Goal: Task Accomplishment & Management: Complete application form

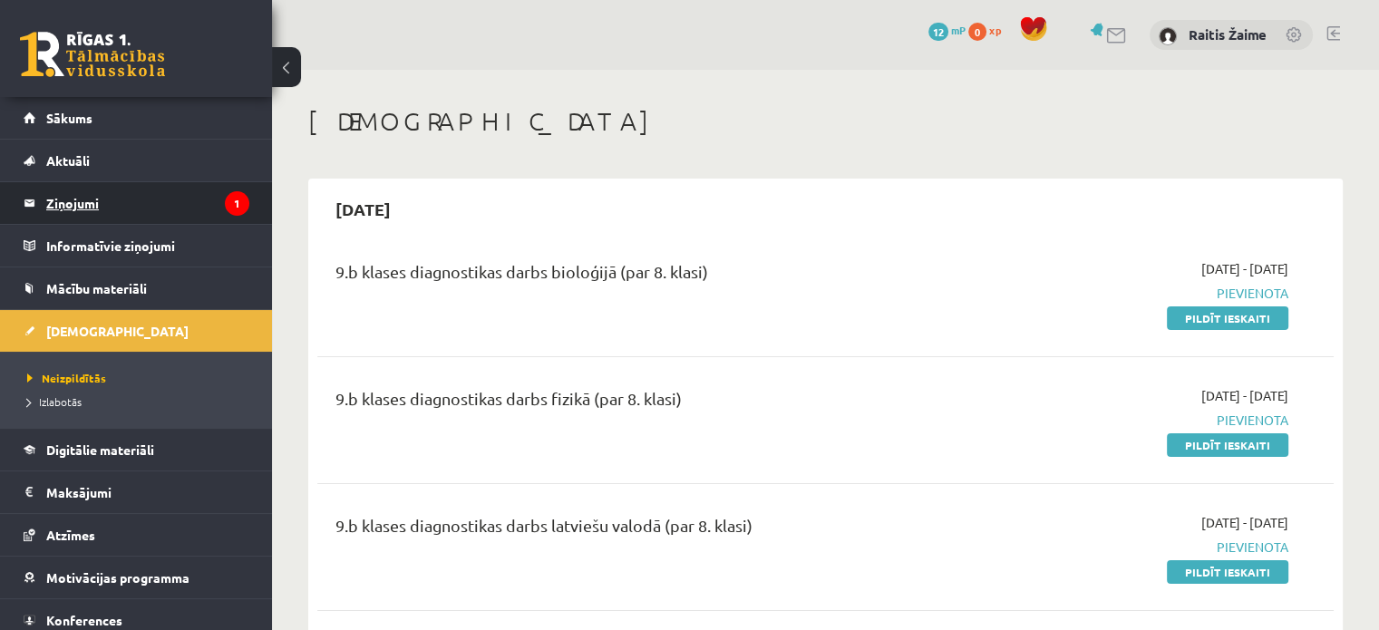
click at [79, 195] on legend "Ziņojumi 1" at bounding box center [147, 203] width 203 height 42
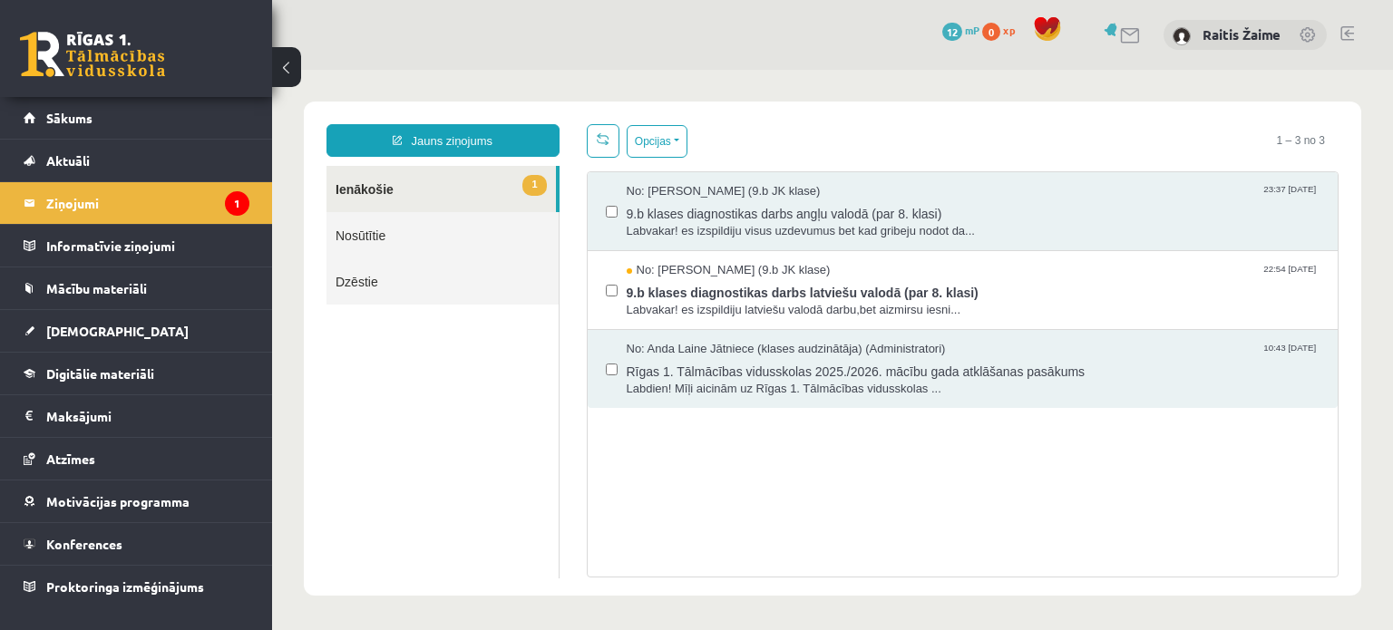
click at [352, 239] on link "Nosūtītie" at bounding box center [442, 235] width 232 height 46
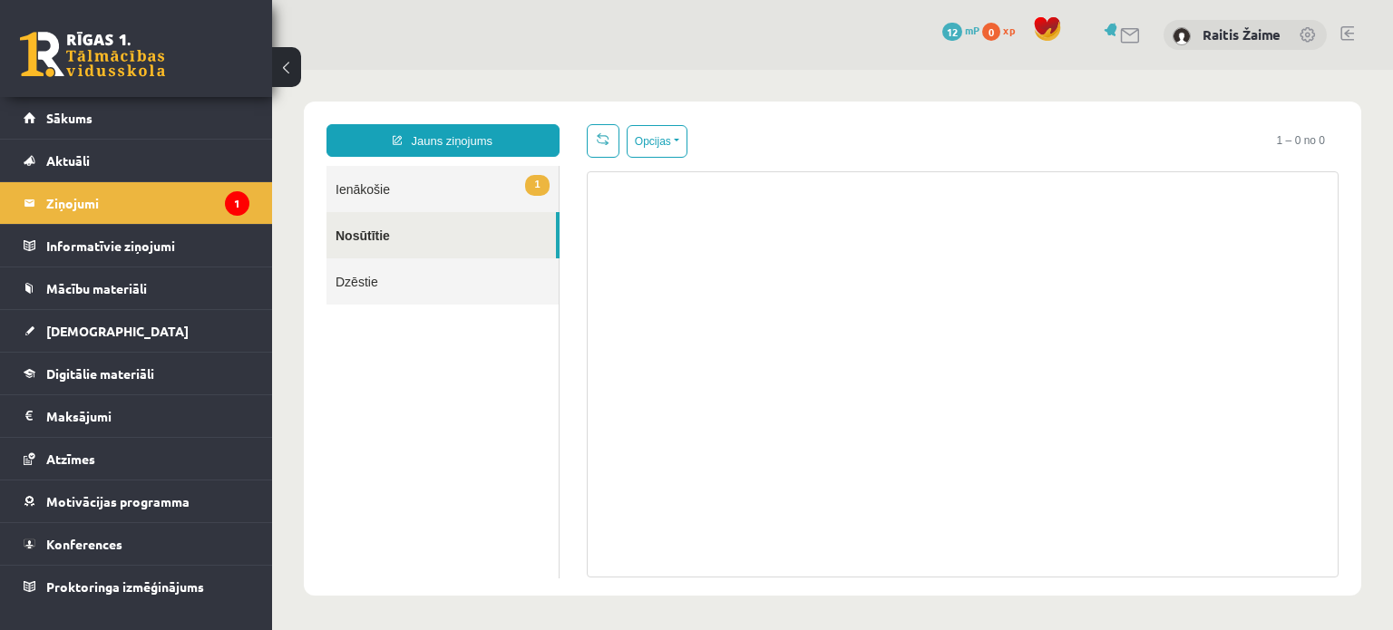
click at [364, 190] on link "1 Ienākošie" at bounding box center [442, 189] width 232 height 46
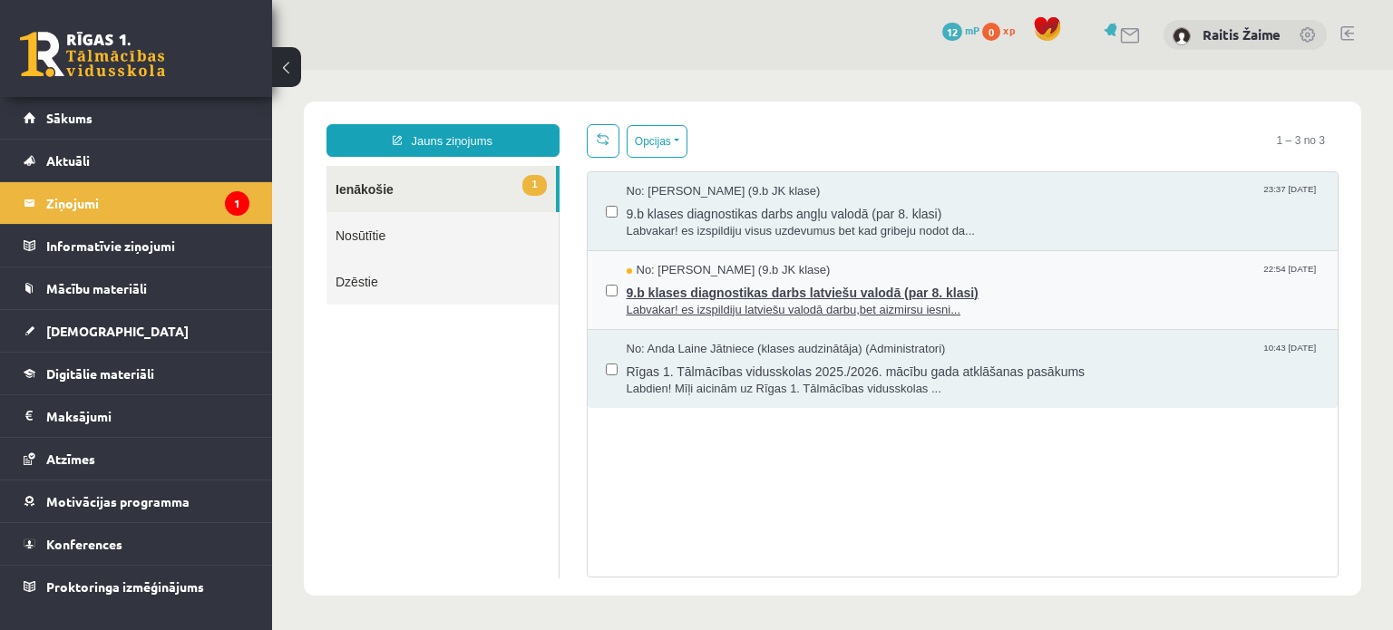
click at [1047, 303] on span "Labvakar! es izspildiju latviešu valodā darbu,bet aizmirsu iesni..." at bounding box center [974, 310] width 694 height 17
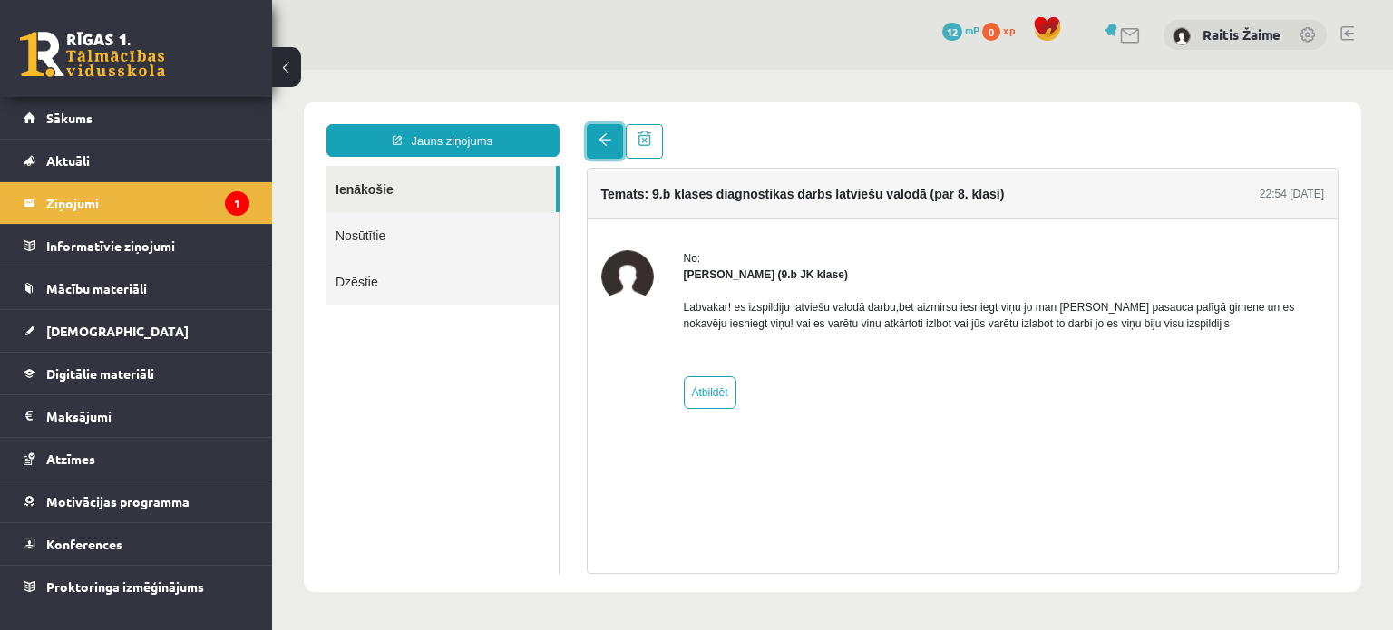
click at [609, 144] on span at bounding box center [605, 139] width 13 height 13
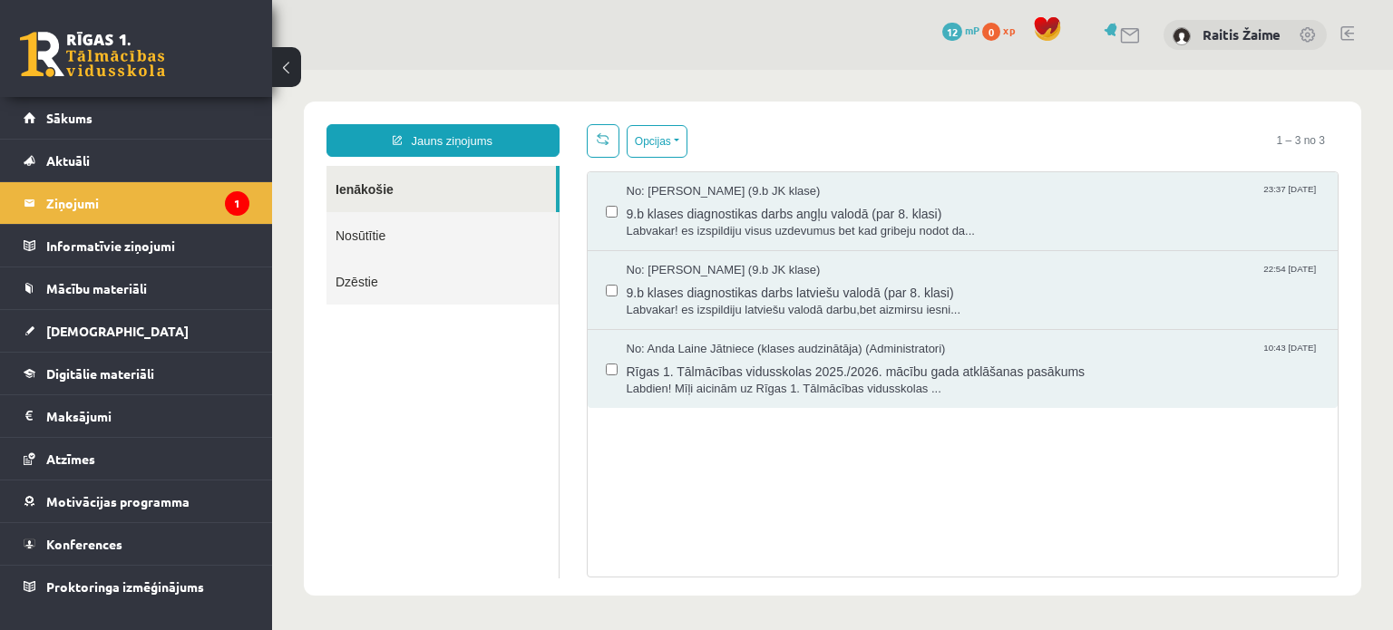
click at [410, 235] on link "Nosūtītie" at bounding box center [442, 235] width 232 height 46
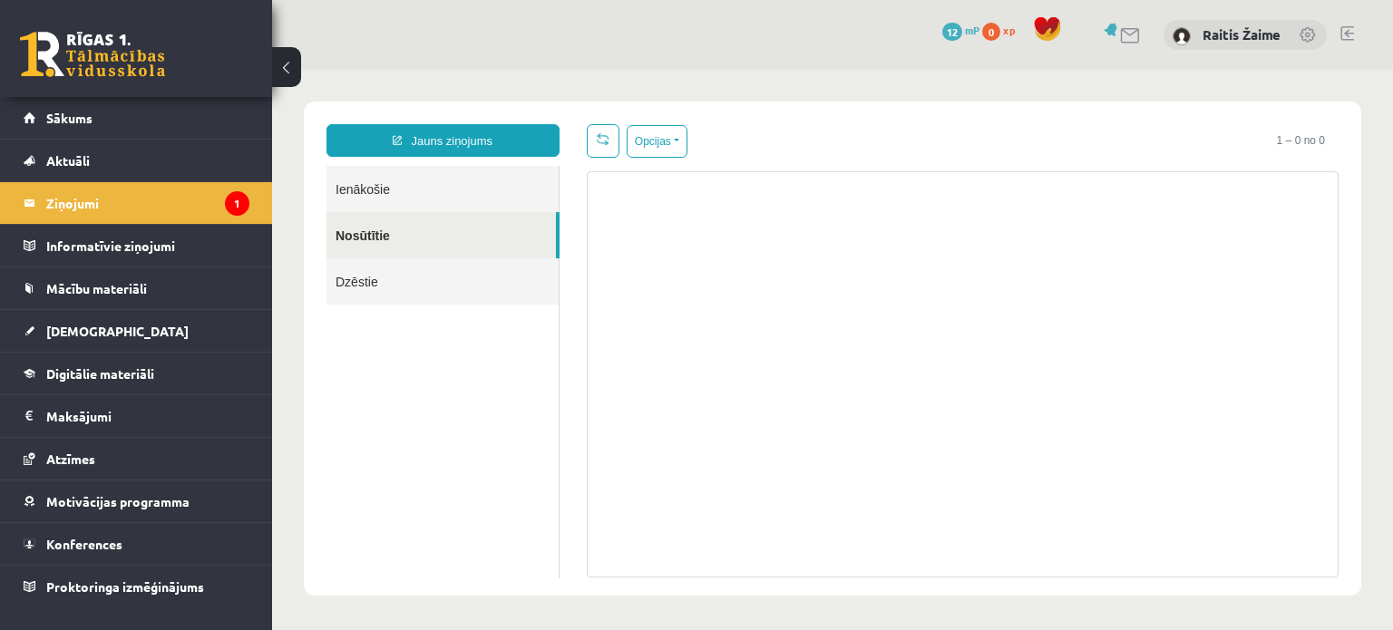
click at [423, 198] on link "Ienākošie" at bounding box center [442, 189] width 232 height 46
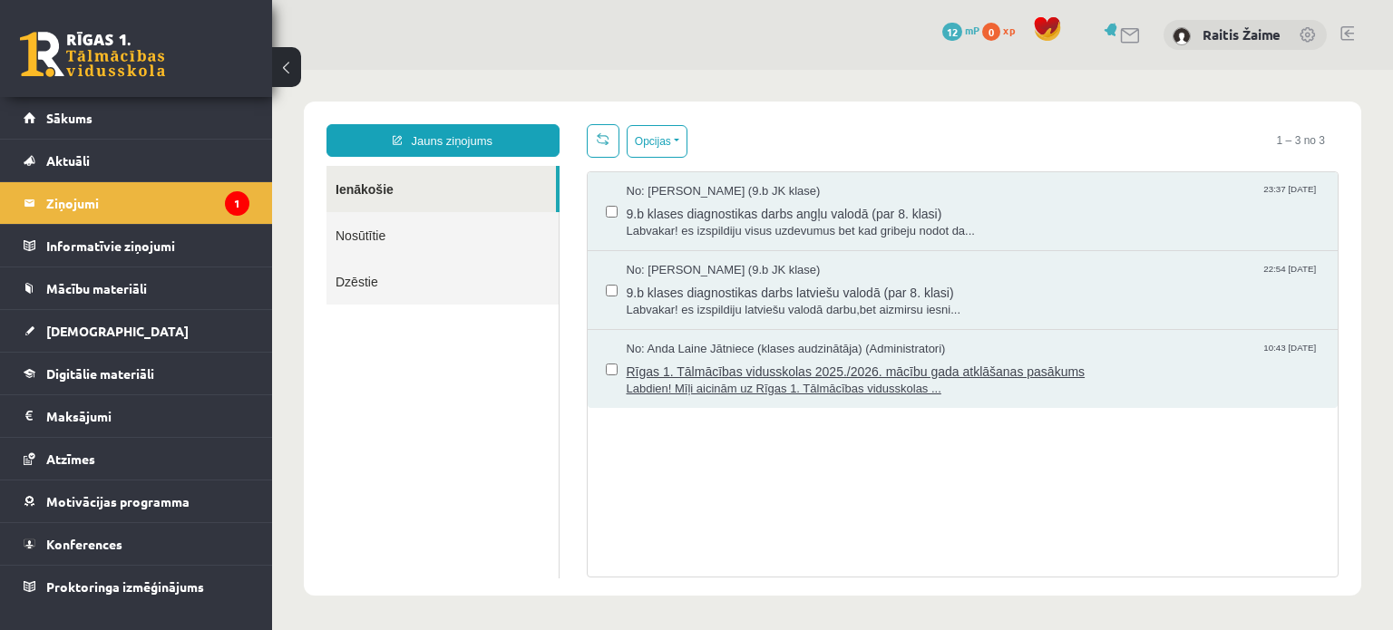
click at [1064, 375] on span "Rīgas 1. Tālmācības vidusskolas 2025./2026. mācību gada atklāšanas pasākums" at bounding box center [974, 369] width 694 height 23
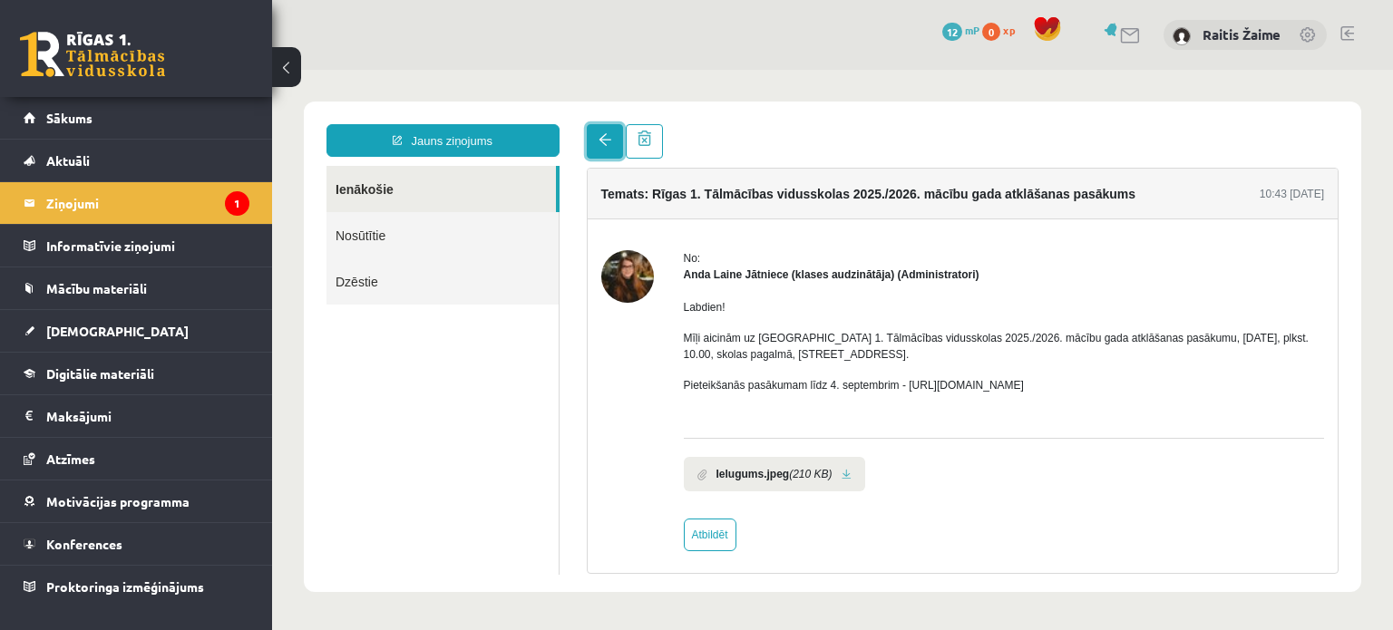
click at [597, 142] on link at bounding box center [605, 141] width 36 height 34
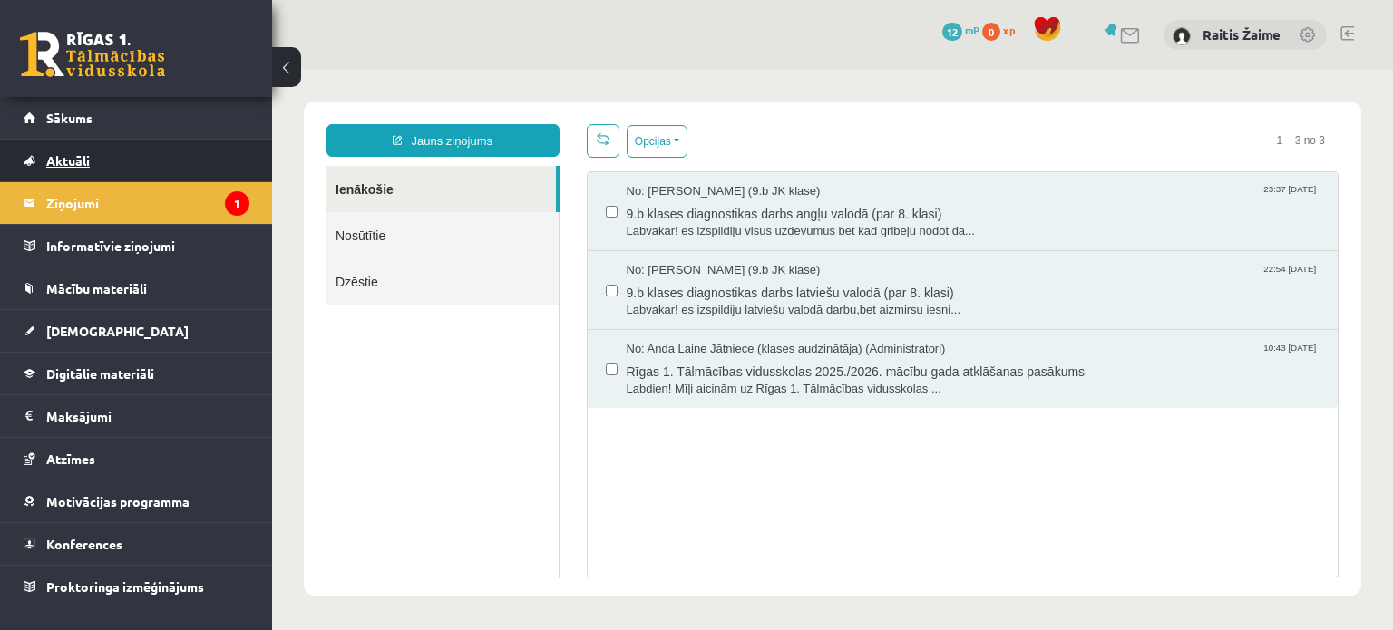
click at [93, 155] on link "Aktuāli" at bounding box center [137, 161] width 226 height 42
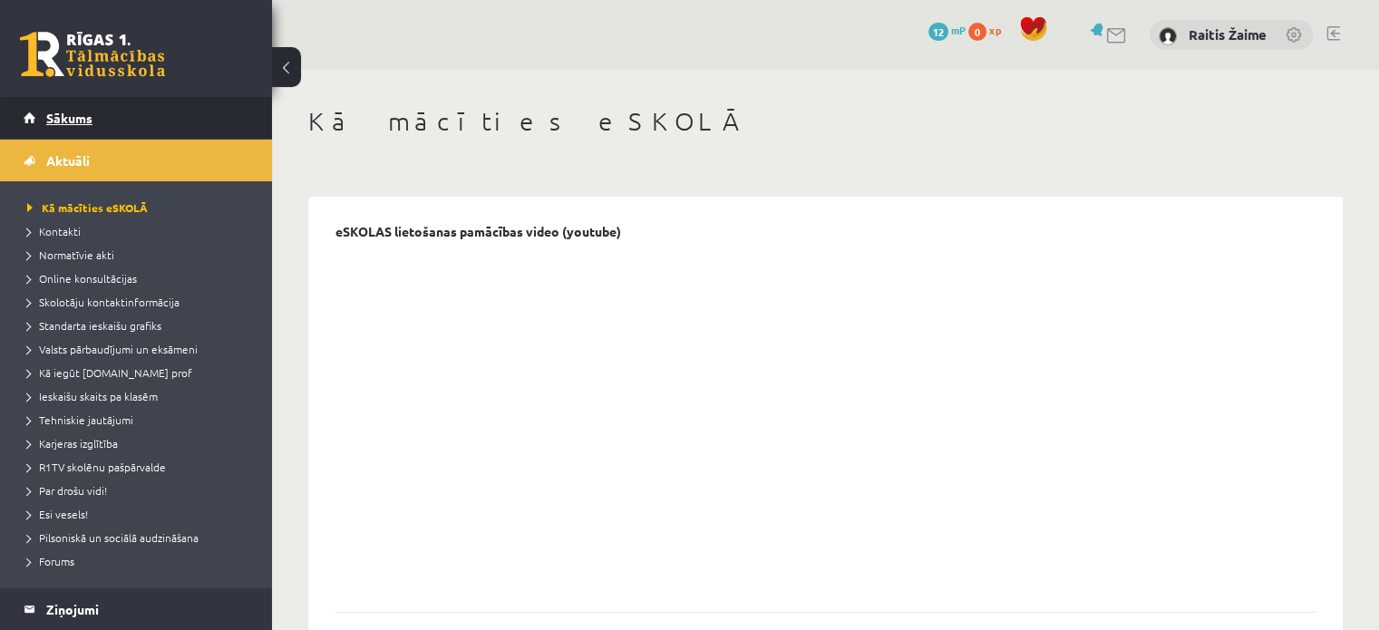
click at [83, 122] on span "Sākums" at bounding box center [69, 118] width 46 height 16
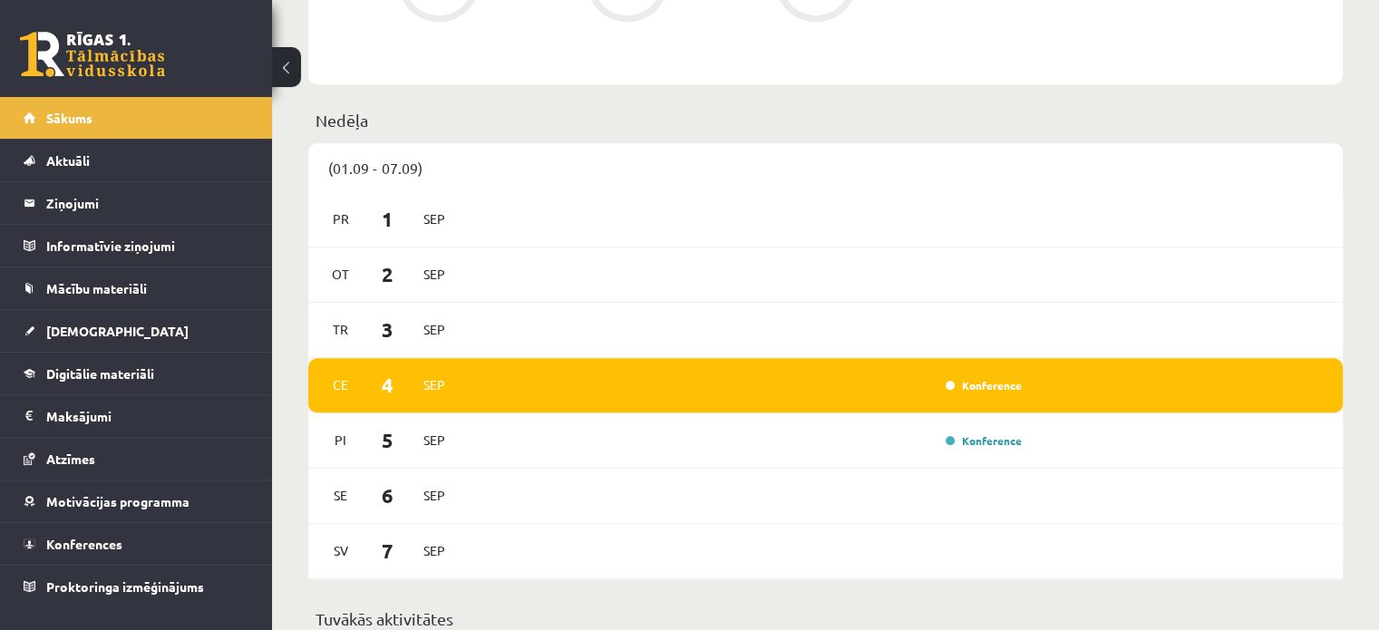
scroll to position [1217, 0]
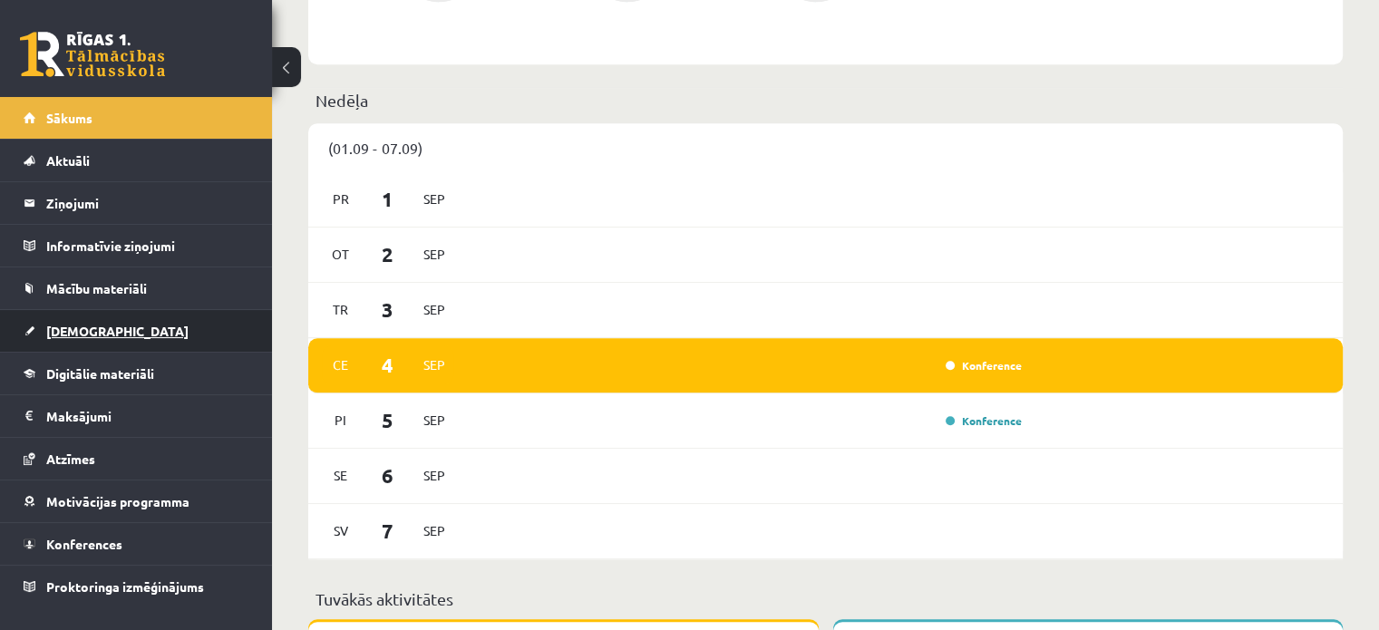
click at [100, 326] on span "[DEMOGRAPHIC_DATA]" at bounding box center [117, 331] width 142 height 16
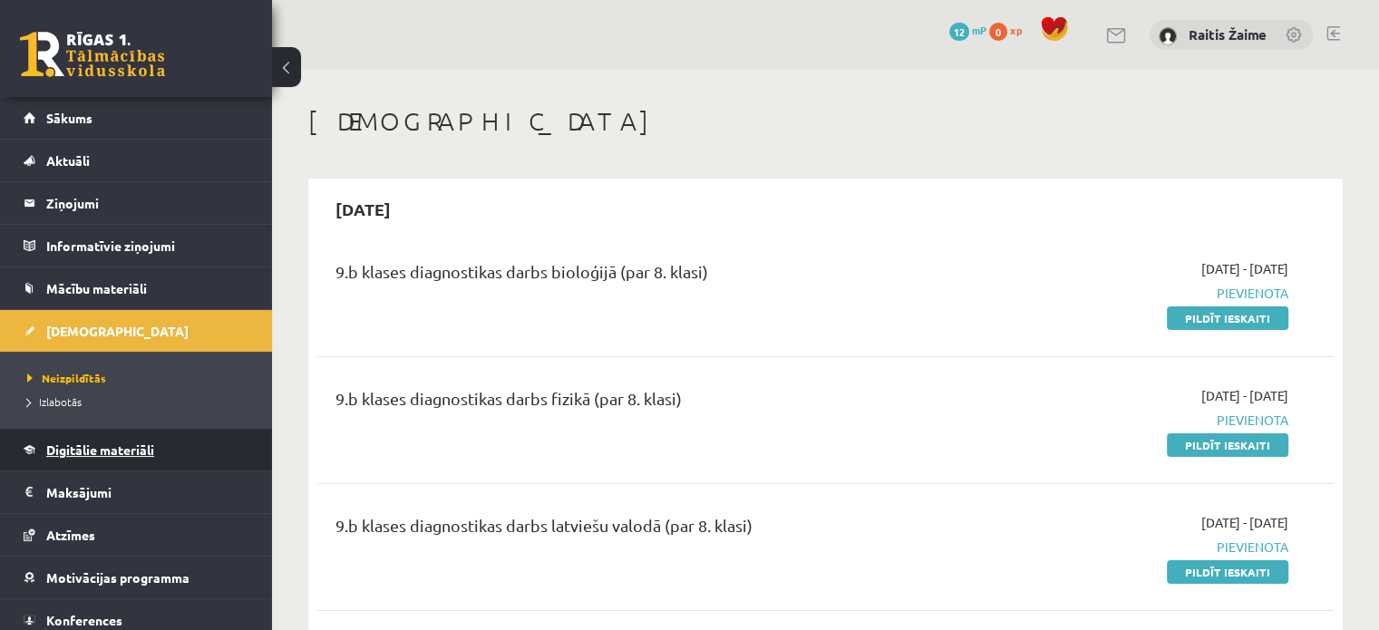
click at [92, 438] on link "Digitālie materiāli" at bounding box center [137, 450] width 226 height 42
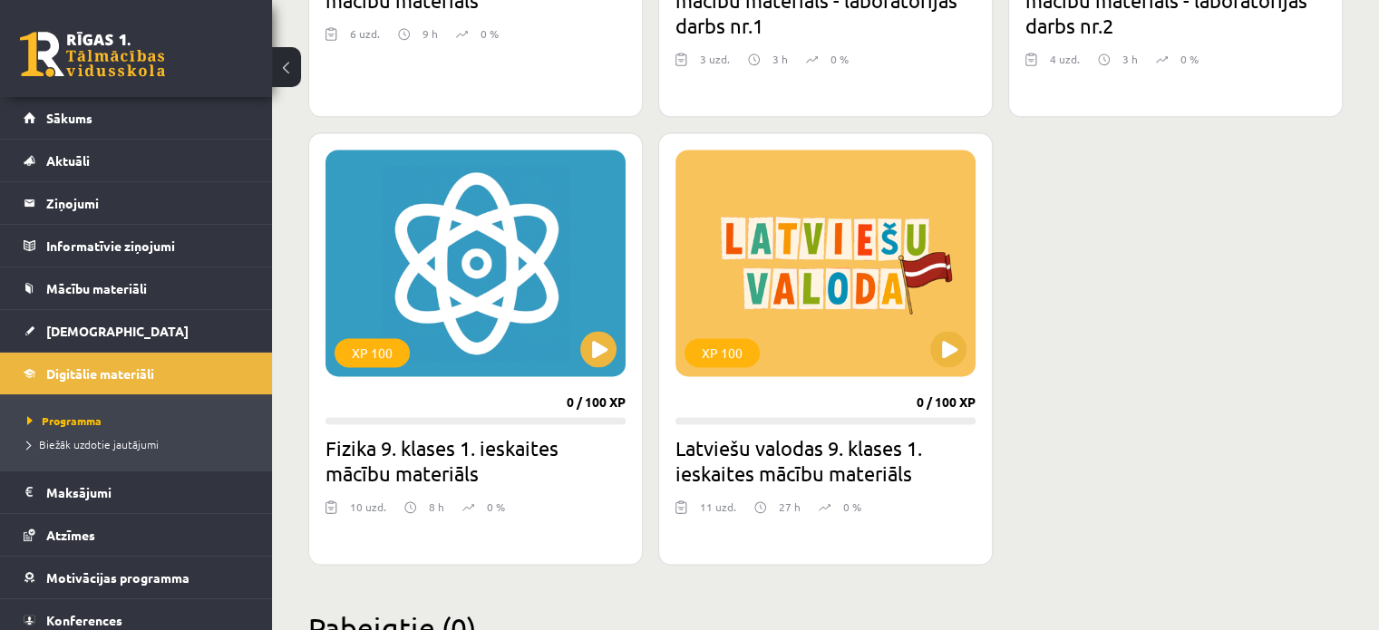
scroll to position [2527, 0]
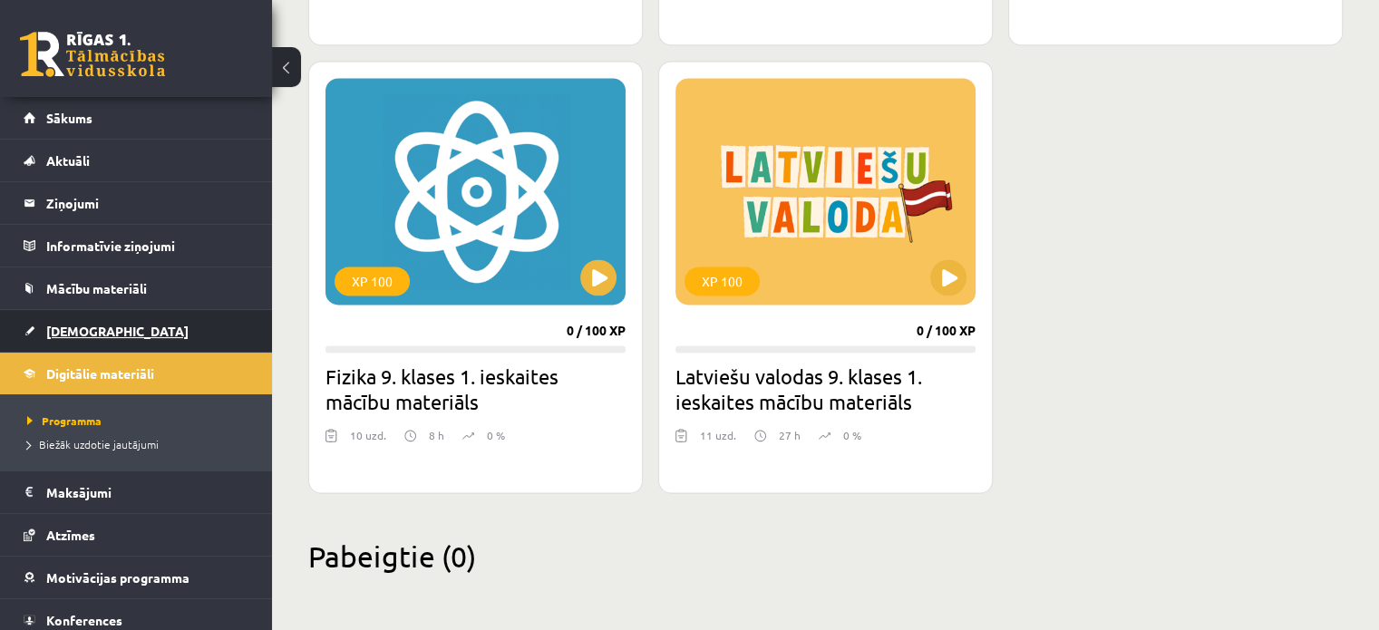
click at [78, 326] on span "[DEMOGRAPHIC_DATA]" at bounding box center [117, 331] width 142 height 16
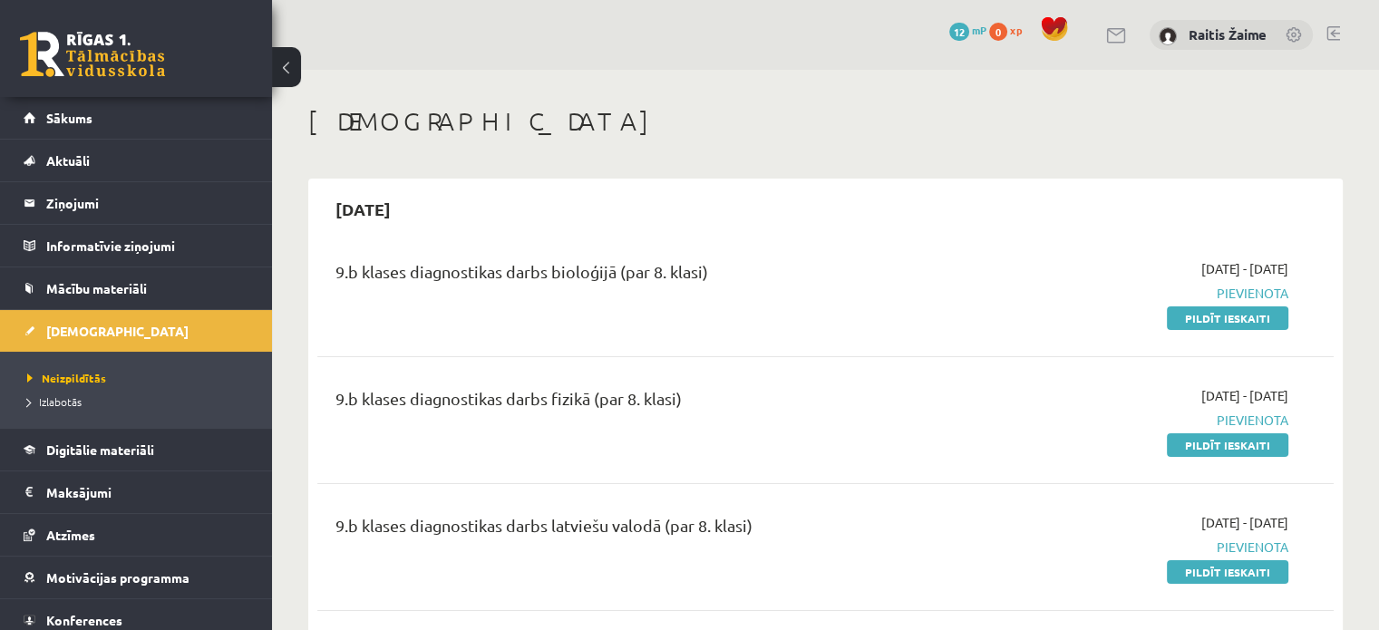
drag, startPoint x: 1189, startPoint y: 327, endPoint x: 765, endPoint y: 57, distance: 502.4
click at [1189, 327] on link "Pildīt ieskaiti" at bounding box center [1228, 319] width 122 height 24
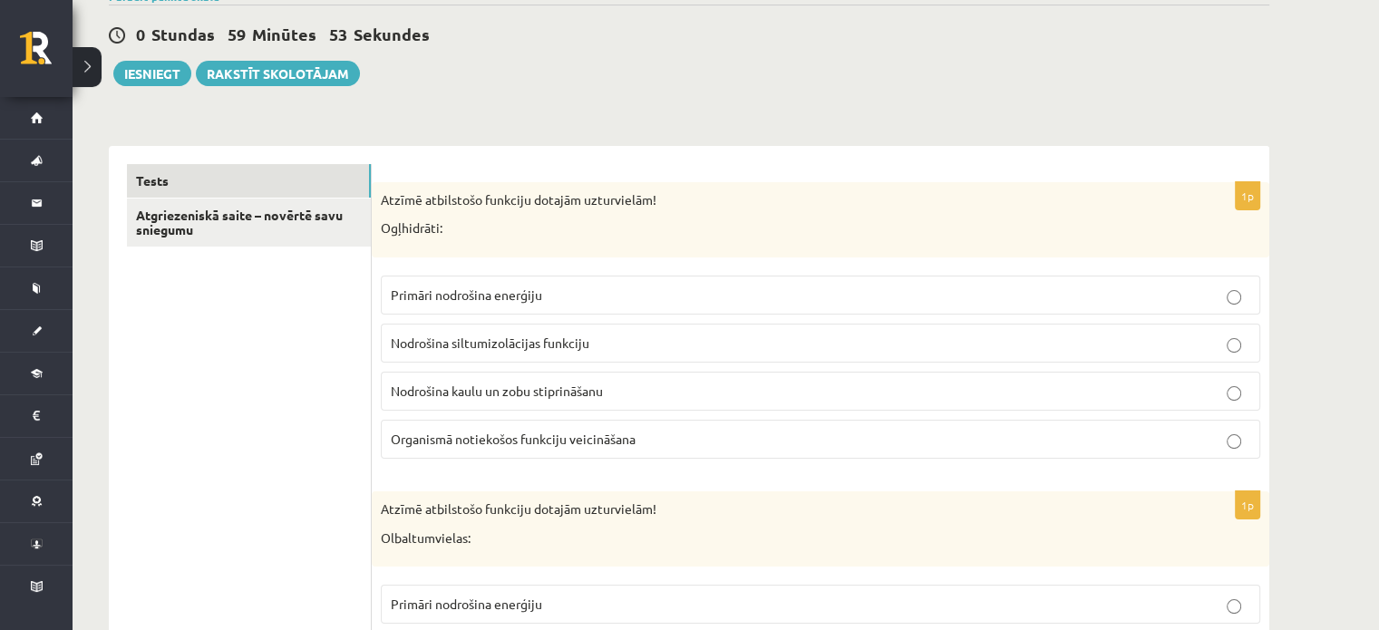
scroll to position [173, 0]
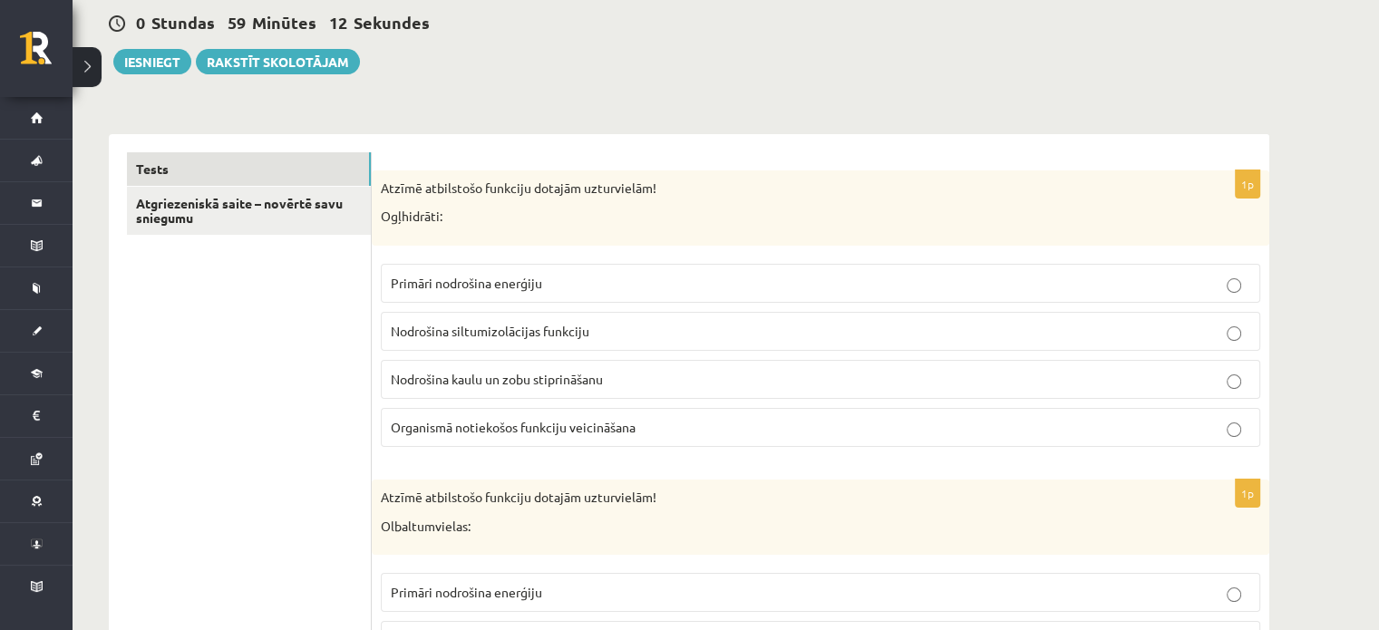
click at [547, 291] on p "Primāri nodrošina enerģiju" at bounding box center [821, 283] width 860 height 19
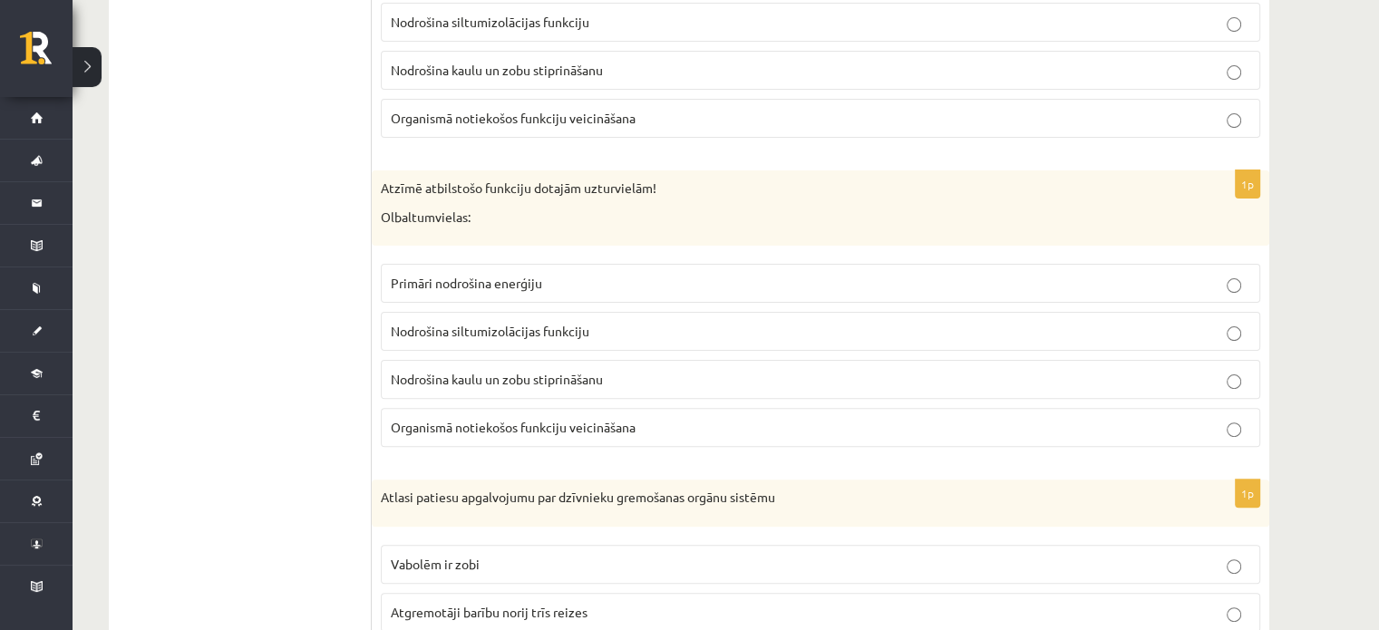
scroll to position [493, 0]
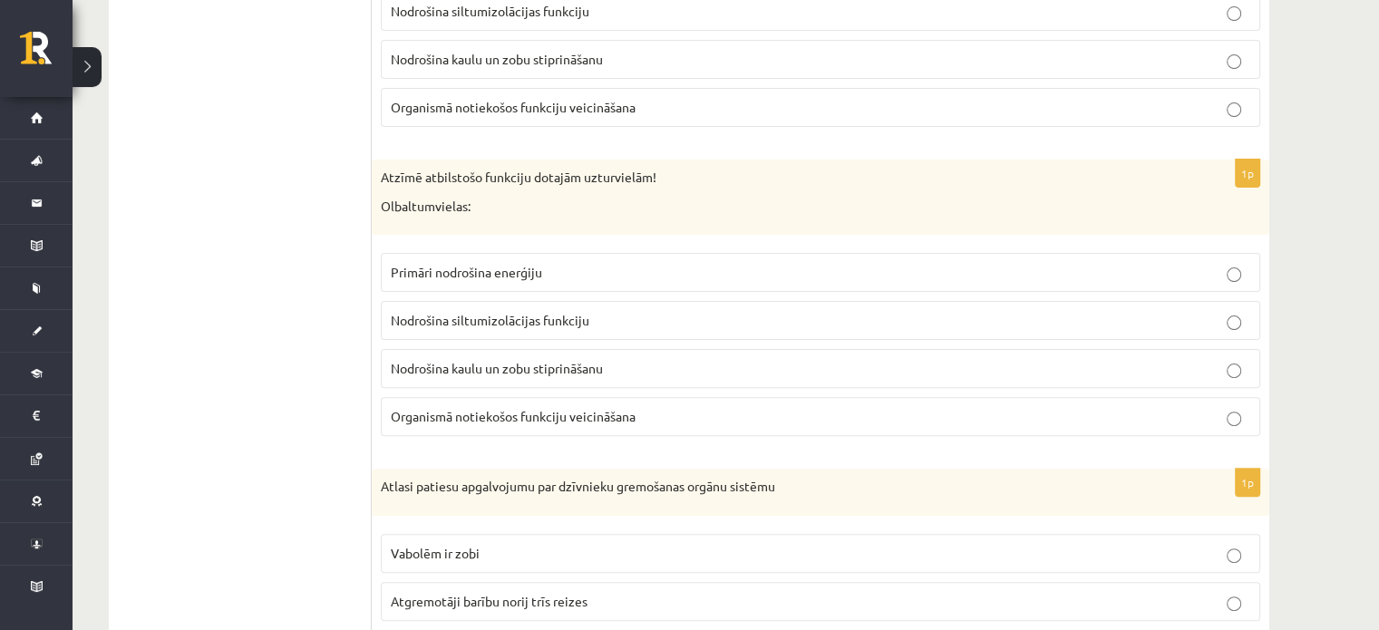
click at [798, 373] on p "Nodrošina kaulu un zobu stiprināšanu" at bounding box center [821, 368] width 860 height 19
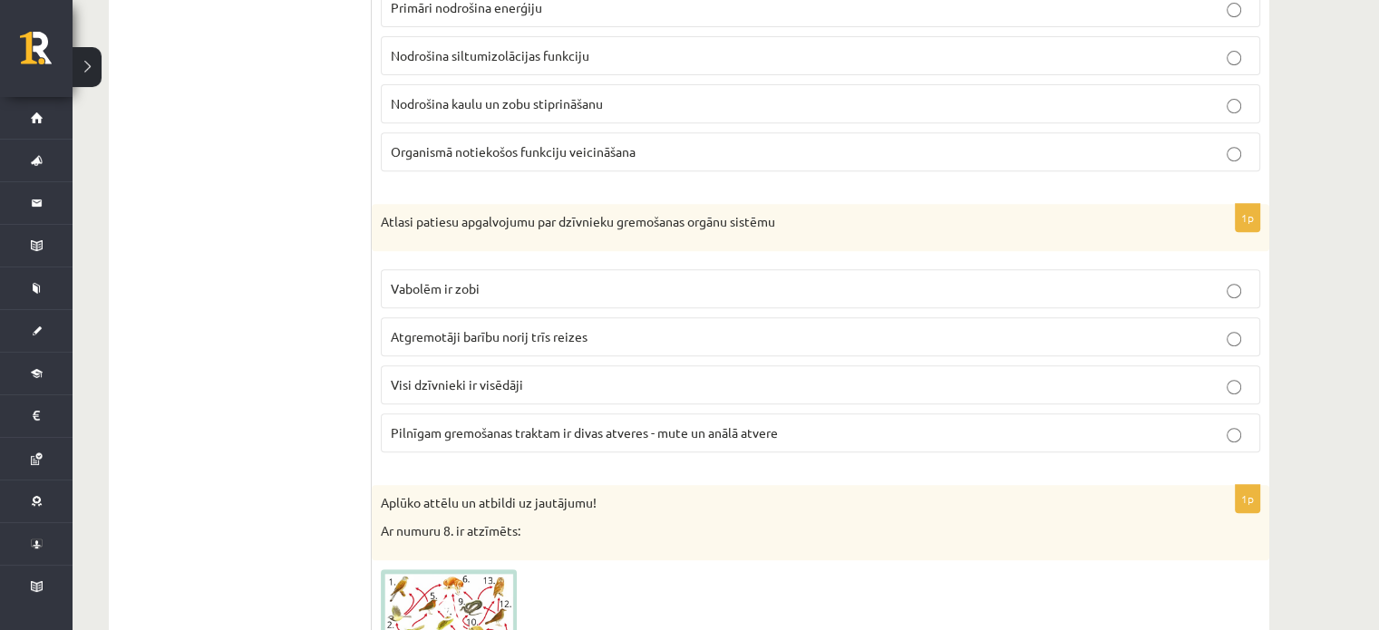
scroll to position [780, 0]
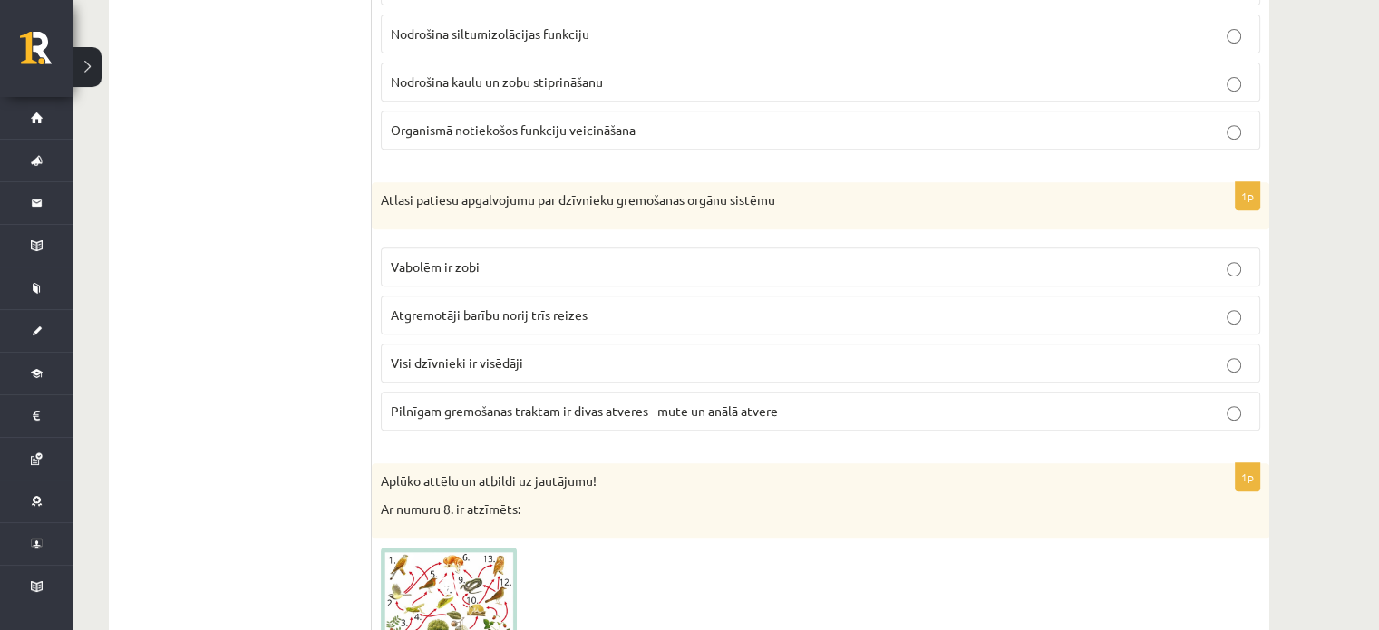
click at [613, 394] on label "Pilnīgam gremošanas traktam ir divas atveres - mute un anālā atvere" at bounding box center [821, 411] width 880 height 39
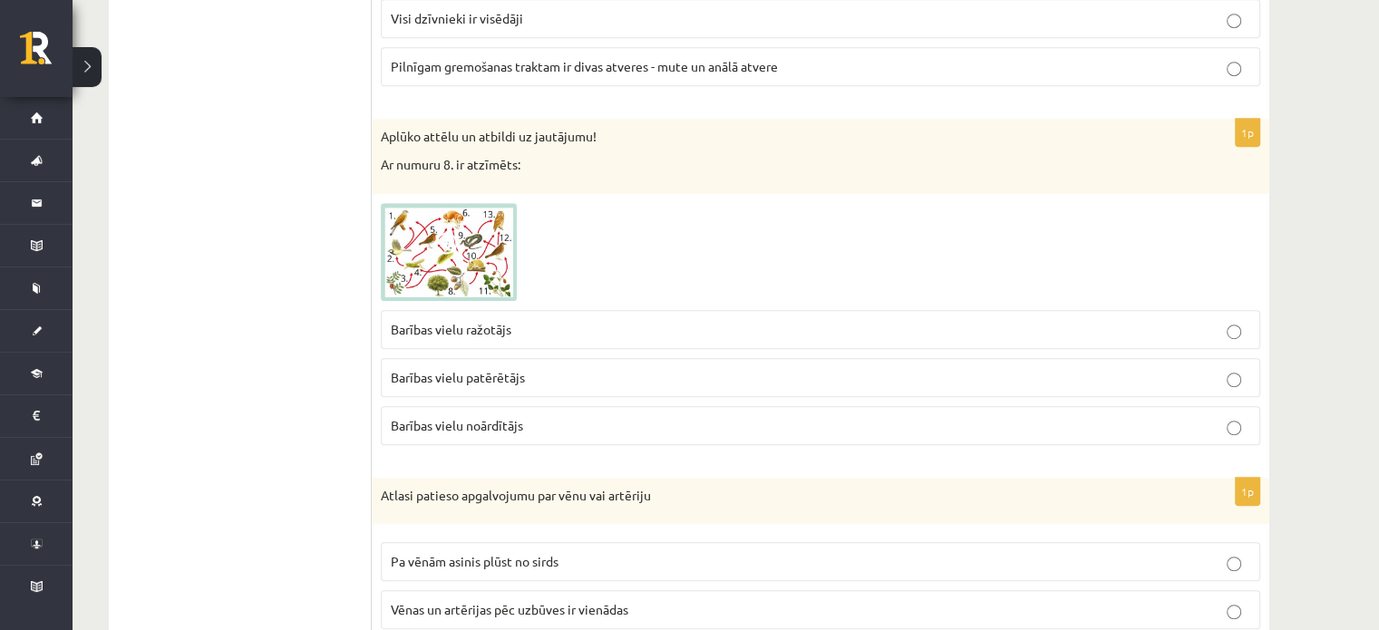
scroll to position [1181, 0]
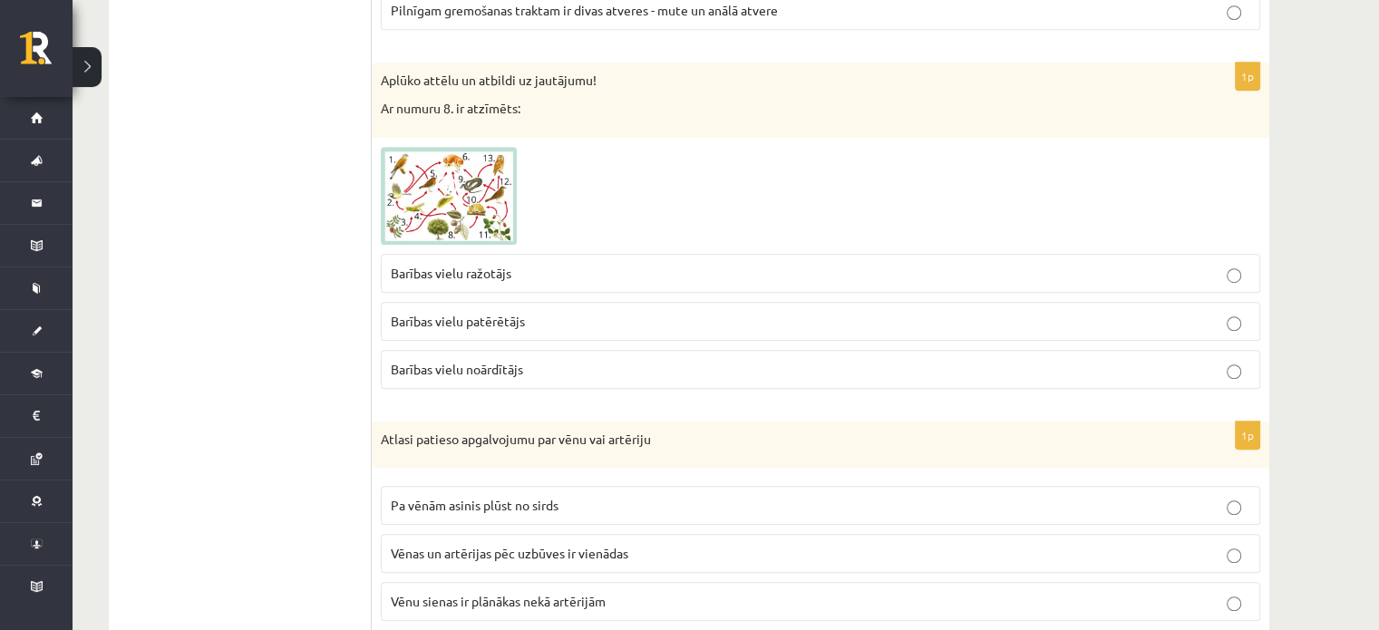
click at [462, 216] on img at bounding box center [449, 196] width 136 height 98
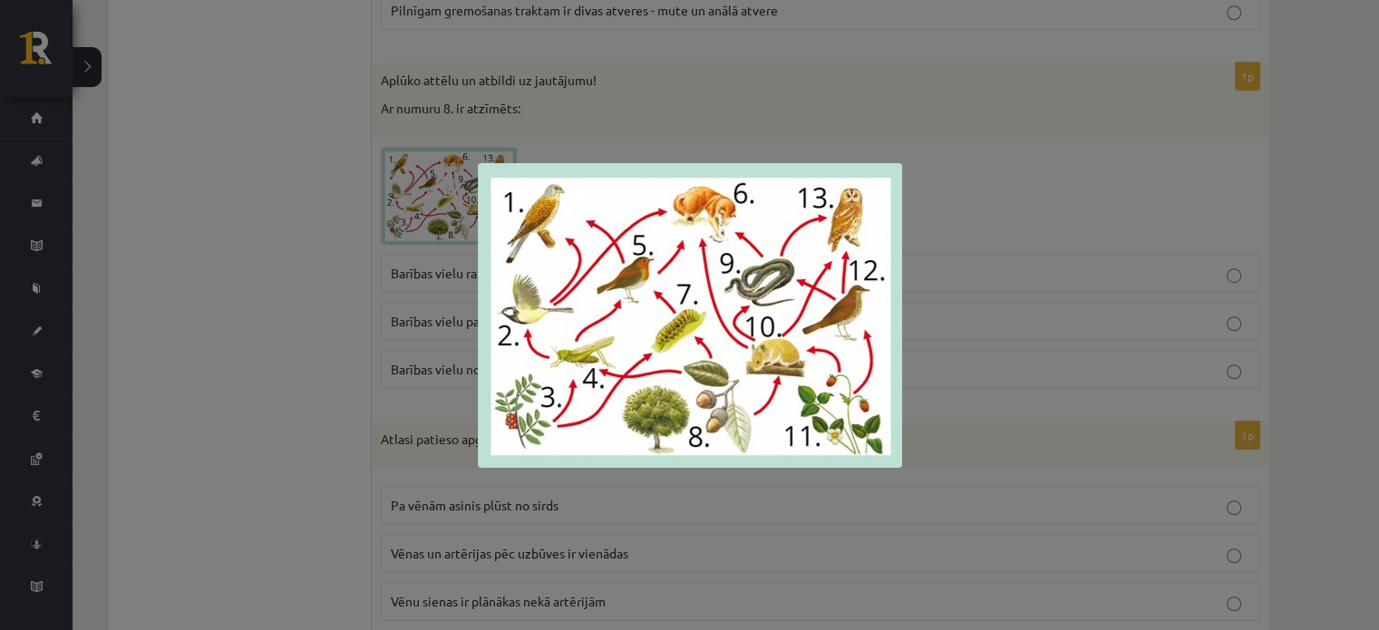
click at [1255, 161] on div at bounding box center [689, 315] width 1379 height 630
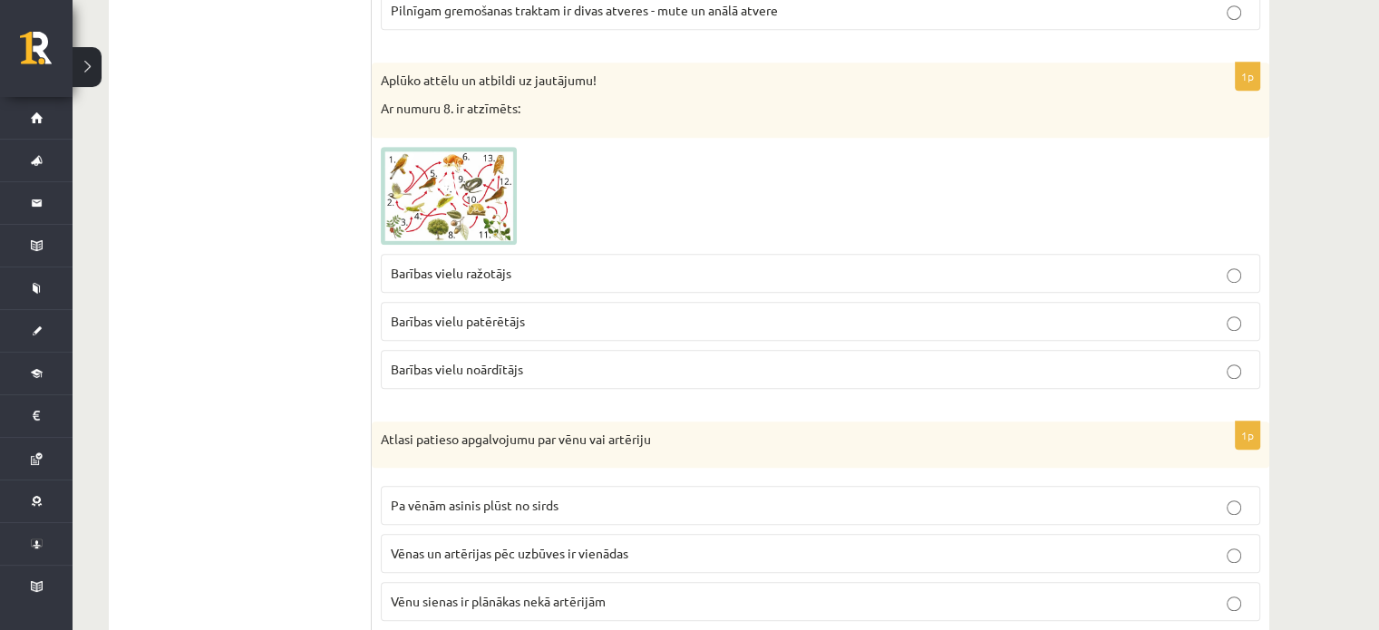
click at [787, 315] on p "Barības vielu patērētājs" at bounding box center [821, 321] width 860 height 19
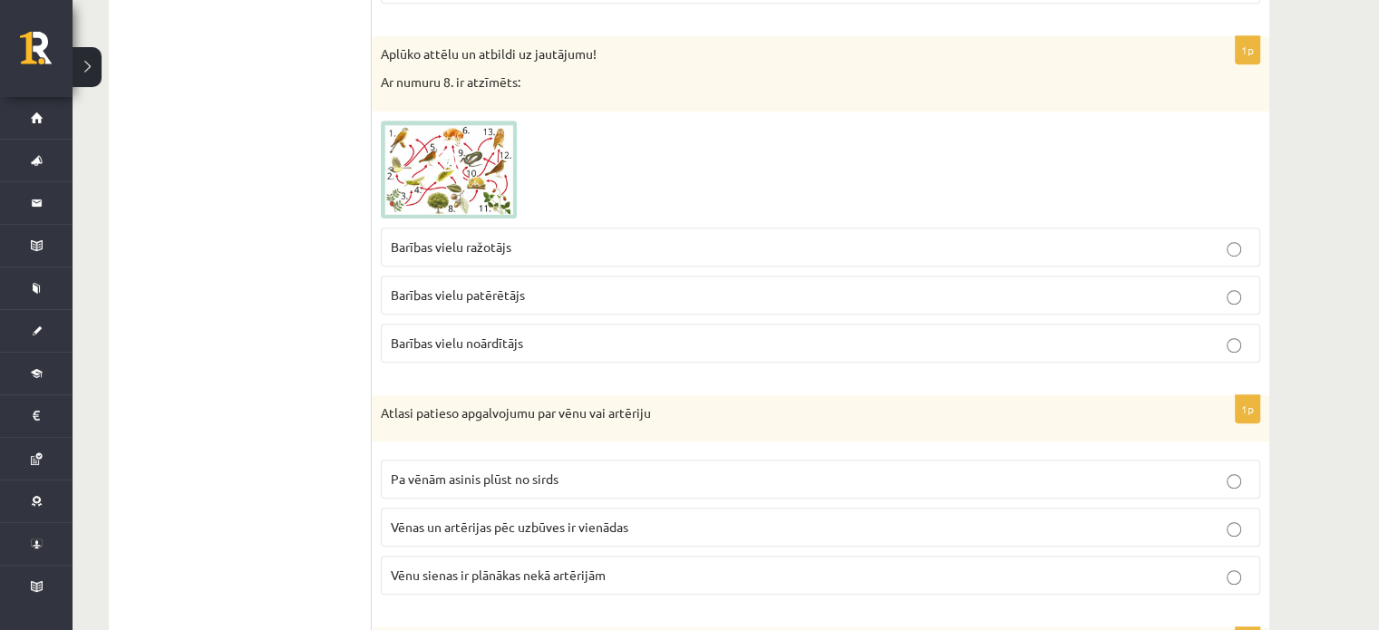
click at [1211, 343] on p "Barības vielu noārdītājs" at bounding box center [821, 343] width 860 height 19
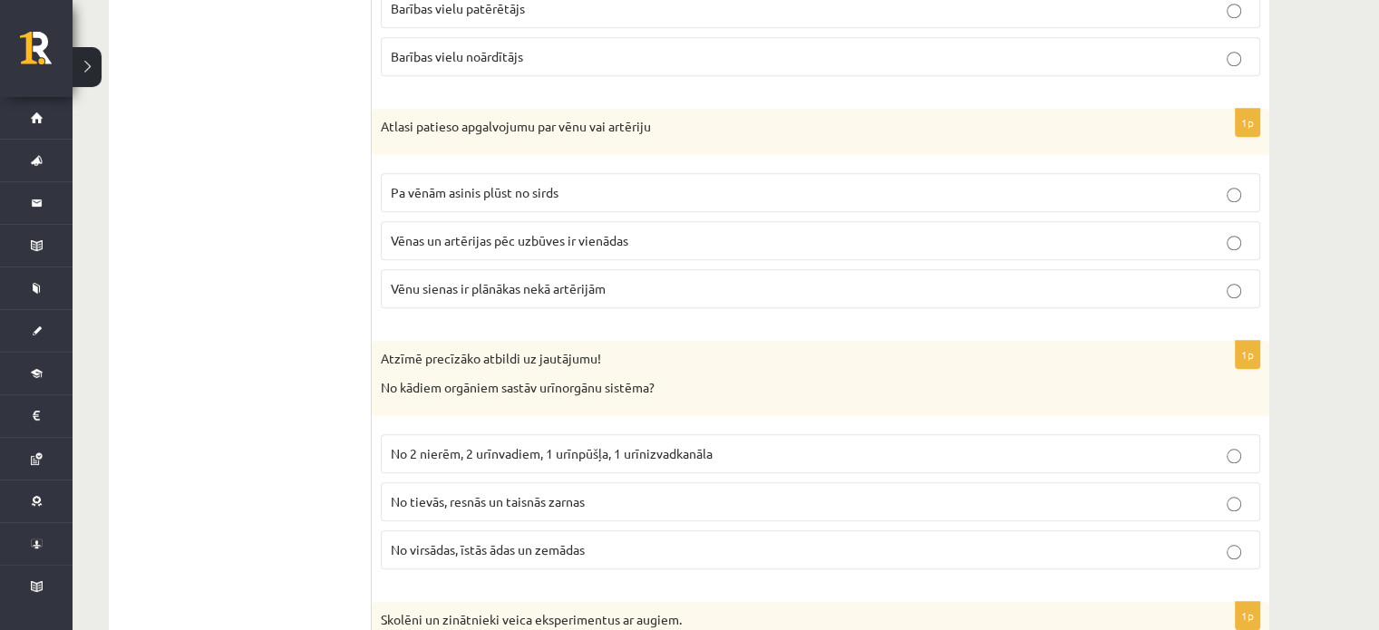
scroll to position [1539, 0]
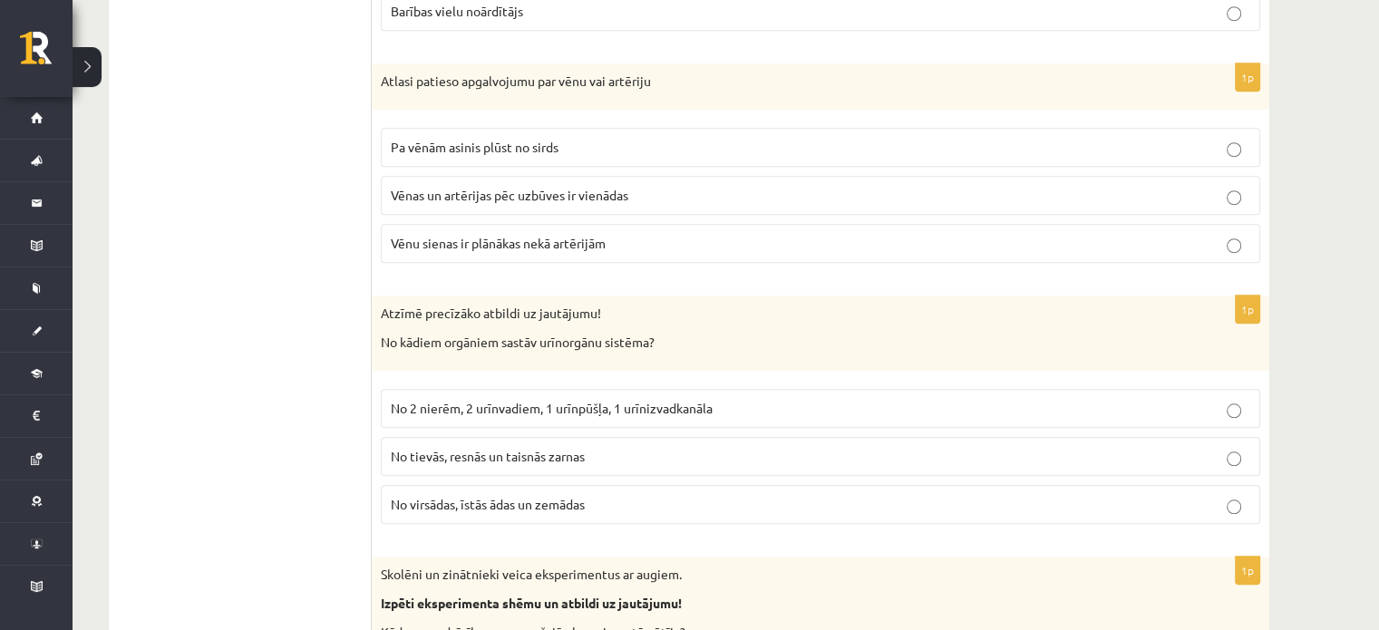
click at [1207, 246] on p "Vēnu sienas ir plānākas nekā artērijām" at bounding box center [821, 243] width 860 height 19
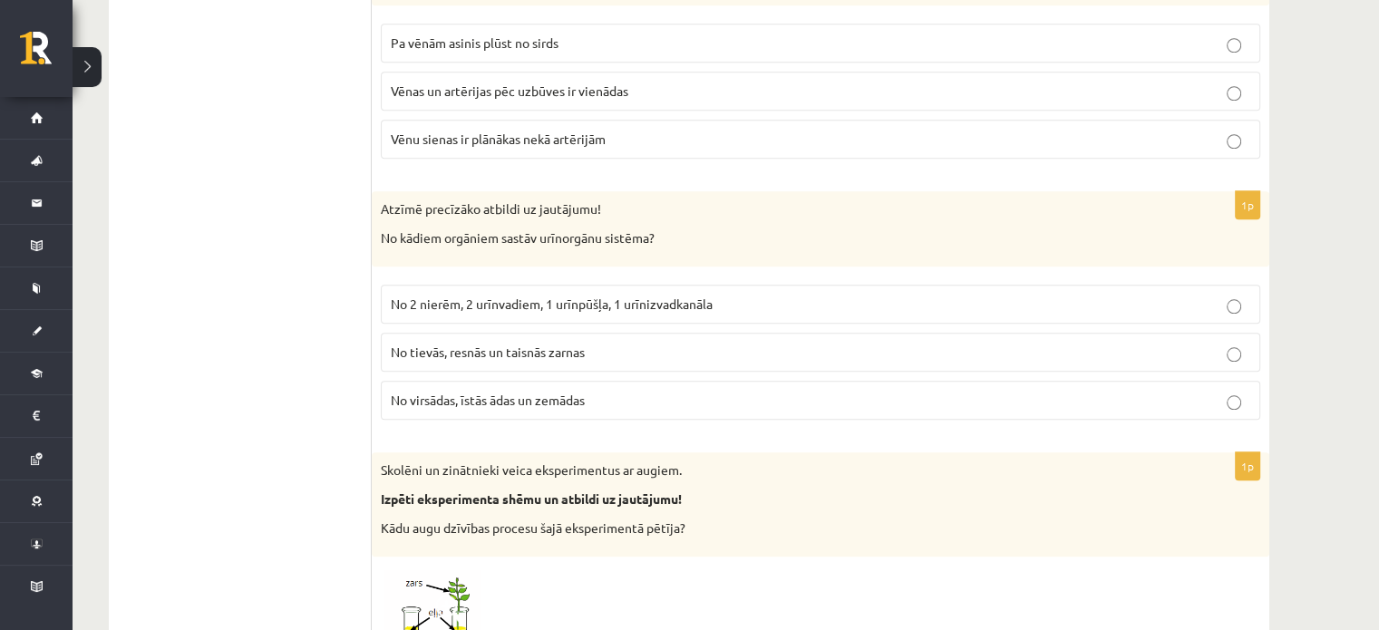
click at [1207, 300] on p "No 2 nierēm, 2 urīnvadiem, 1 urīnpūšļa, 1 urīnizvadkanāla" at bounding box center [821, 304] width 860 height 19
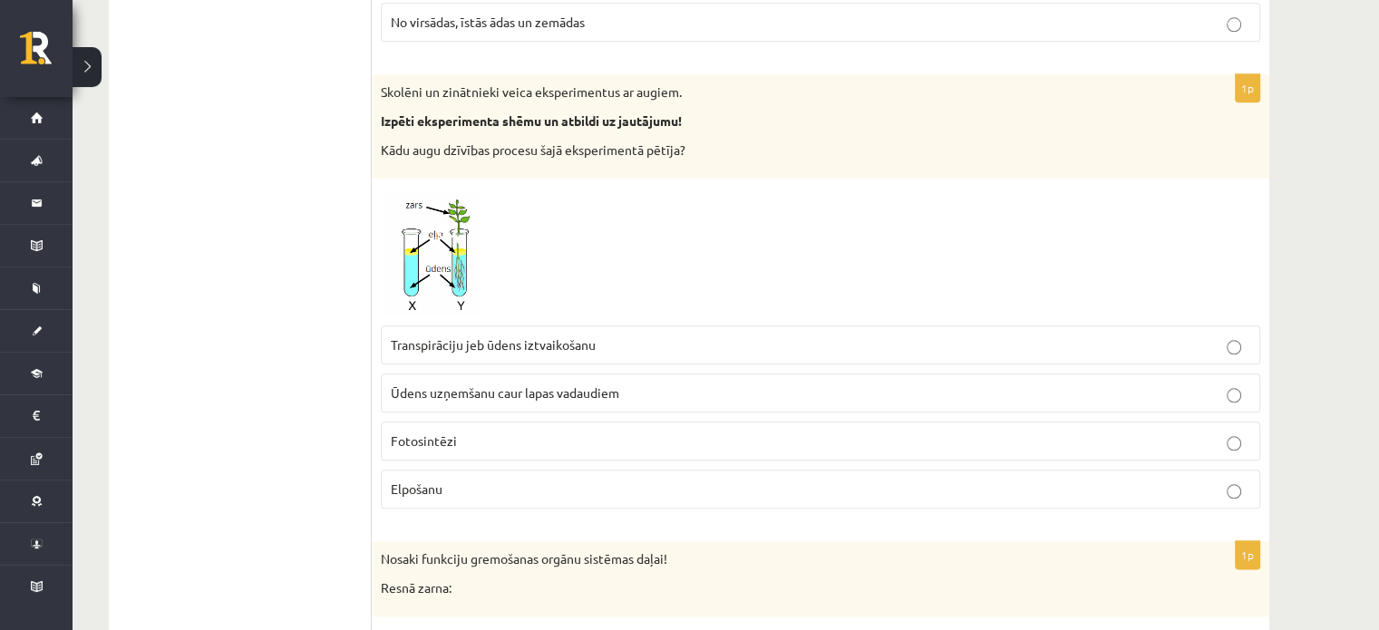
scroll to position [2056, 0]
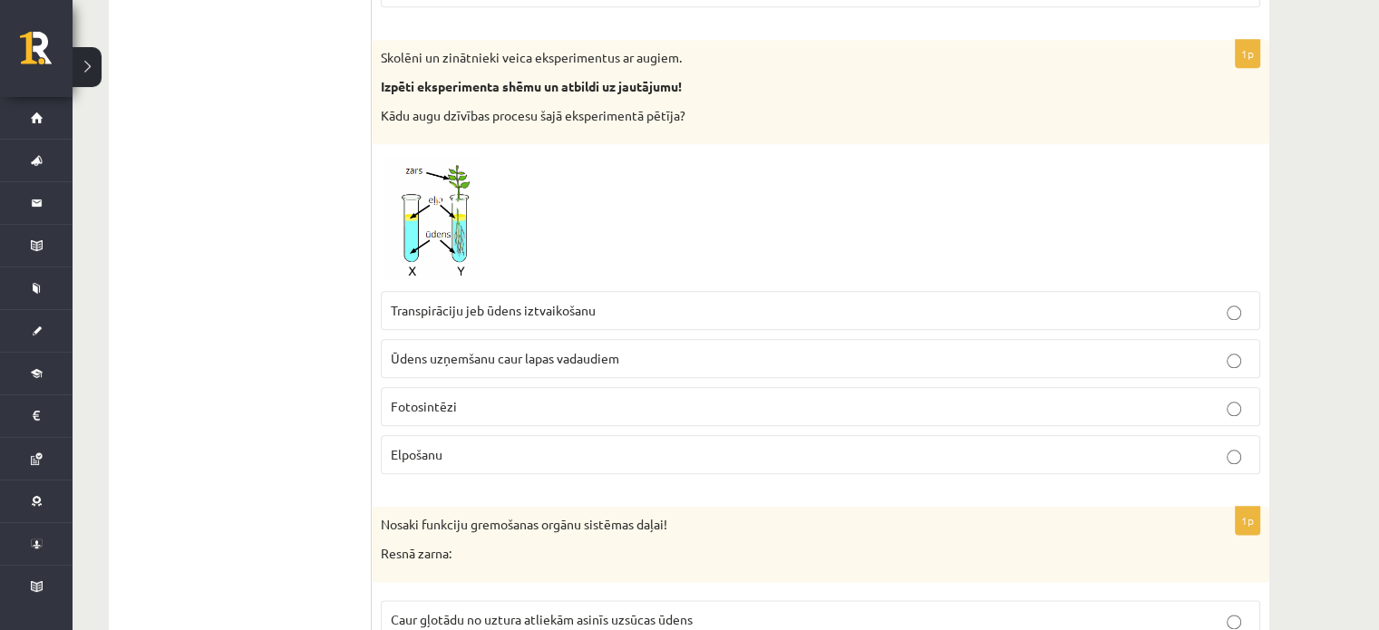
click at [773, 351] on p "Ūdens uzņemšanu caur lapas vadaudiem" at bounding box center [821, 358] width 860 height 19
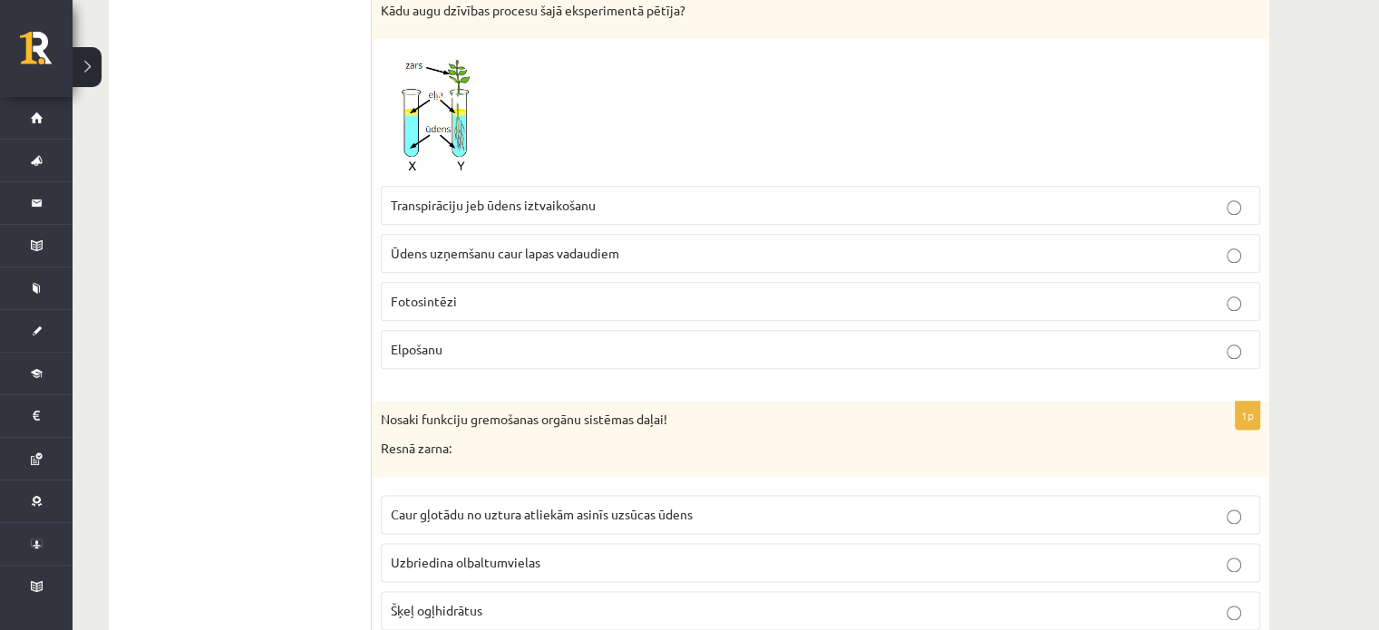
scroll to position [2059, 0]
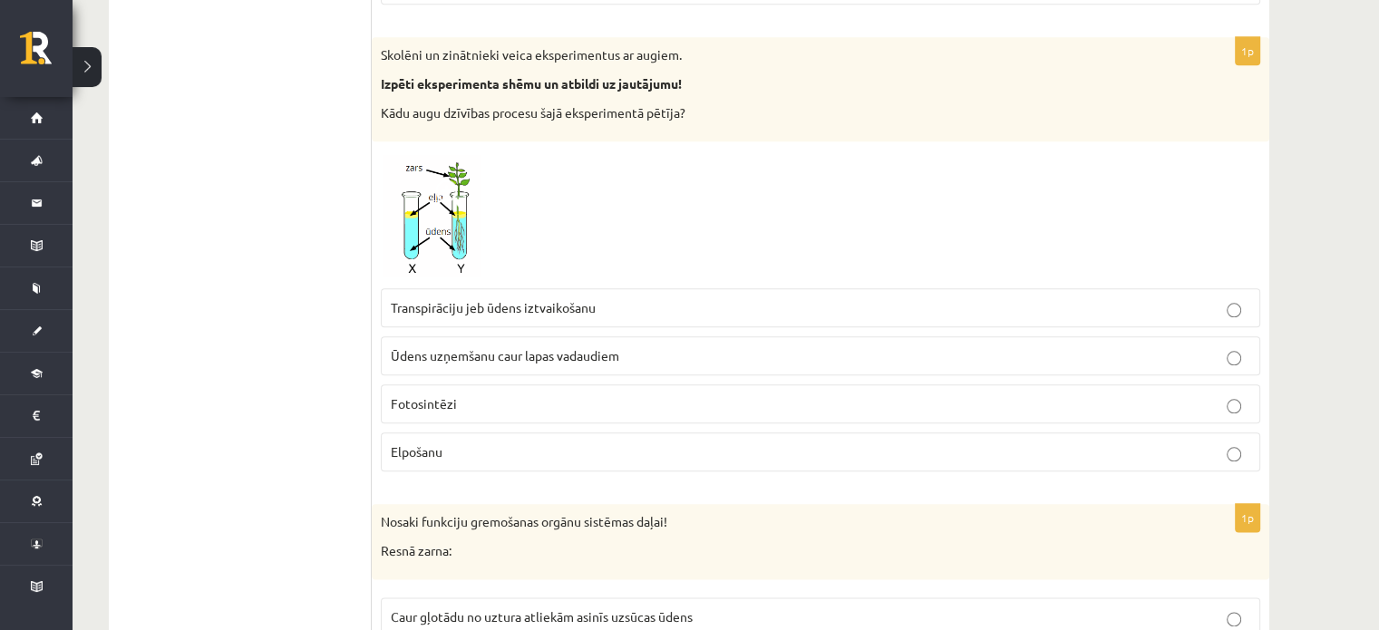
click at [1107, 312] on label "Transpirāciju jeb ūdens iztvaikošanu" at bounding box center [821, 307] width 880 height 39
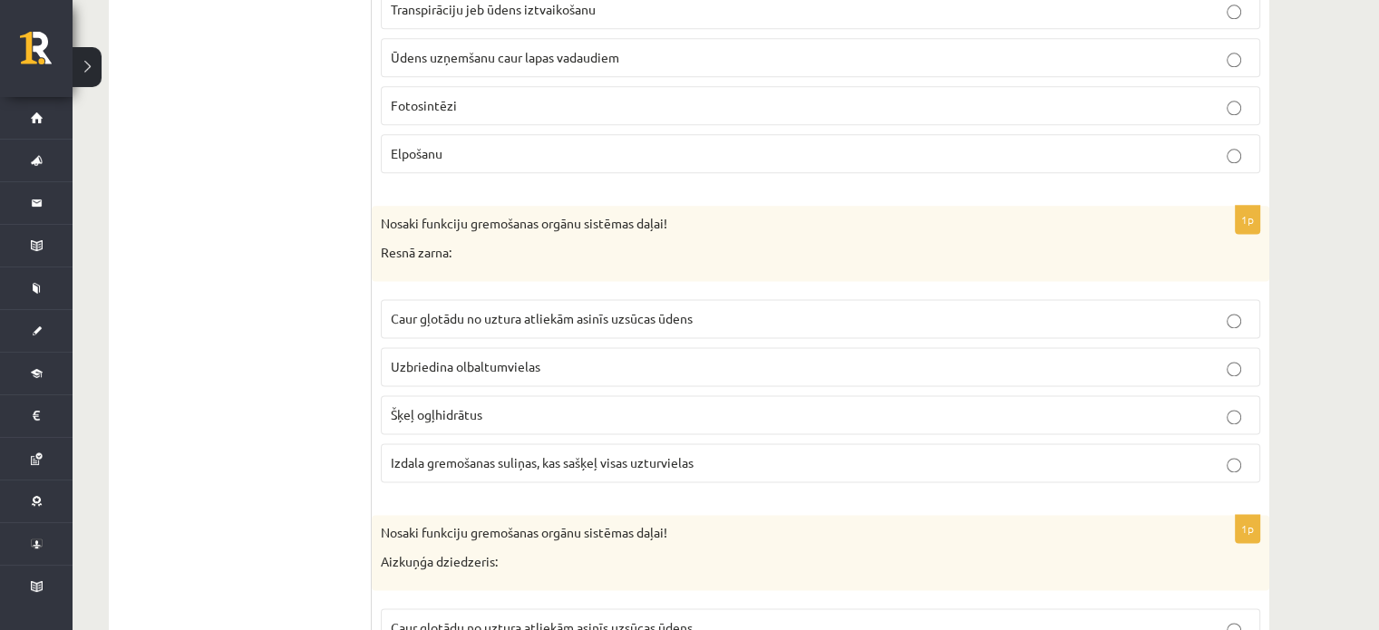
scroll to position [2369, 0]
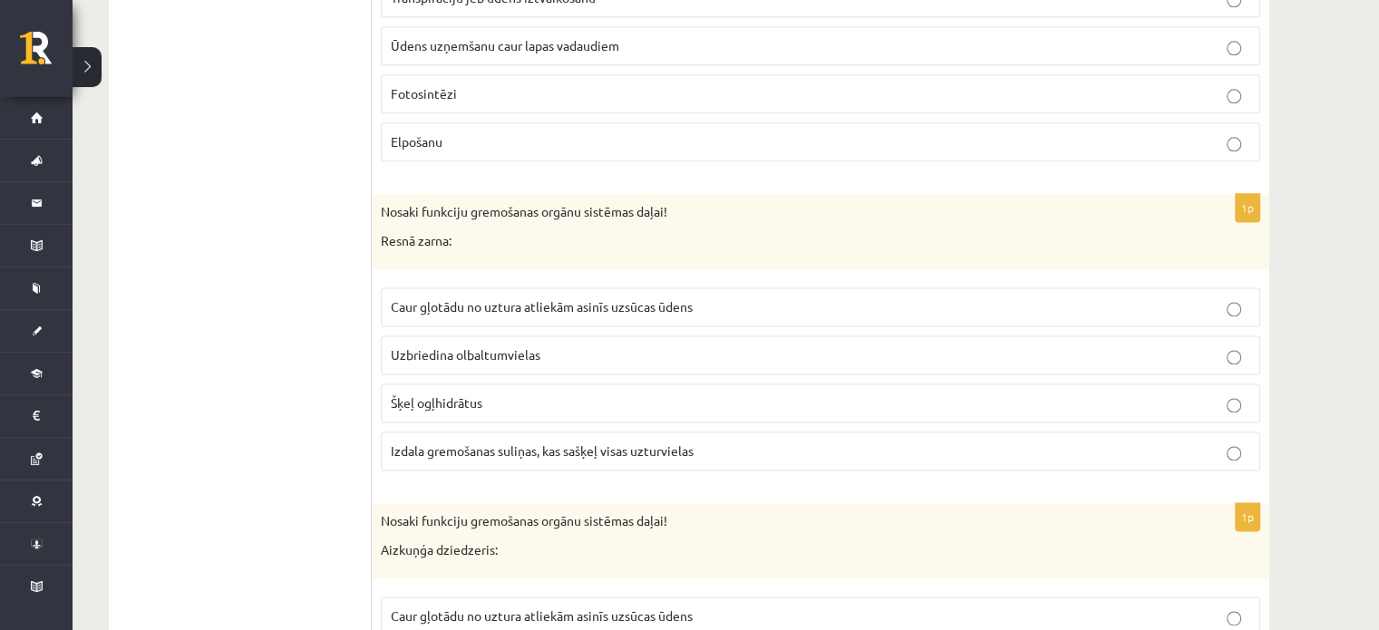
click at [531, 394] on p "Šķeļ ogļhidrātus" at bounding box center [821, 403] width 860 height 19
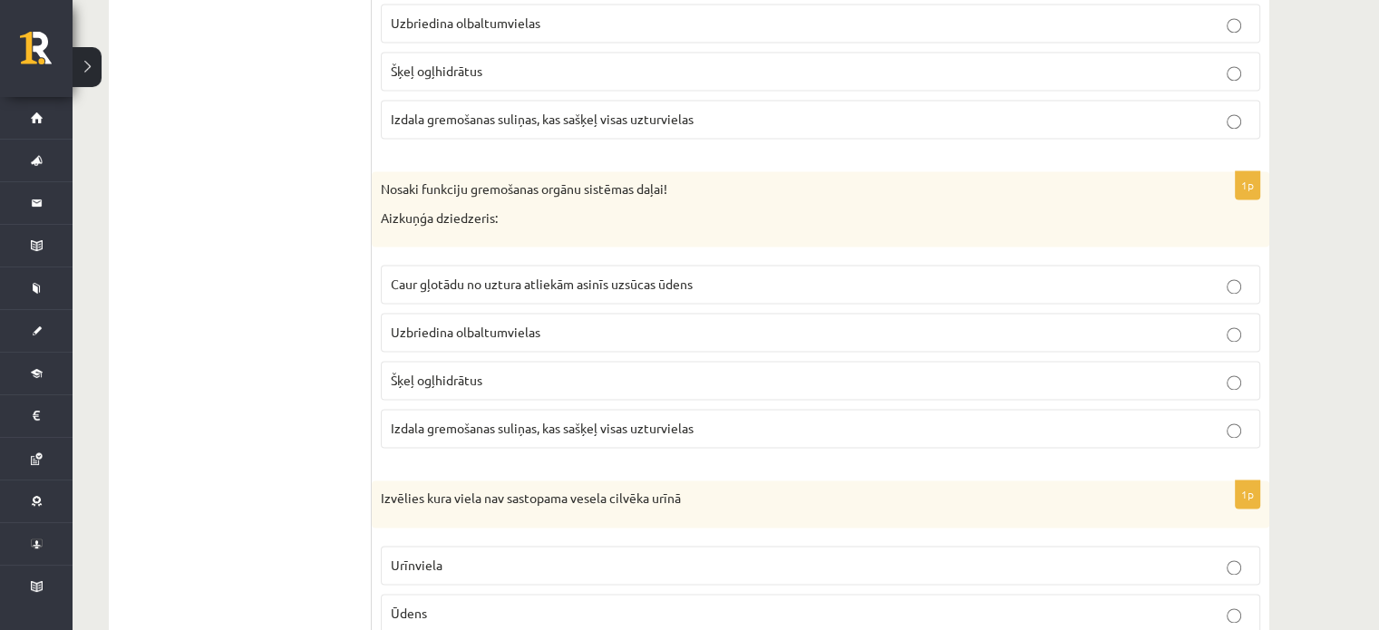
scroll to position [2723, 0]
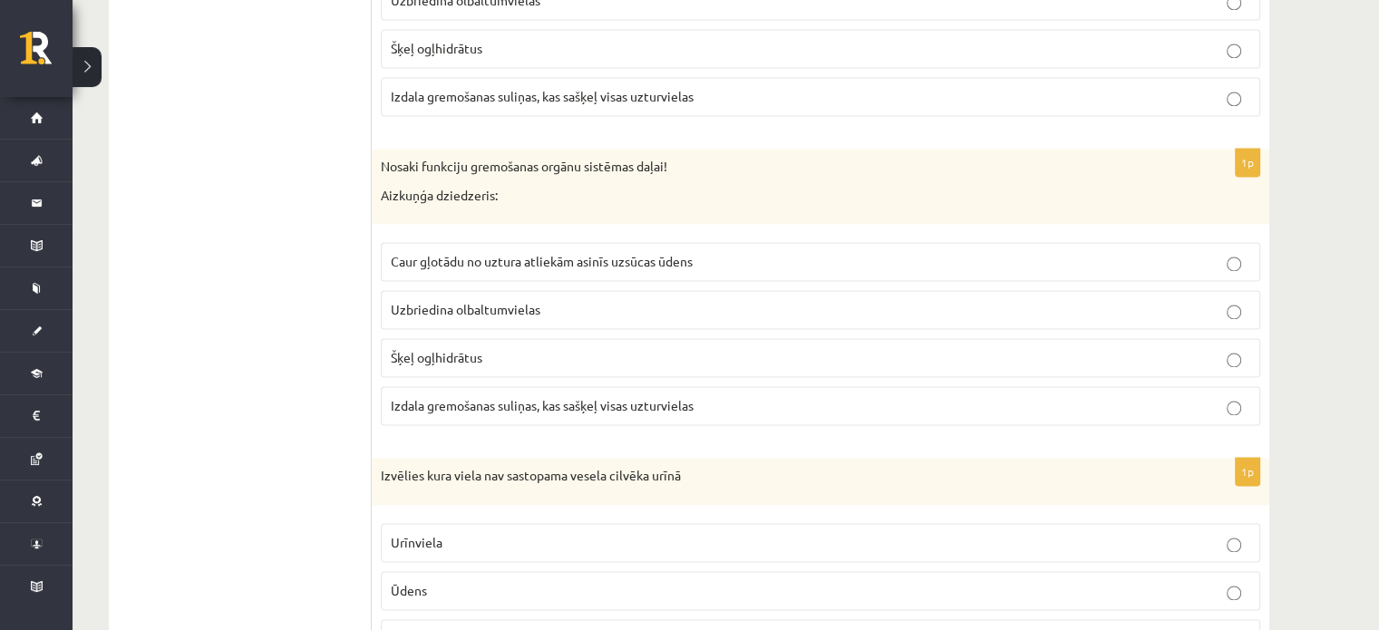
click at [693, 253] on span "Caur gļotādu no uztura atliekām asinīs uzsūcas ūdens" at bounding box center [542, 261] width 302 height 16
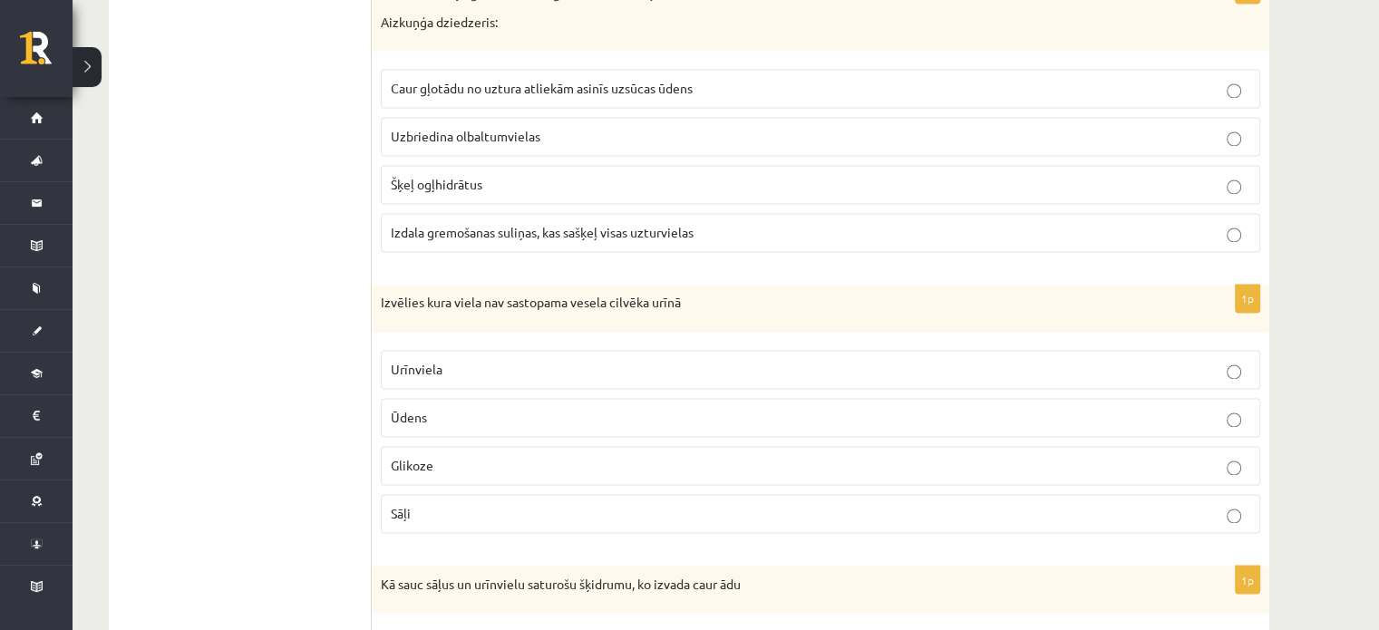
scroll to position [3032, 0]
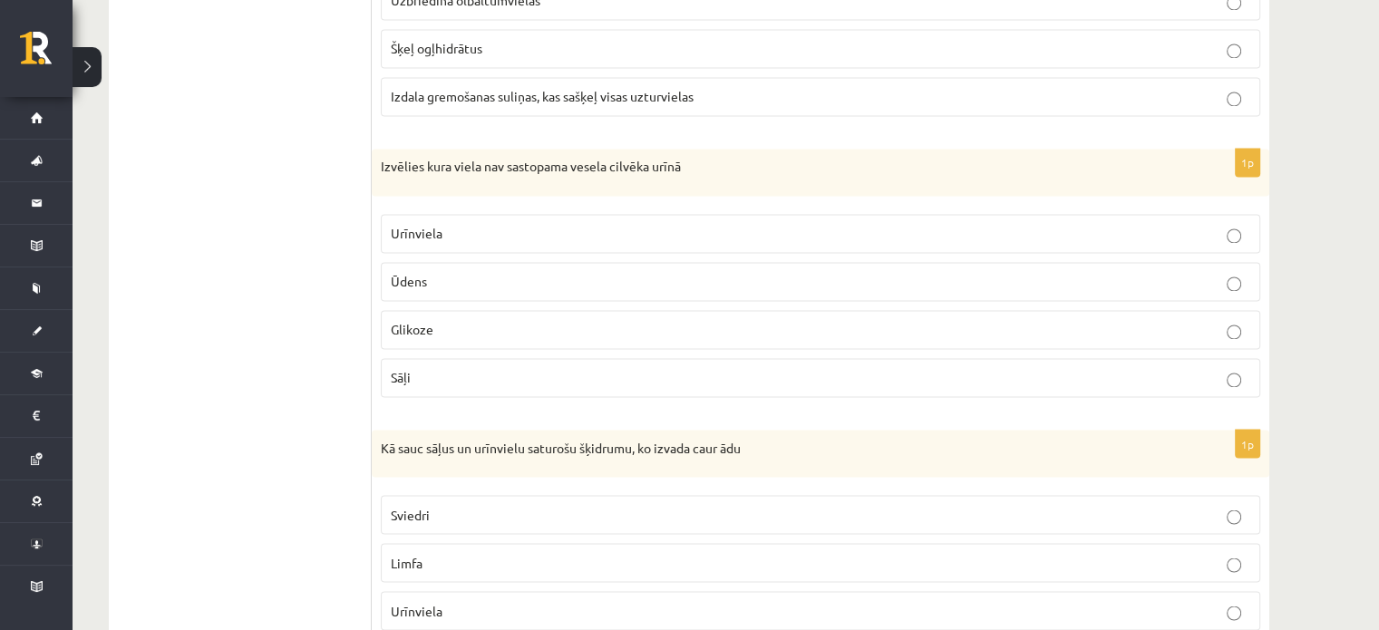
click at [479, 320] on p "Glikoze" at bounding box center [821, 329] width 860 height 19
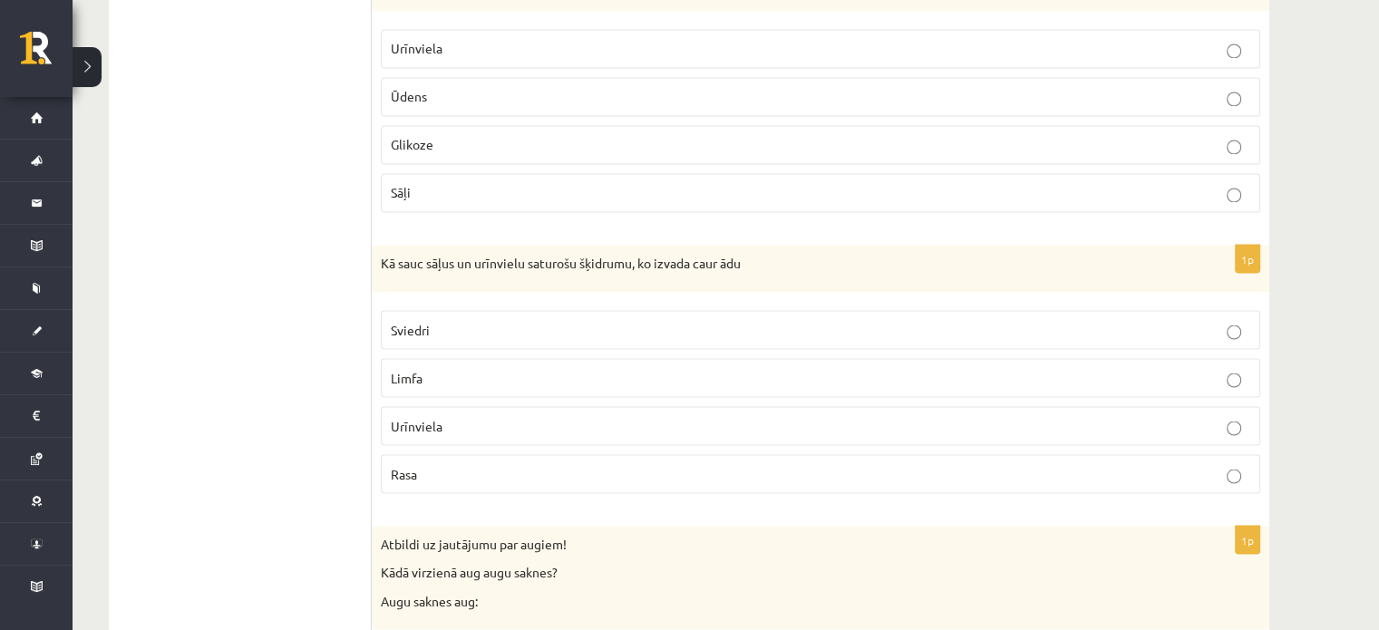
scroll to position [3251, 0]
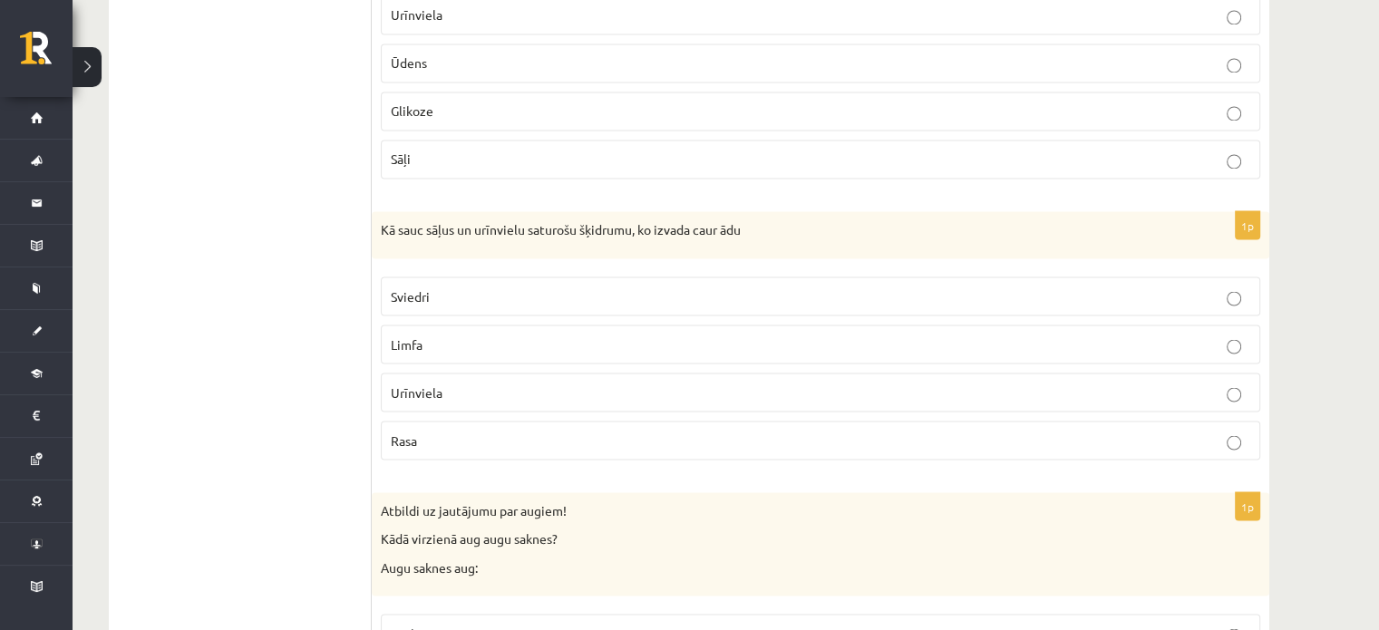
click at [618, 287] on p "Sviedri" at bounding box center [821, 296] width 860 height 19
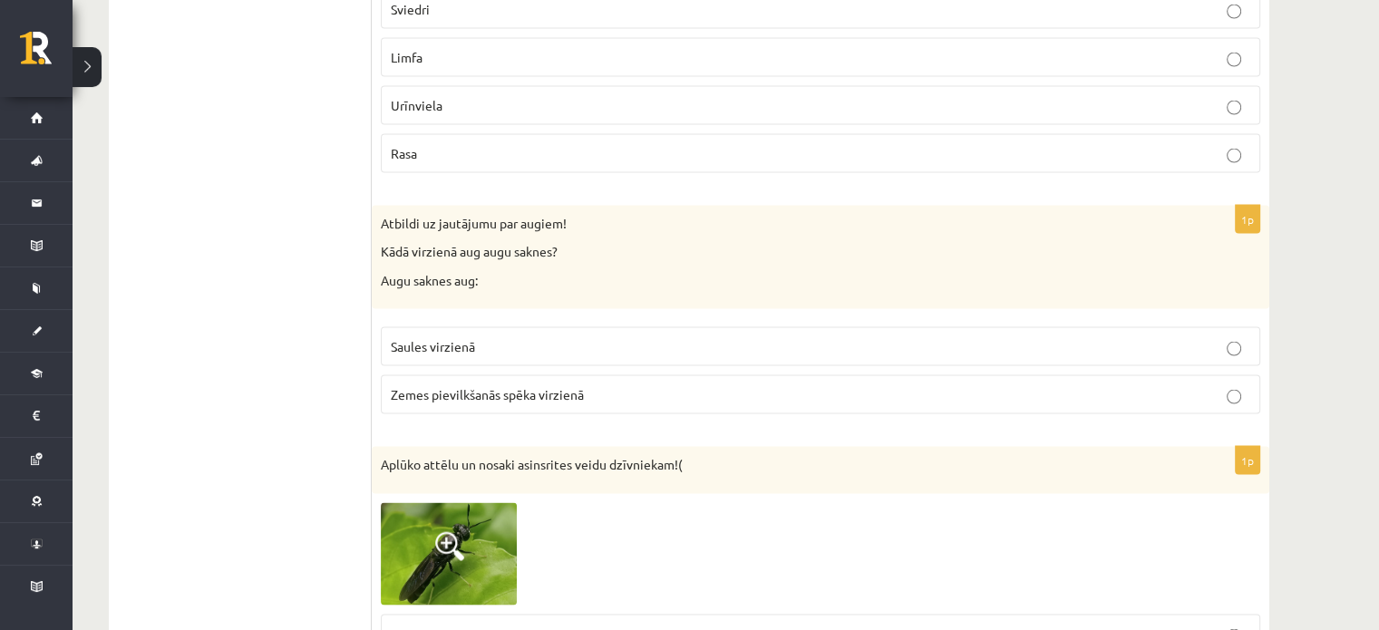
scroll to position [3617, 0]
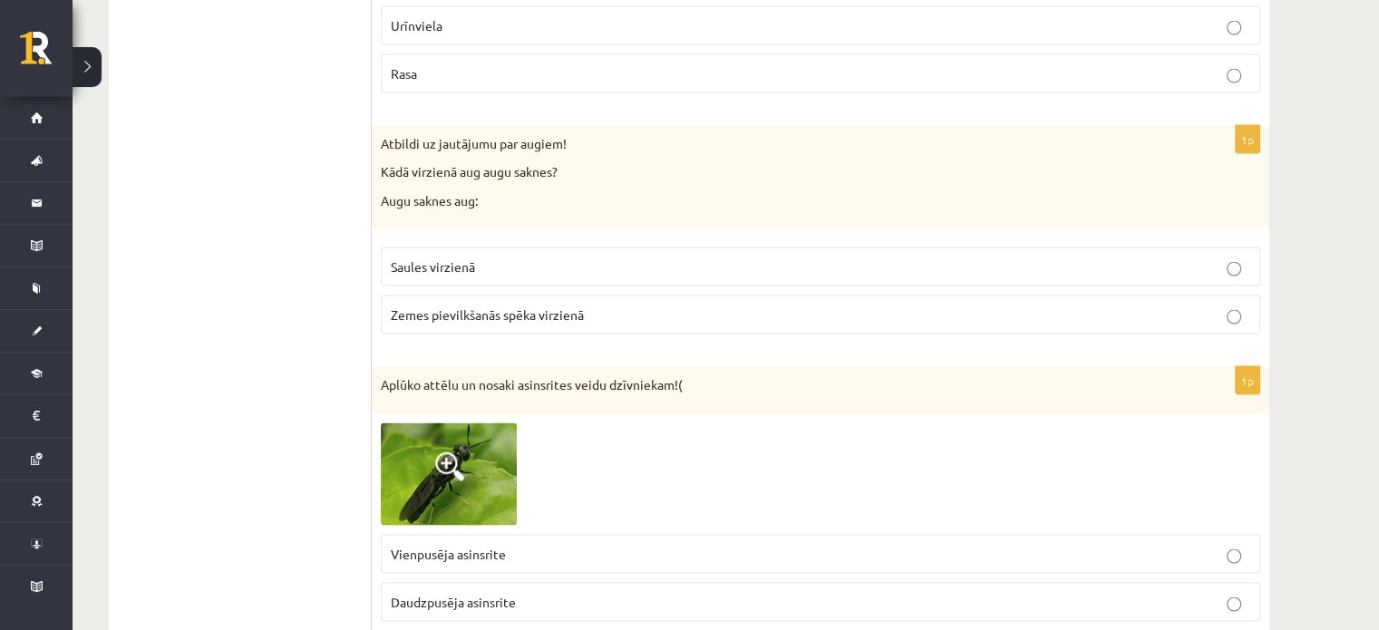
click at [489, 258] on p "Saules virzienā" at bounding box center [821, 267] width 860 height 19
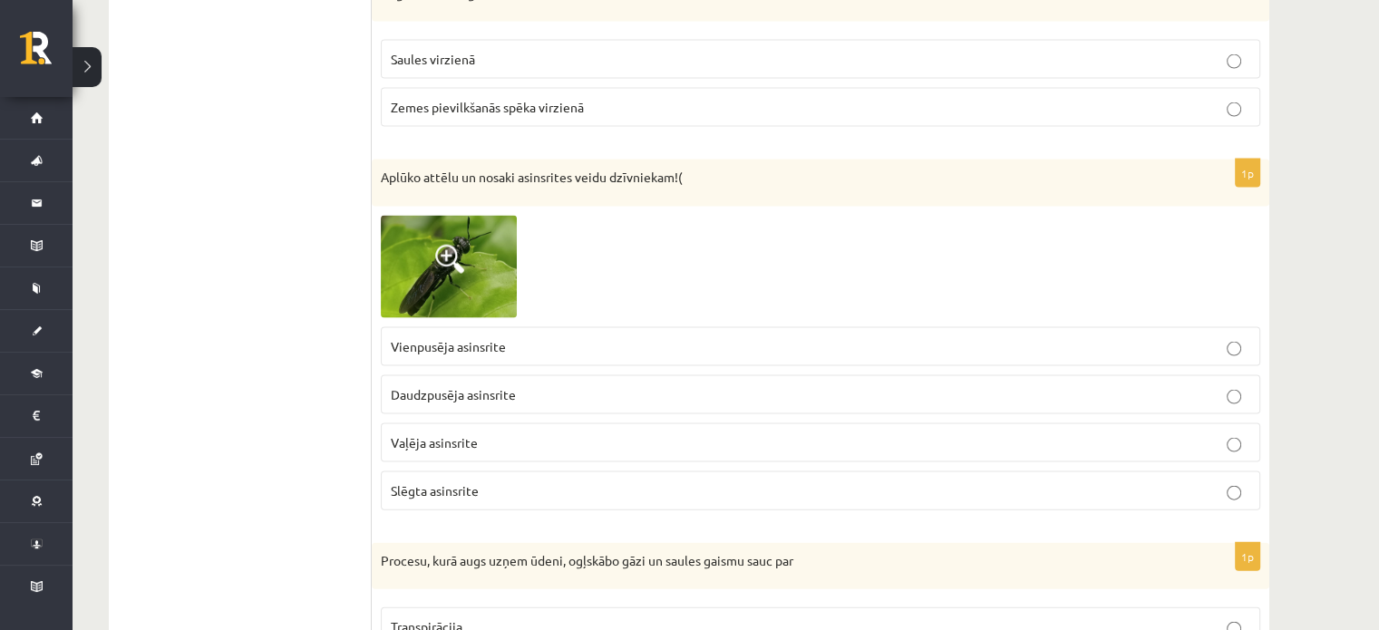
scroll to position [3836, 0]
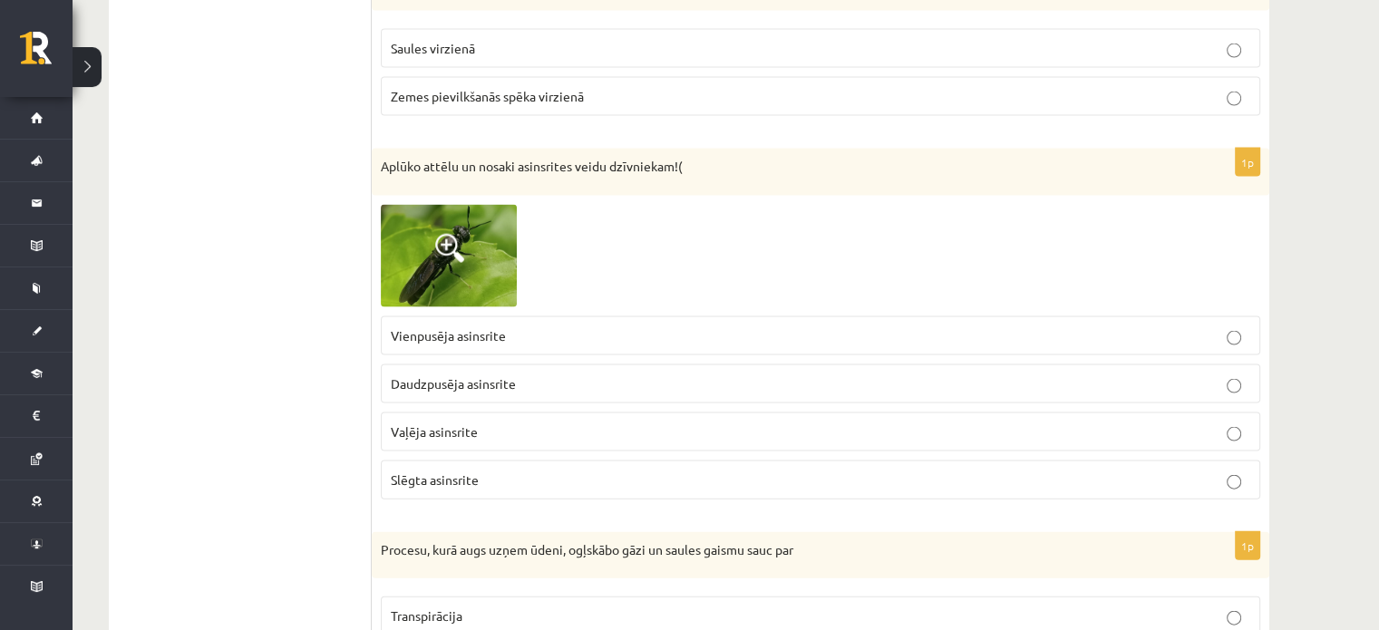
click at [465, 328] on p "Vienpusēja asinsrite" at bounding box center [821, 335] width 860 height 19
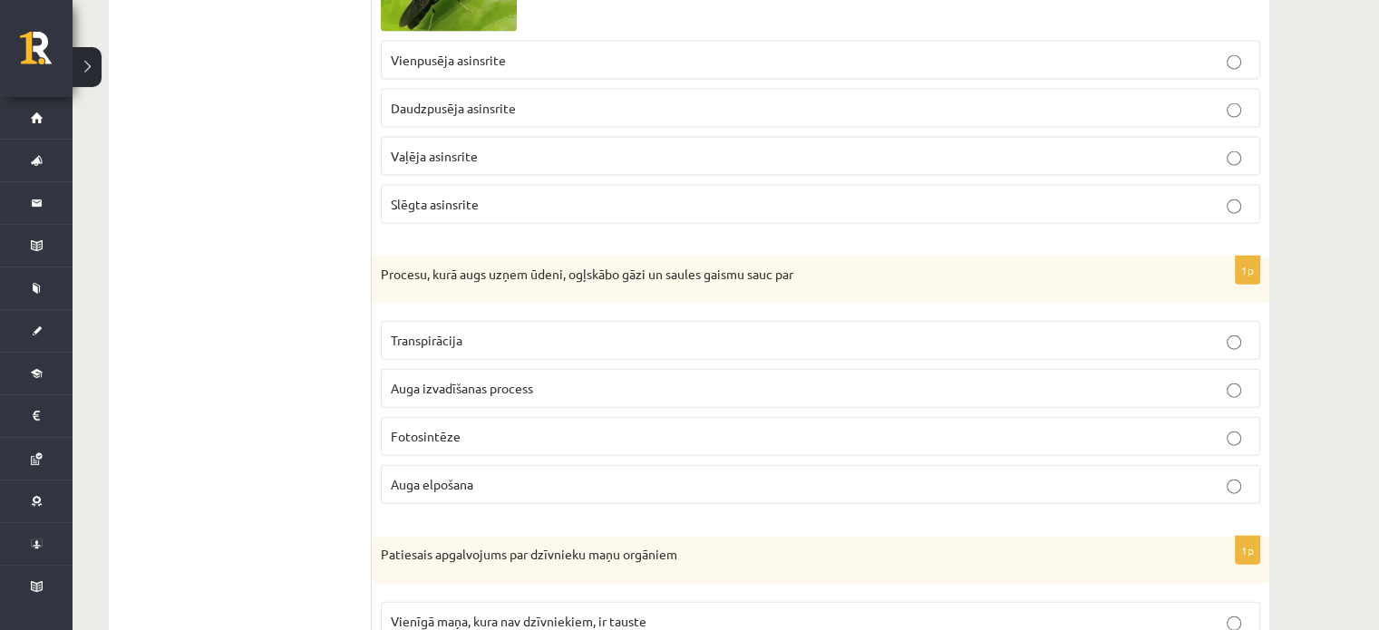
scroll to position [4168, 0]
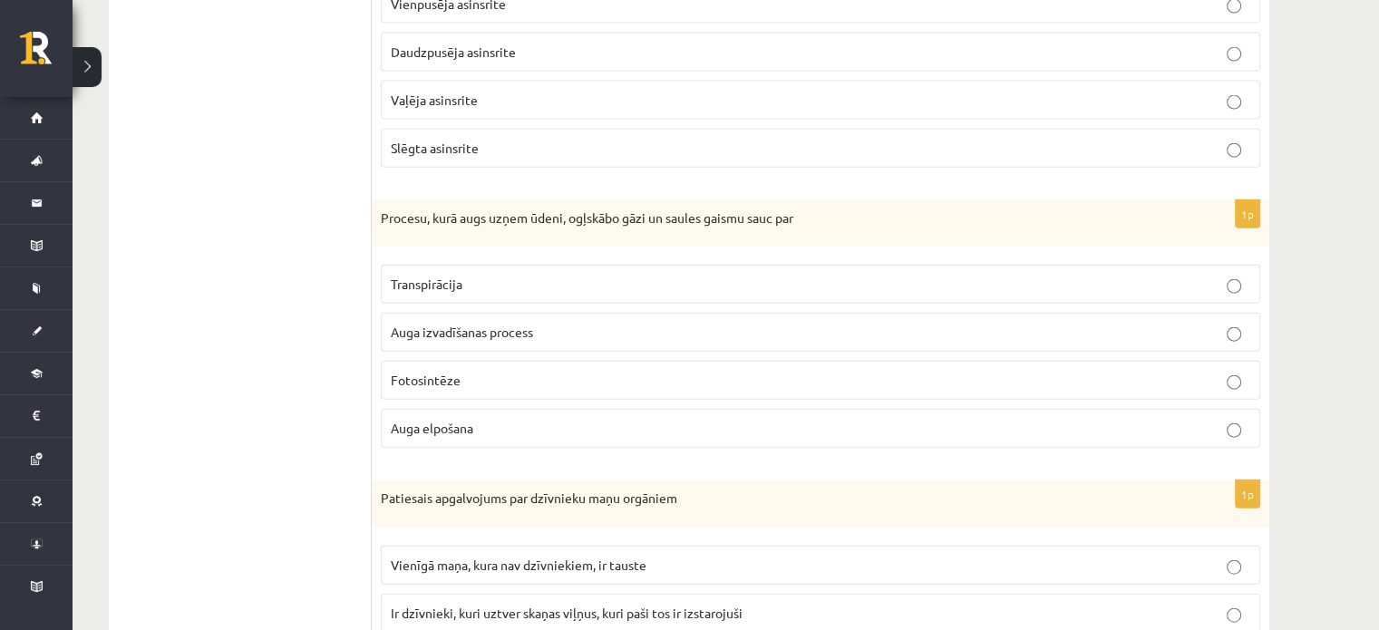
click at [482, 361] on label "Fotosintēze" at bounding box center [821, 380] width 880 height 39
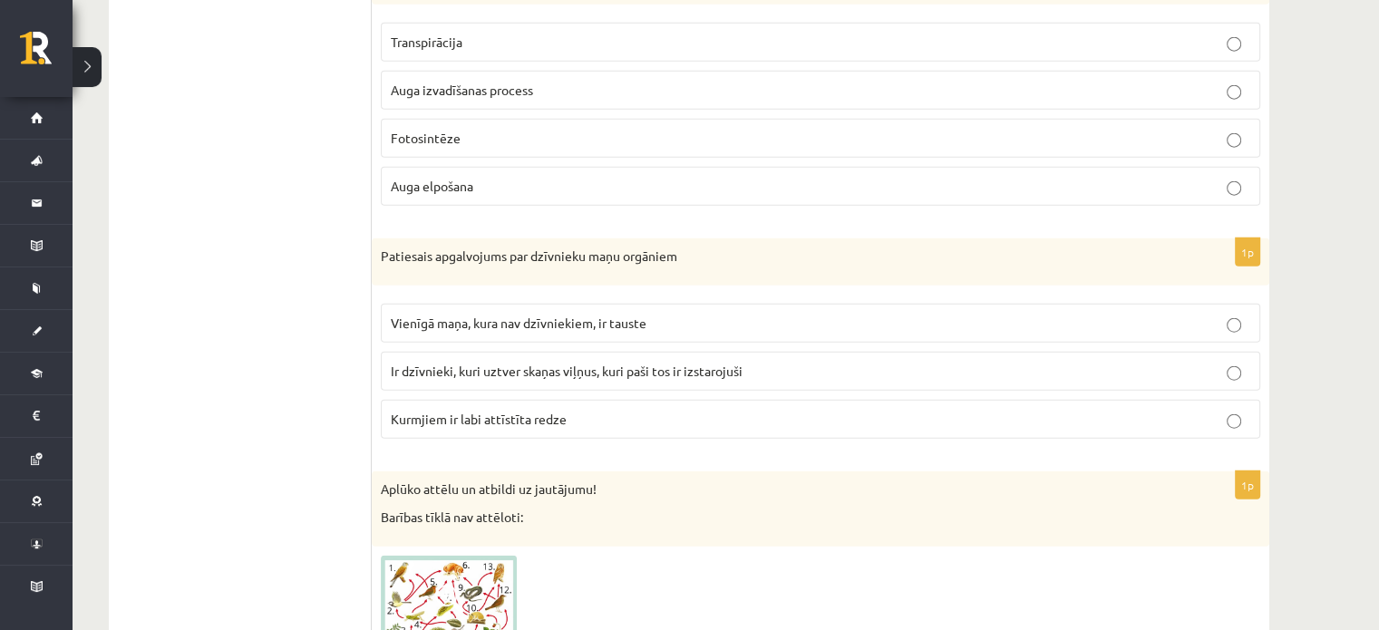
scroll to position [4422, 0]
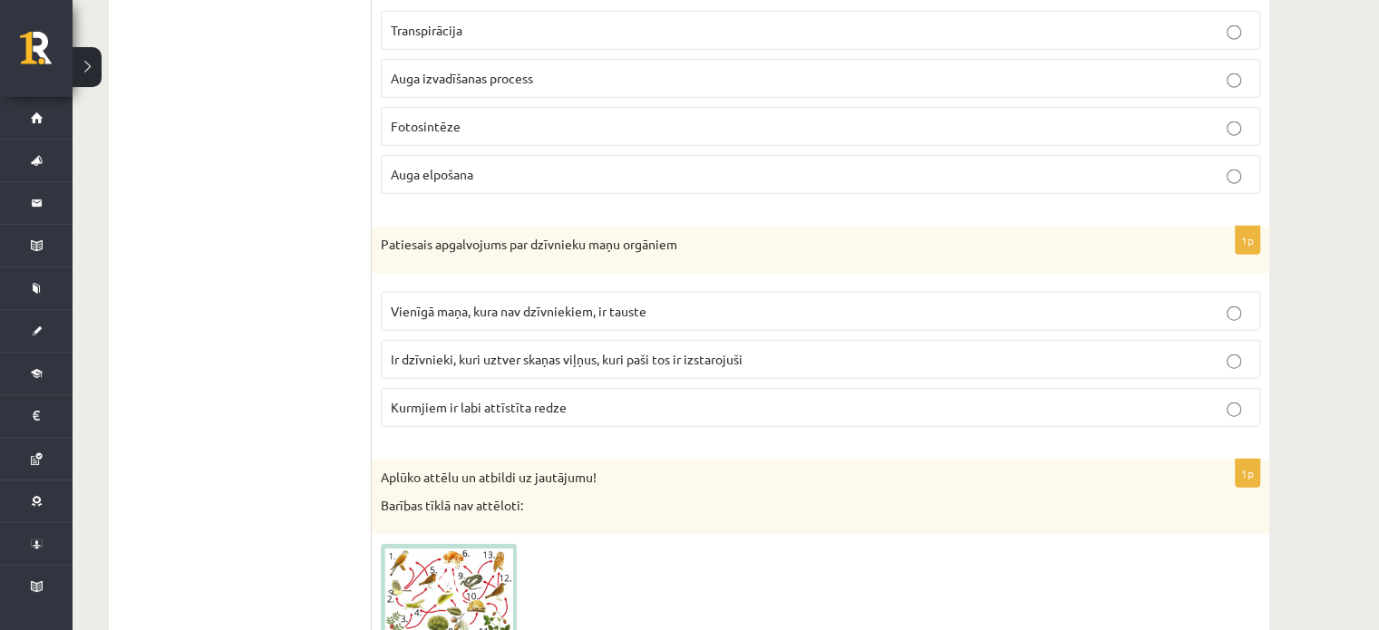
click at [657, 351] on span "Ir dzīvnieki, kuri uztver skaņas viļņus, kuri paši tos ir izstarojuši" at bounding box center [567, 359] width 352 height 16
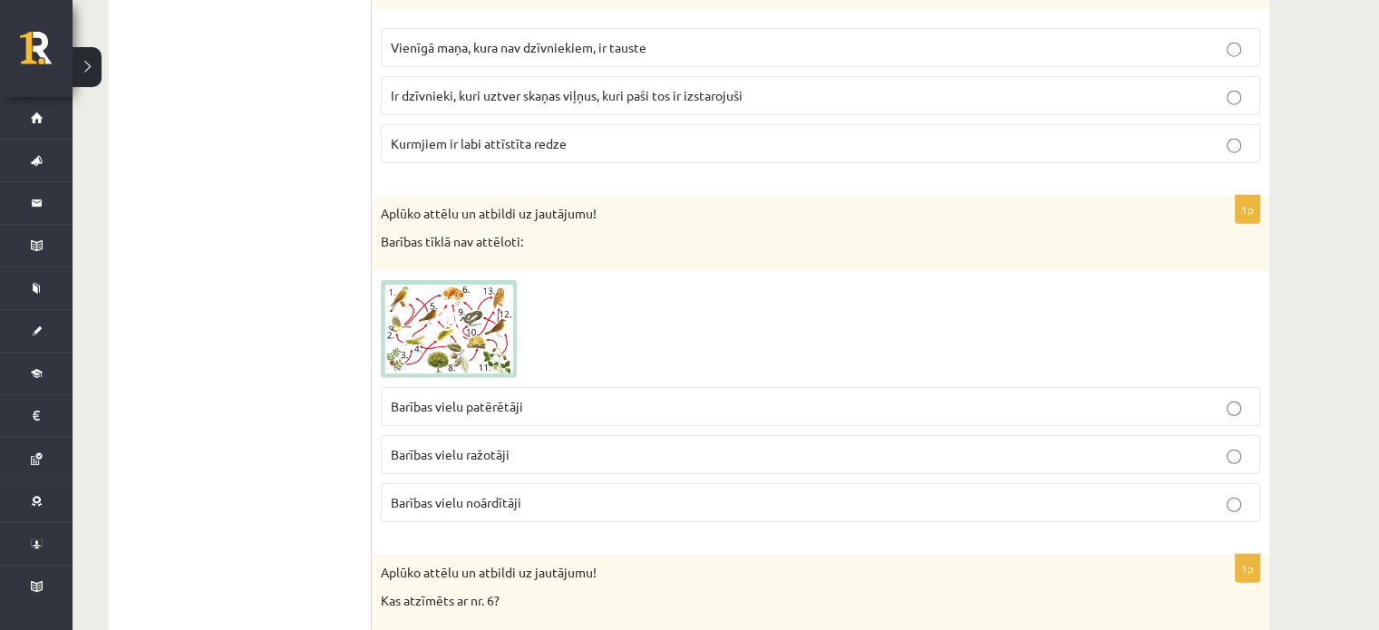
scroll to position [4708, 0]
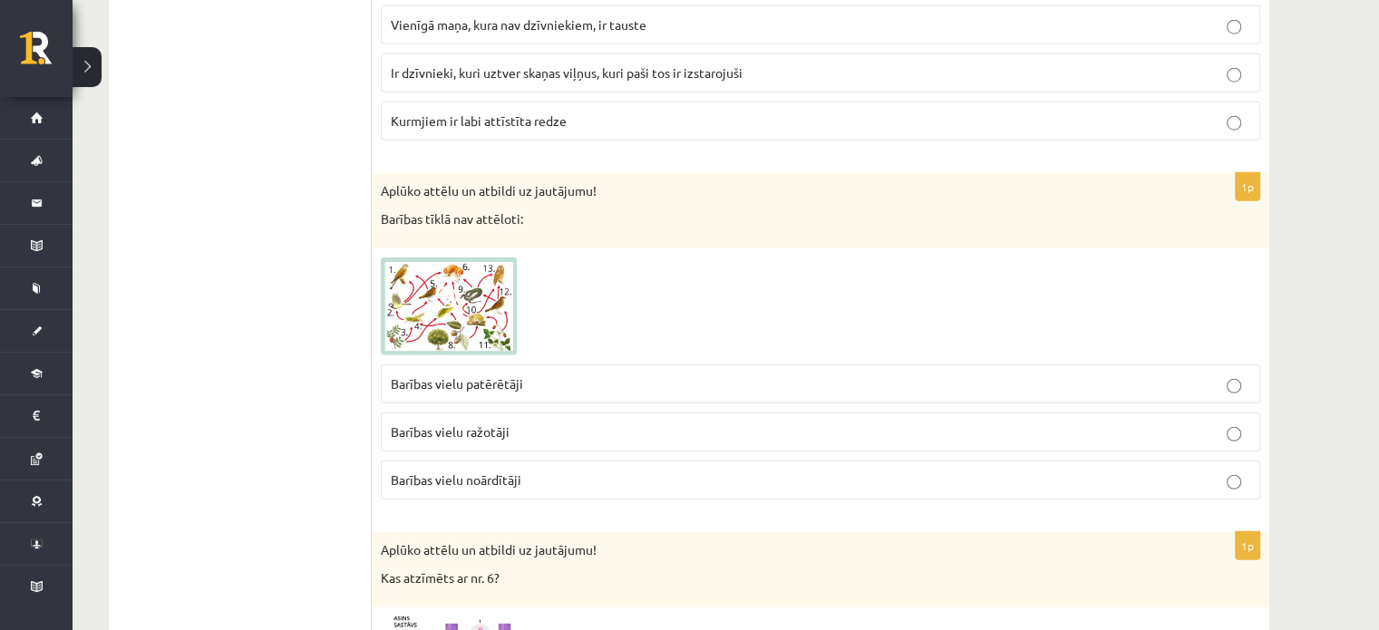
click at [414, 472] on span "Barības vielu noārdītāji" at bounding box center [456, 480] width 131 height 16
click at [522, 375] on span "Barības vielu patērētāji" at bounding box center [457, 383] width 132 height 16
click at [515, 413] on label "Barības vielu ražotāji" at bounding box center [821, 432] width 880 height 39
click at [515, 423] on p "Barības vielu ražotāji" at bounding box center [821, 432] width 860 height 19
click at [513, 472] on span "Barības vielu noārdītāji" at bounding box center [456, 480] width 131 height 16
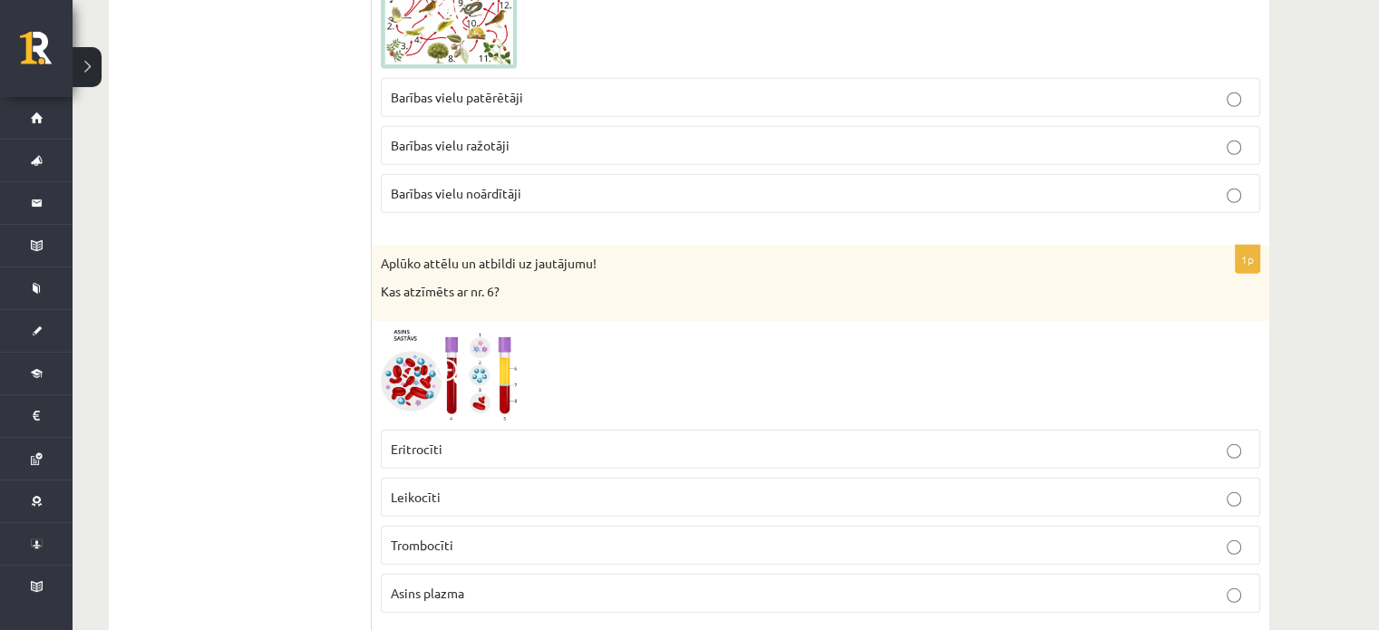
scroll to position [5063, 0]
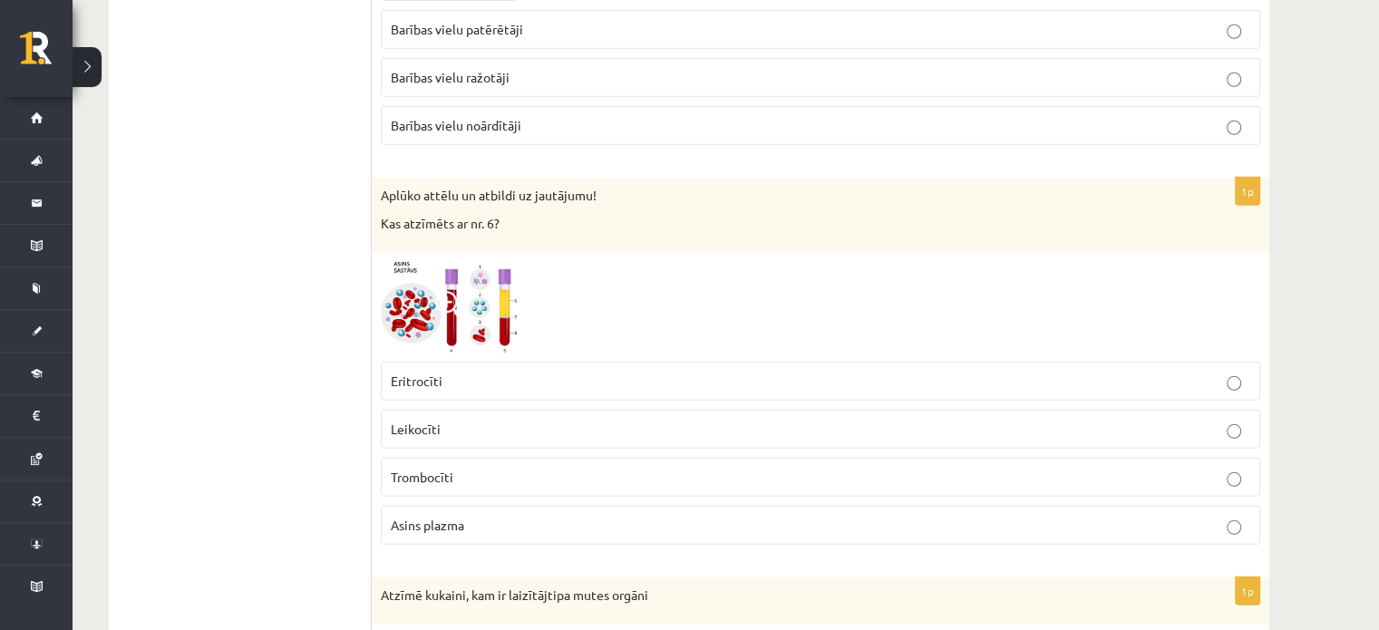
click at [495, 424] on label "Leikocīti" at bounding box center [821, 429] width 880 height 39
click at [470, 516] on p "Asins plazma" at bounding box center [821, 525] width 860 height 19
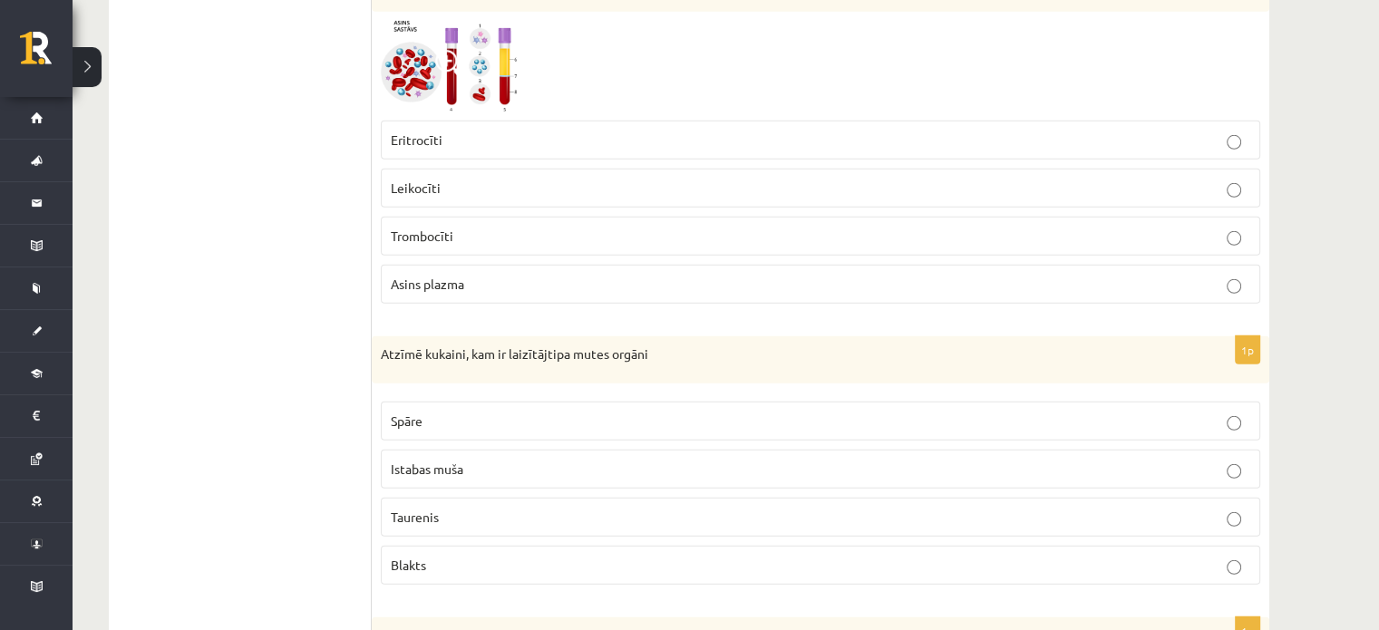
scroll to position [5361, 0]
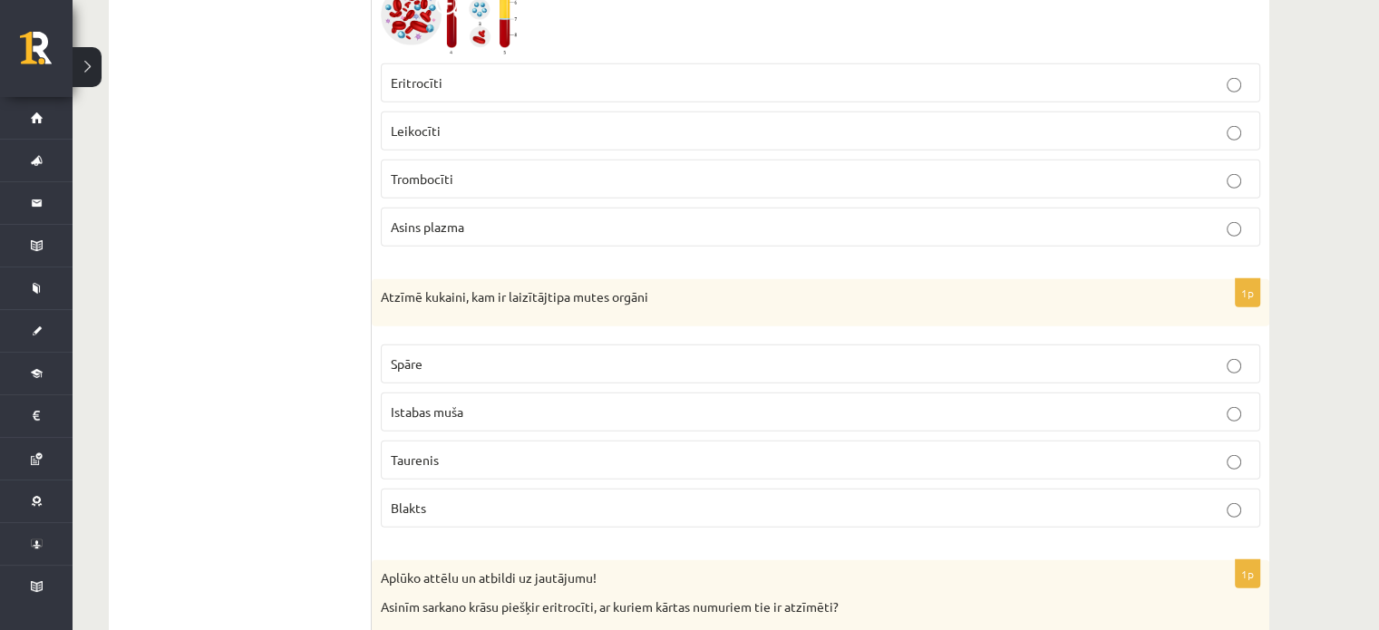
click at [482, 345] on label "Spāre" at bounding box center [821, 364] width 880 height 39
click at [657, 403] on p "Istabas muša" at bounding box center [821, 412] width 860 height 19
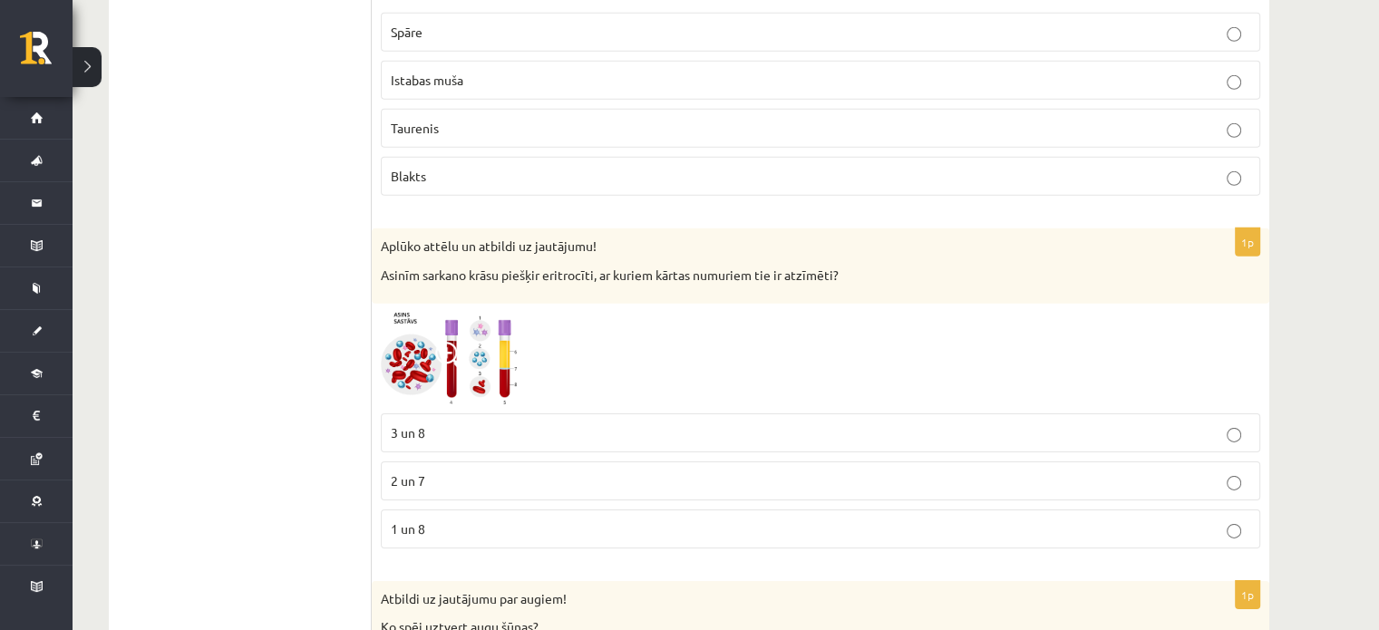
scroll to position [5717, 0]
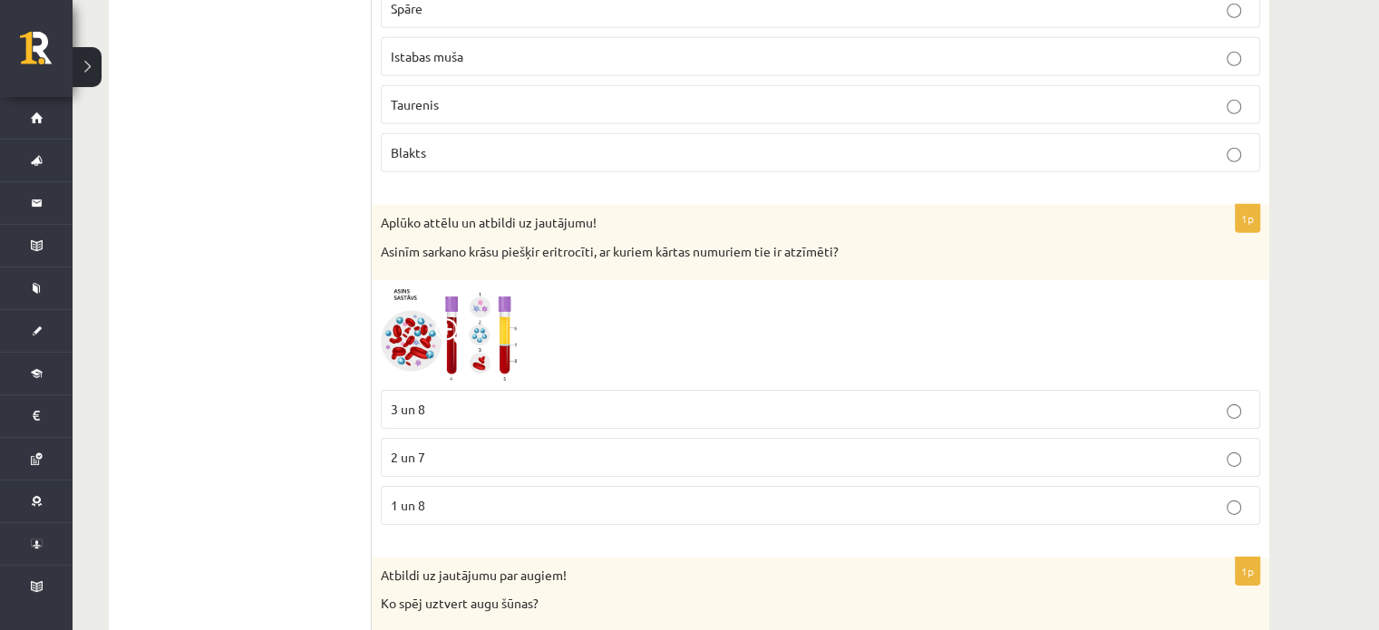
click at [460, 496] on p "1 un 8" at bounding box center [821, 505] width 860 height 19
click at [511, 400] on p "3 un 8" at bounding box center [821, 409] width 860 height 19
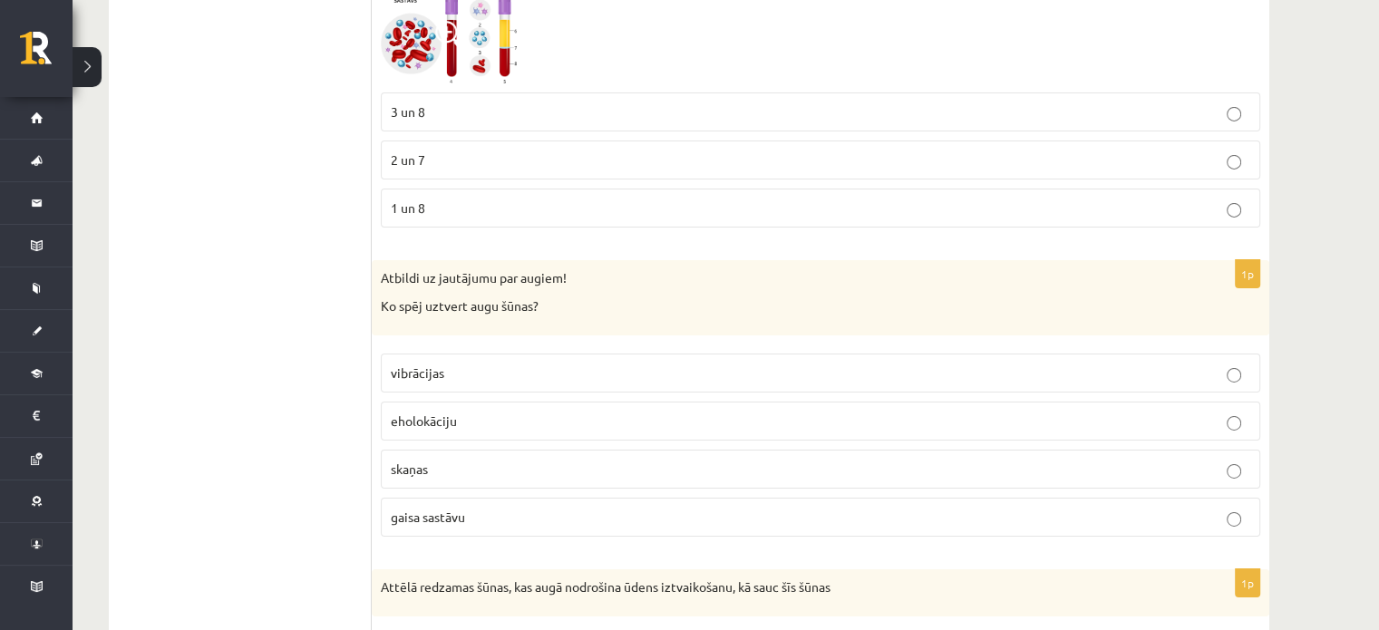
scroll to position [6060, 0]
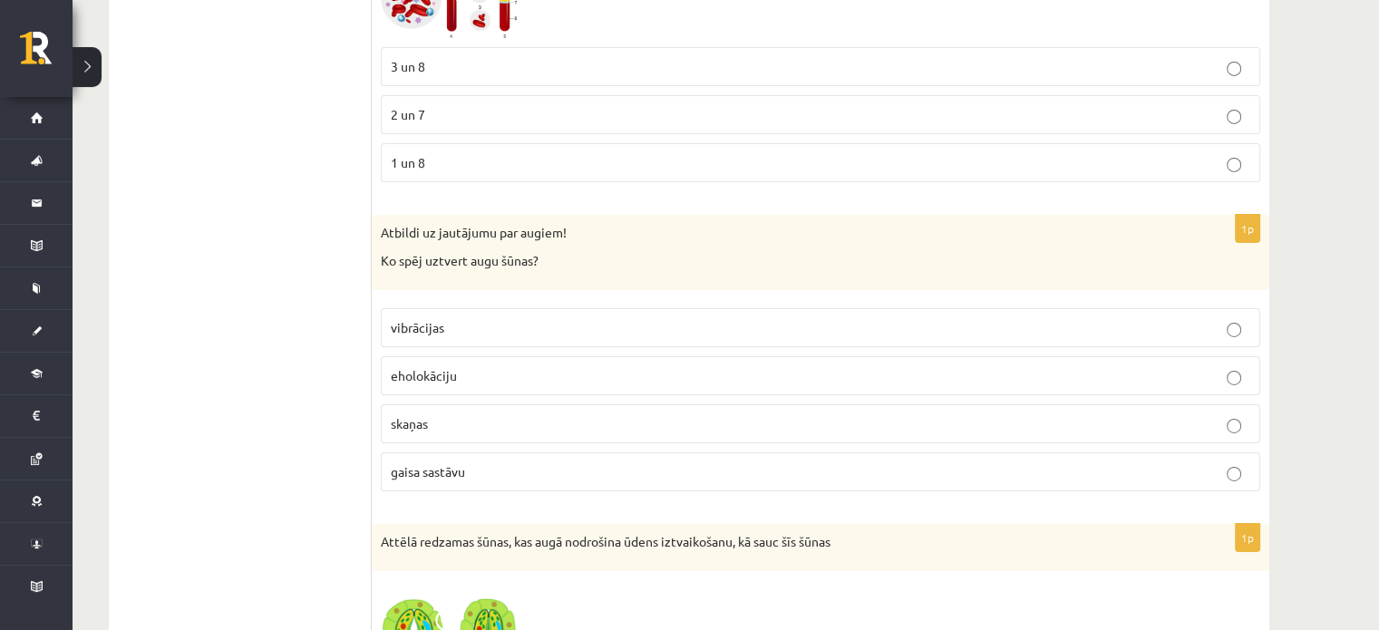
click at [504, 318] on p "vibrācijas" at bounding box center [821, 327] width 860 height 19
click at [1186, 453] on label "gaisa sastāvu" at bounding box center [821, 472] width 880 height 39
click at [1228, 318] on p "vibrācijas" at bounding box center [821, 327] width 860 height 19
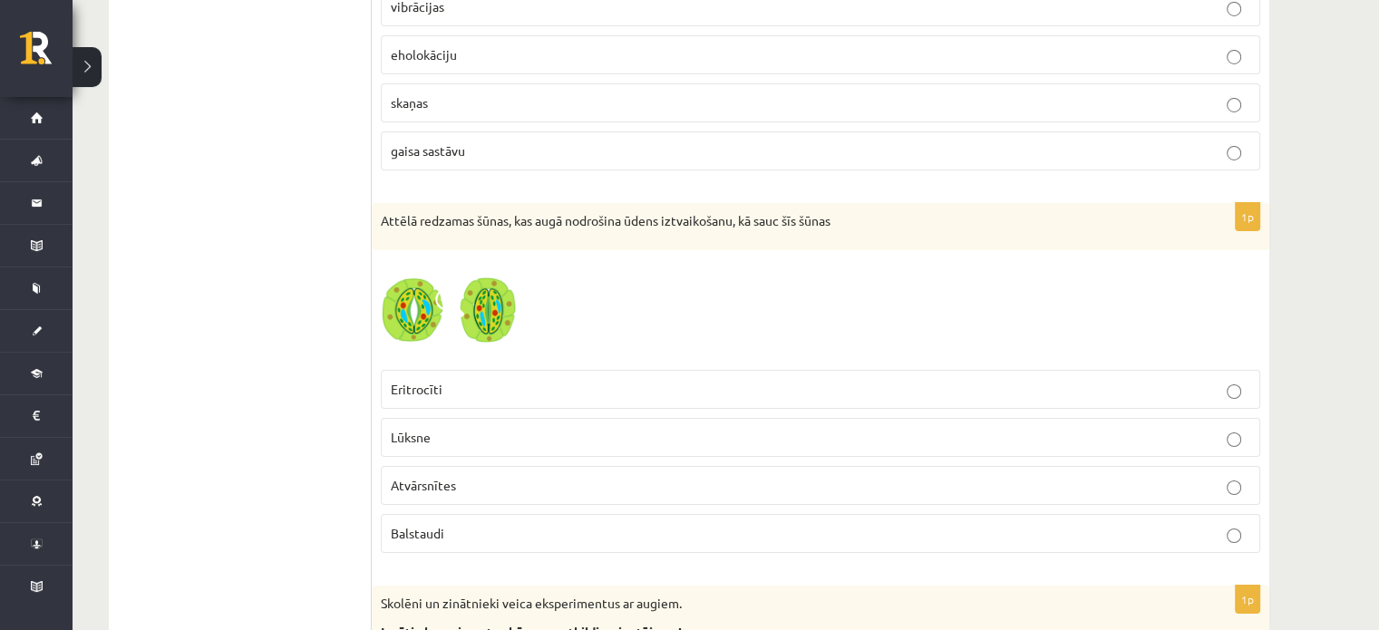
scroll to position [6391, 0]
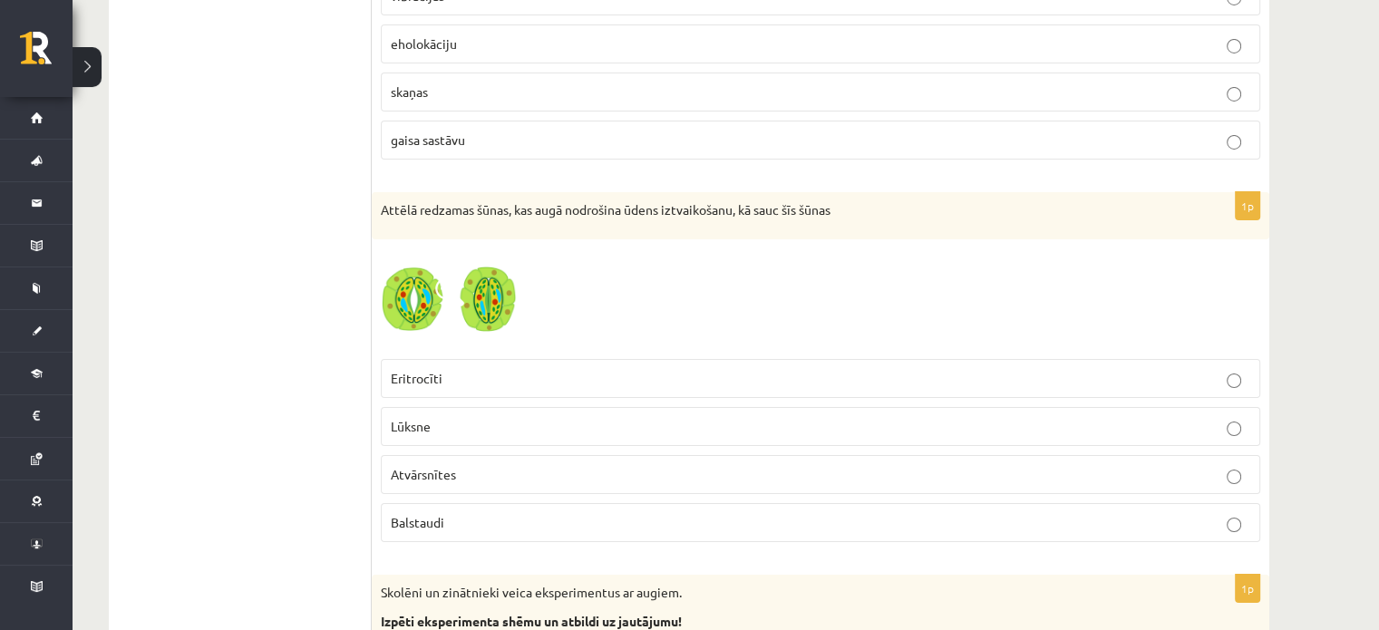
click at [531, 465] on p "Atvārsnītes" at bounding box center [821, 474] width 860 height 19
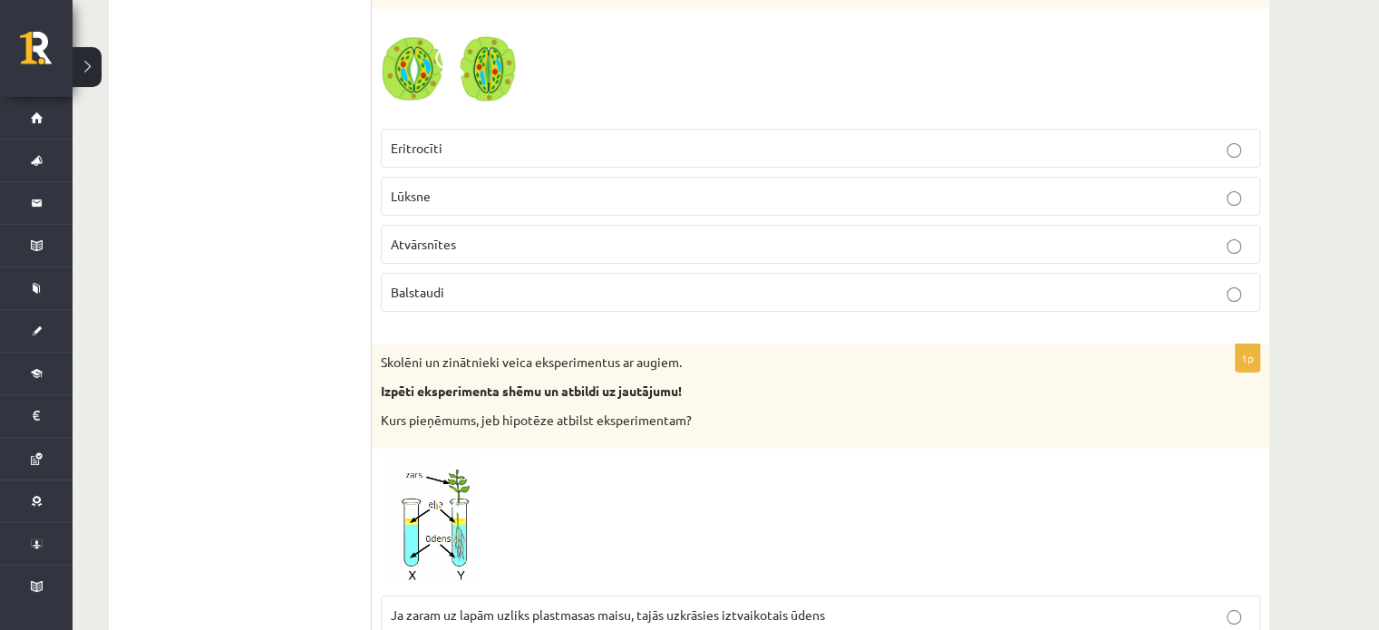
scroll to position [6770, 0]
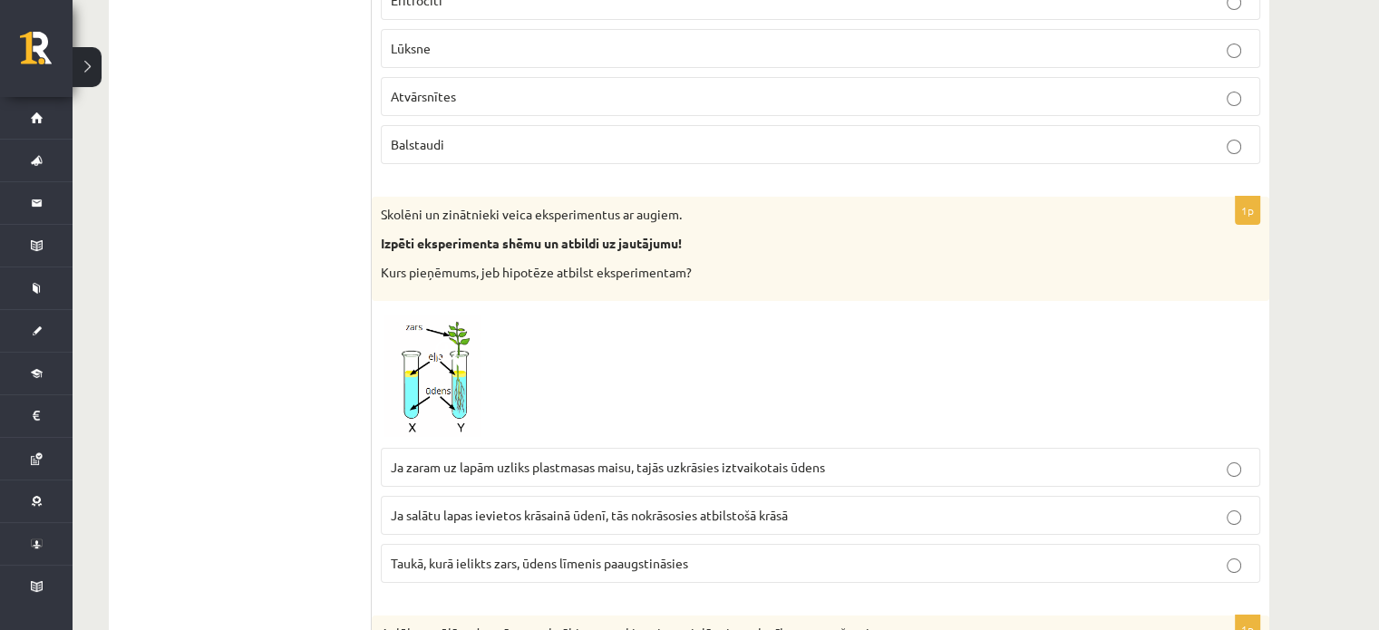
click at [815, 459] on span "Ja zaram uz lapām uzliks plastmasas maisu, tajās uzkrāsies iztvaikotais ūdens" at bounding box center [608, 467] width 434 height 16
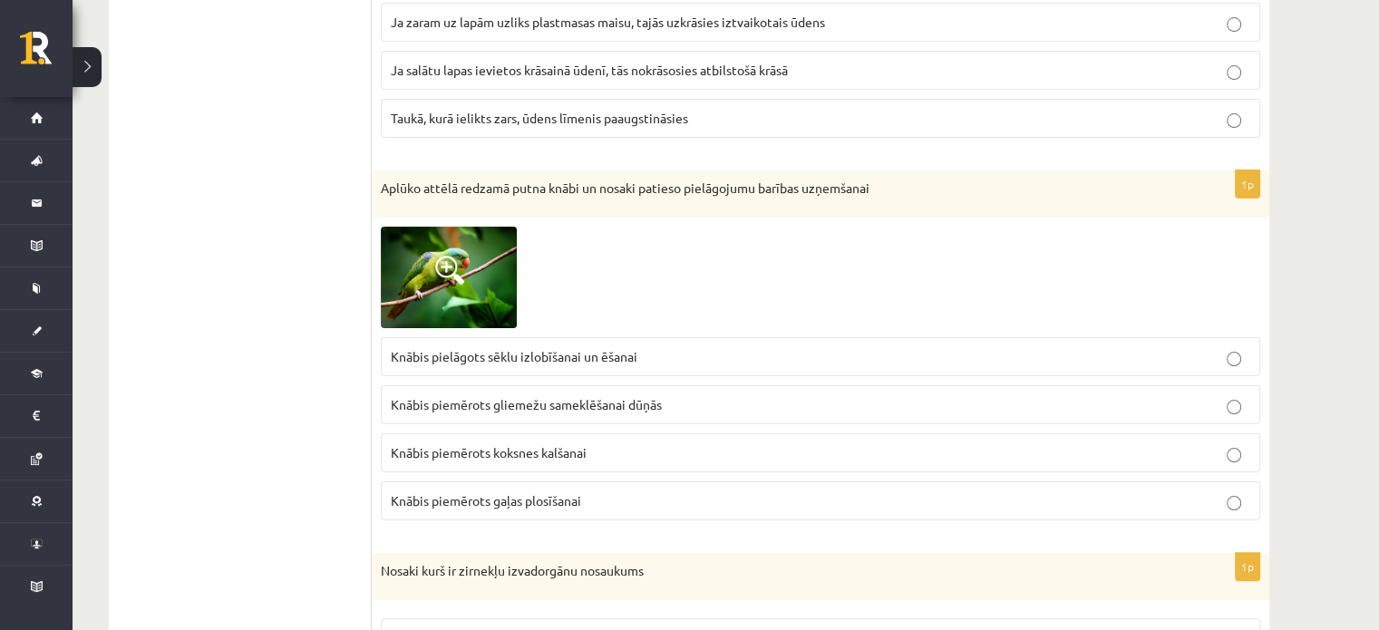
scroll to position [7273, 0]
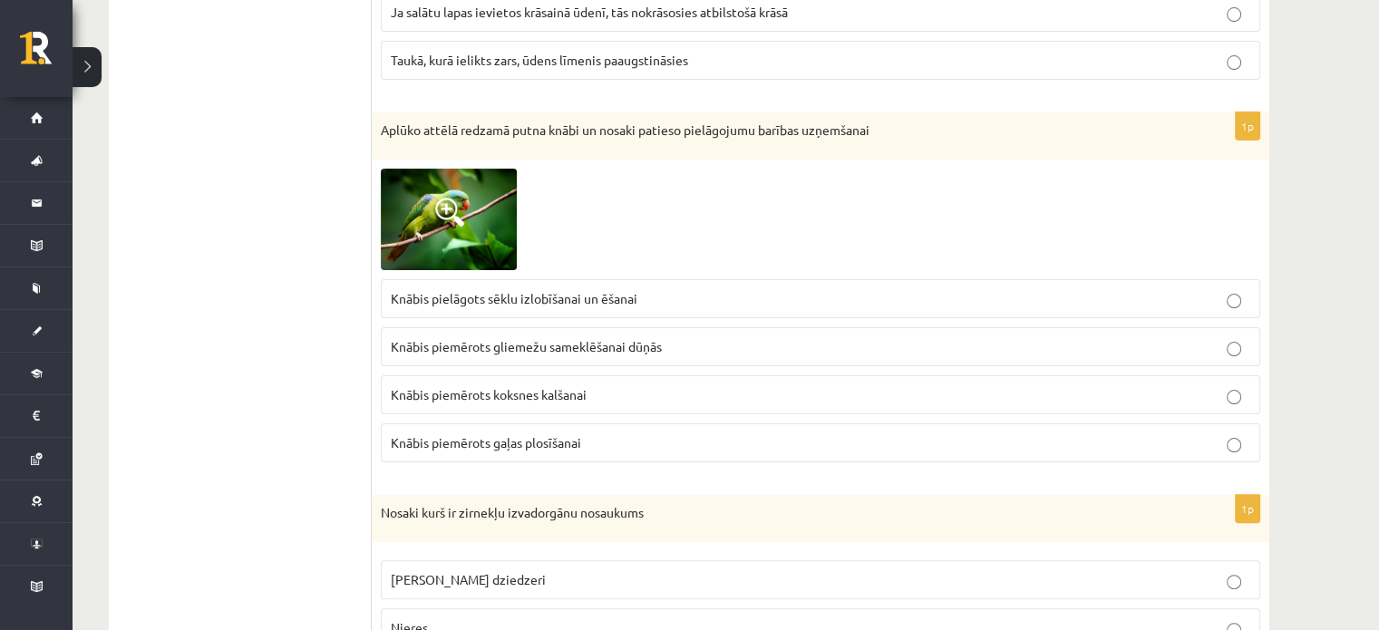
click at [786, 289] on p "Knābis pielāgots sēklu izlobīšanai un ēšanai" at bounding box center [821, 298] width 860 height 19
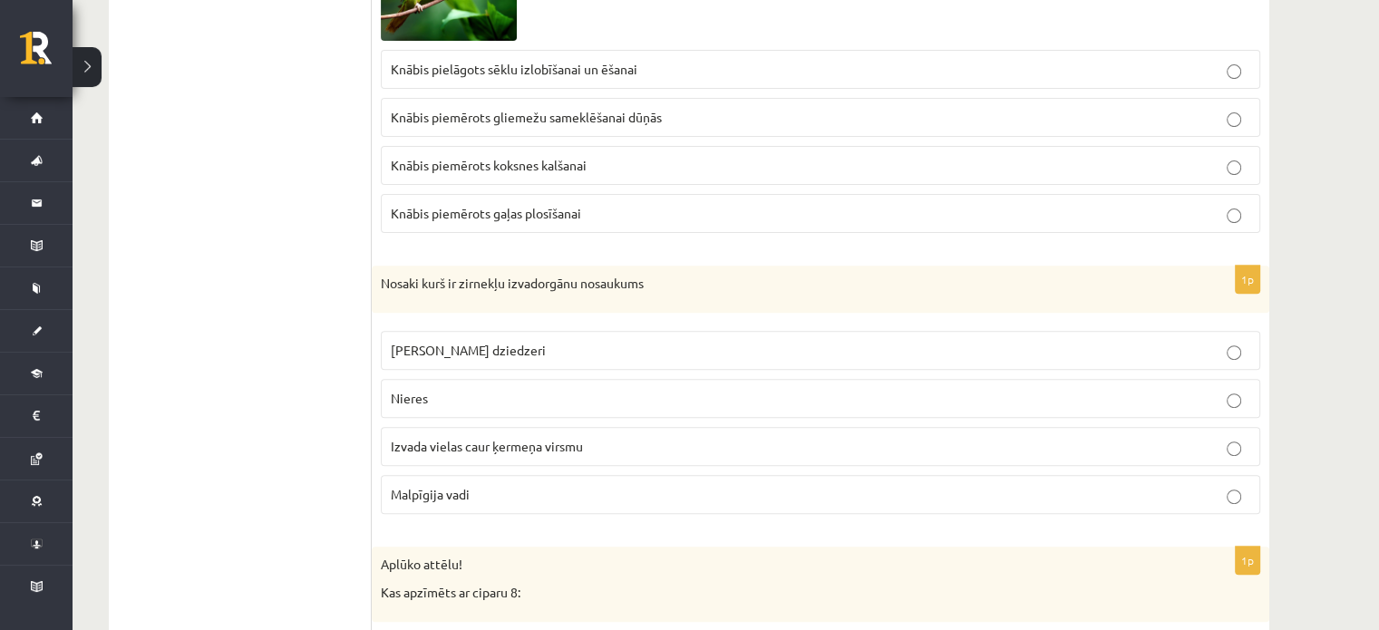
scroll to position [7525, 0]
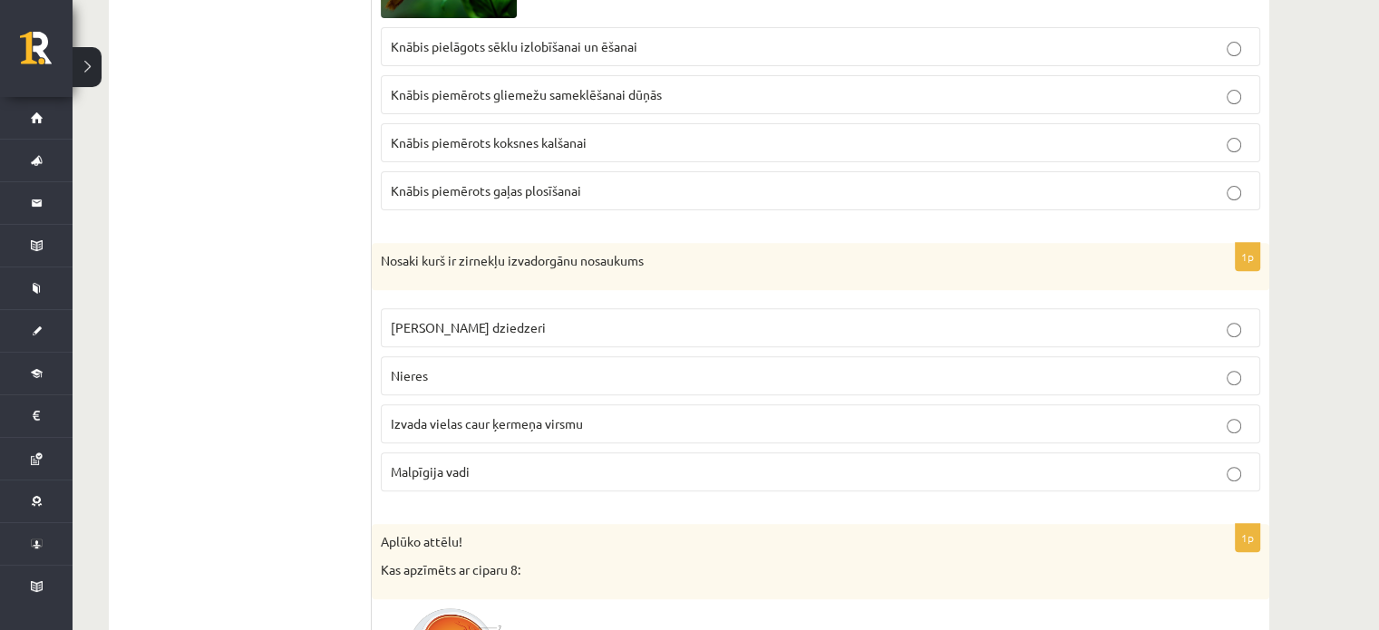
click at [595, 308] on label "Zaļie dziedzeri" at bounding box center [821, 327] width 880 height 39
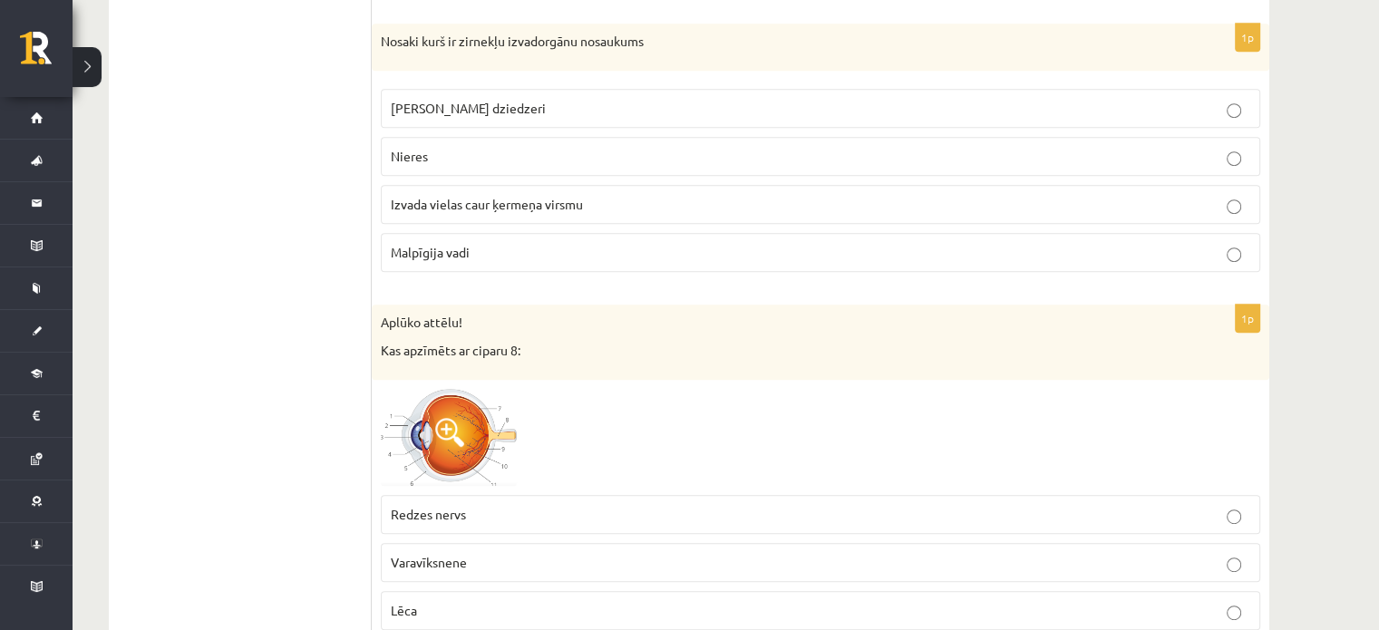
scroll to position [7823, 0]
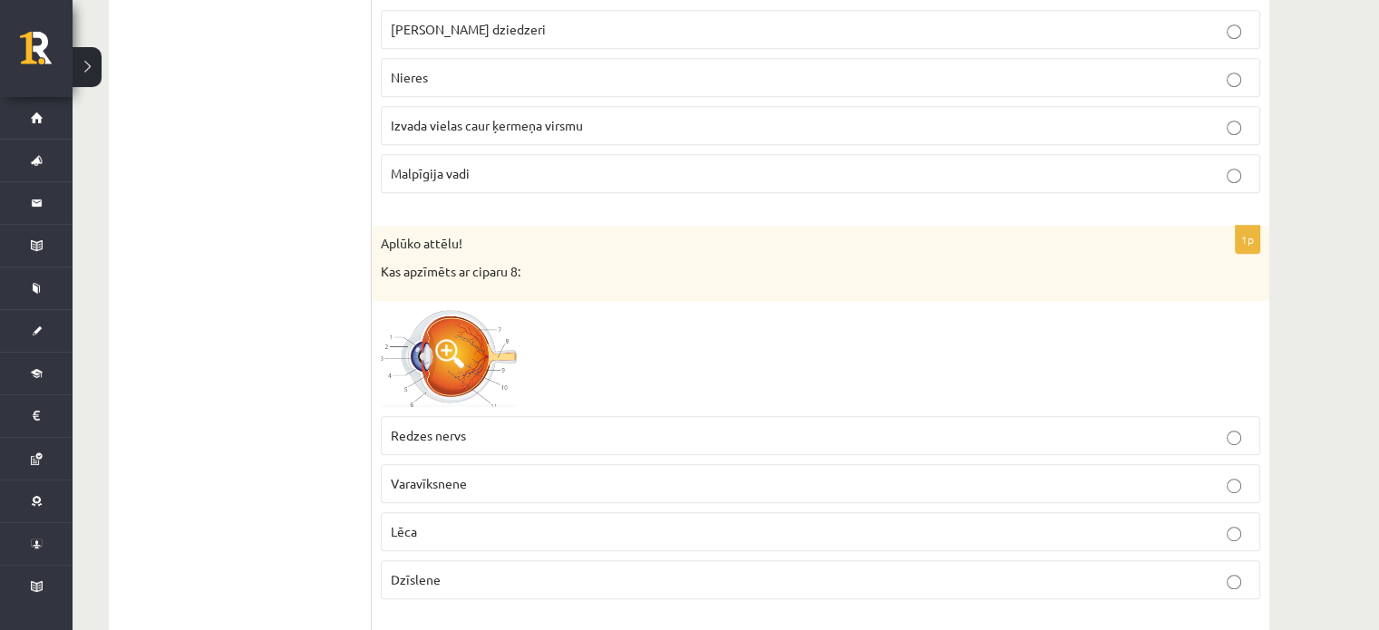
click at [522, 560] on label "Dzīslene" at bounding box center [821, 579] width 880 height 39
click at [619, 426] on p "Redzes nervs" at bounding box center [821, 435] width 860 height 19
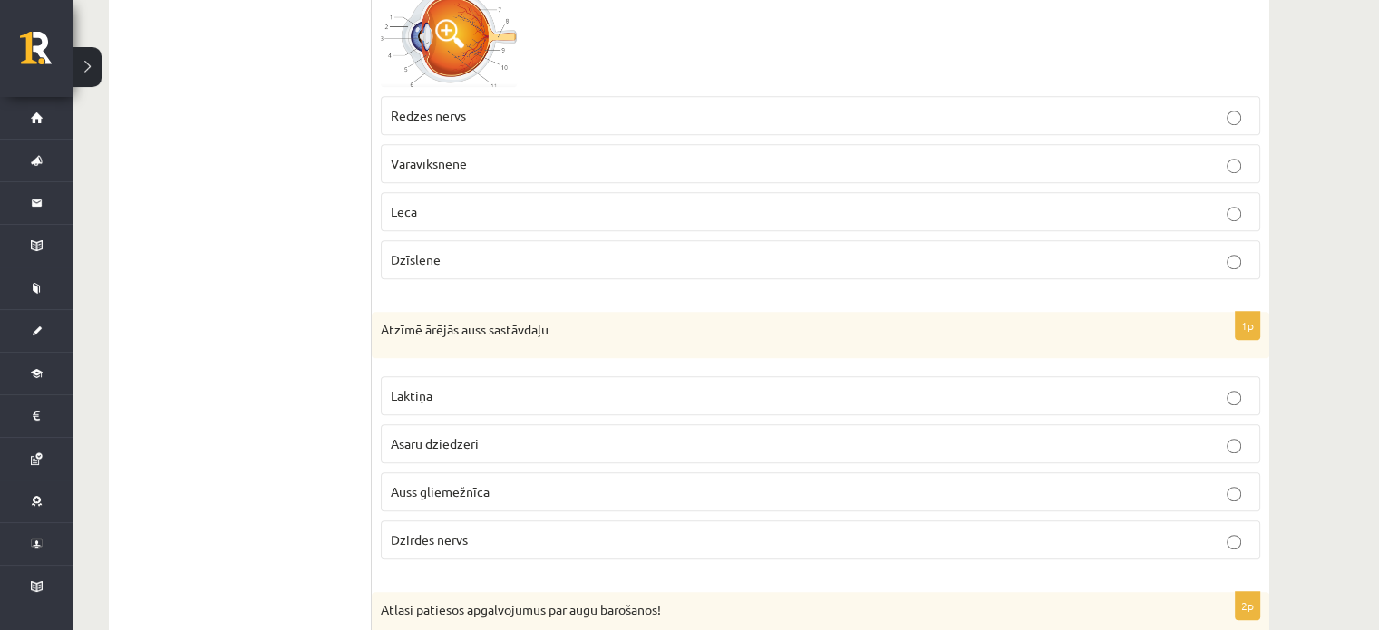
scroll to position [8167, 0]
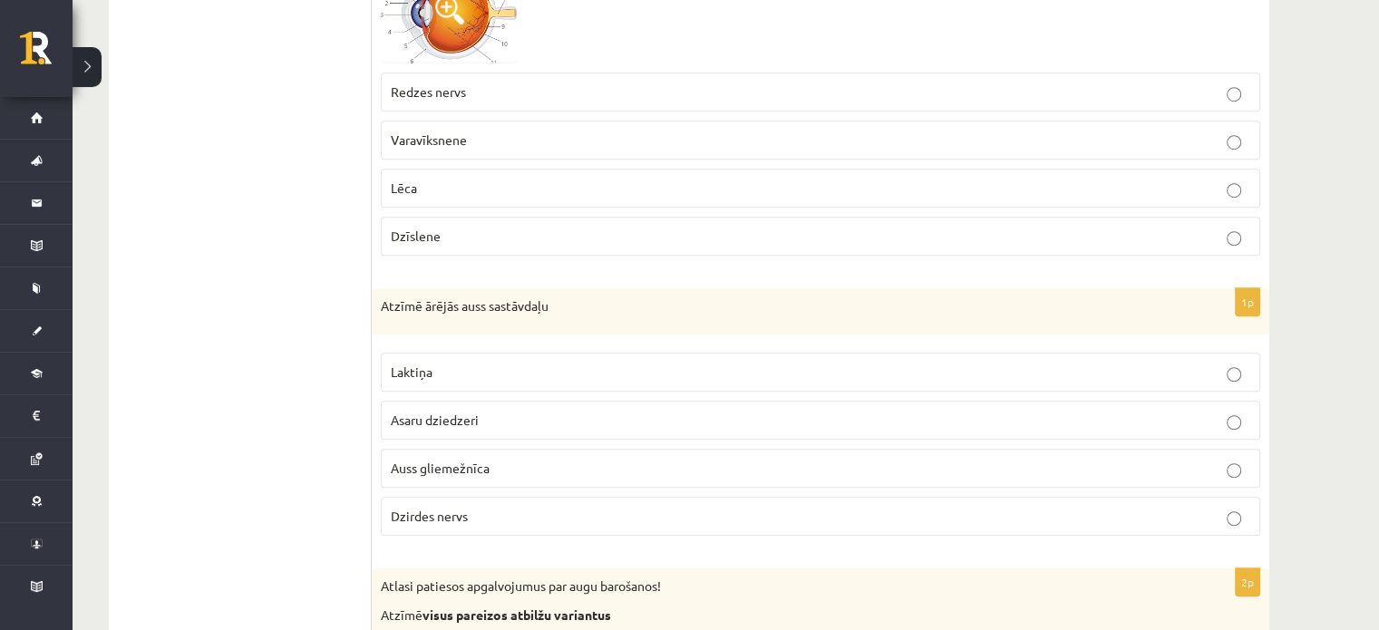
click at [513, 459] on p "Auss gliemežnīca" at bounding box center [821, 468] width 860 height 19
click at [1092, 411] on p "Asaru dziedzeri" at bounding box center [821, 420] width 860 height 19
click at [1208, 353] on label "Laktiņa" at bounding box center [821, 372] width 880 height 39
click at [1011, 411] on p "Asaru dziedzeri" at bounding box center [821, 420] width 860 height 19
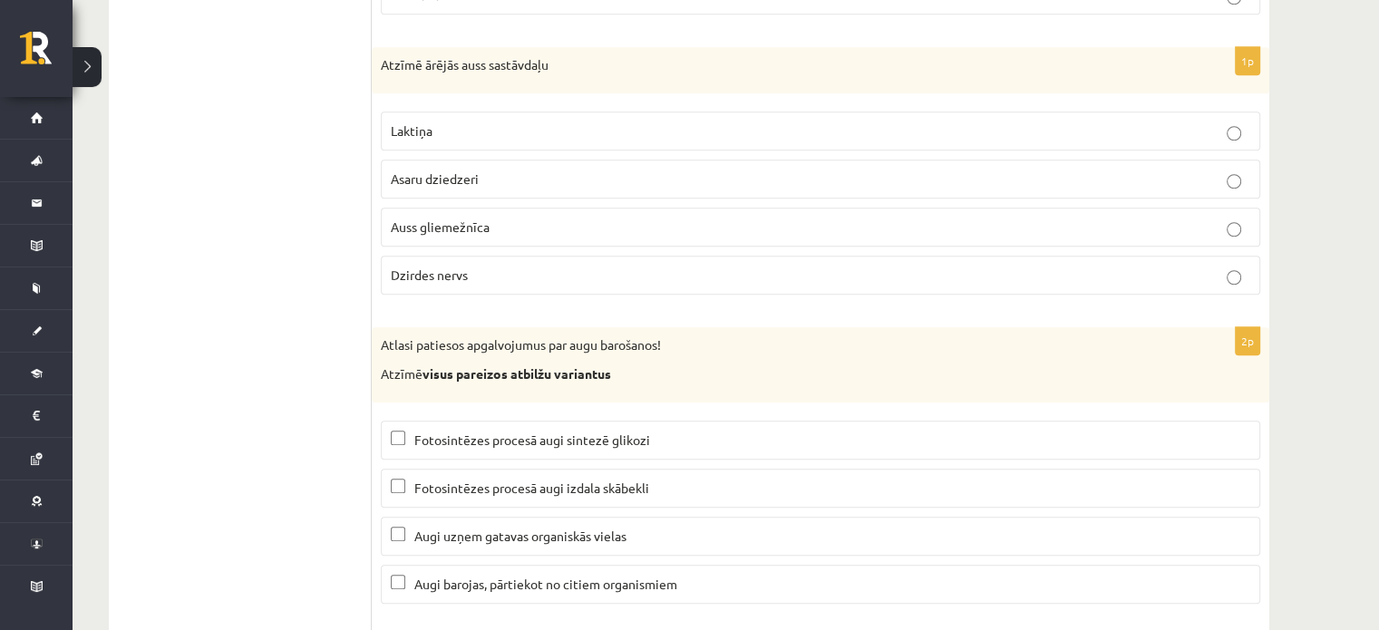
scroll to position [8454, 0]
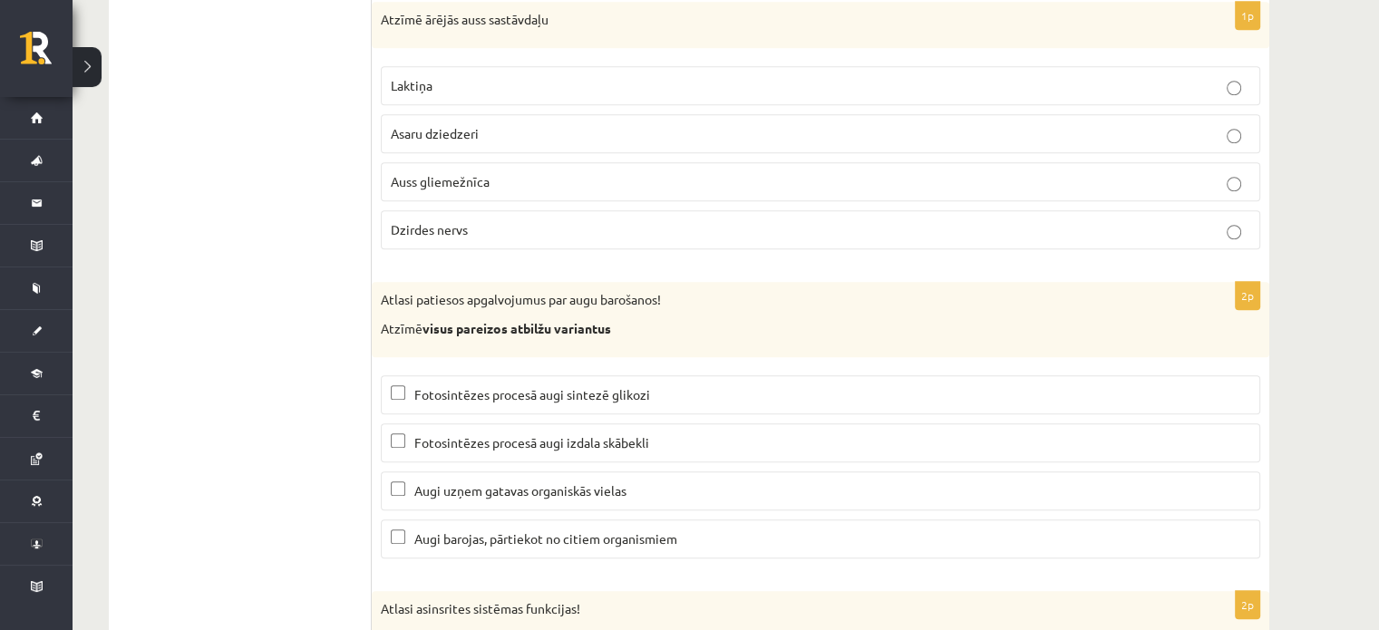
drag, startPoint x: 392, startPoint y: 378, endPoint x: 395, endPoint y: 365, distance: 13.2
click at [392, 376] on label "Fotosintēzes procesā augi sintezē glikozi" at bounding box center [821, 394] width 880 height 39
click at [398, 520] on label "Augi barojas, pārtiekot no citiem organismiem" at bounding box center [821, 539] width 880 height 39
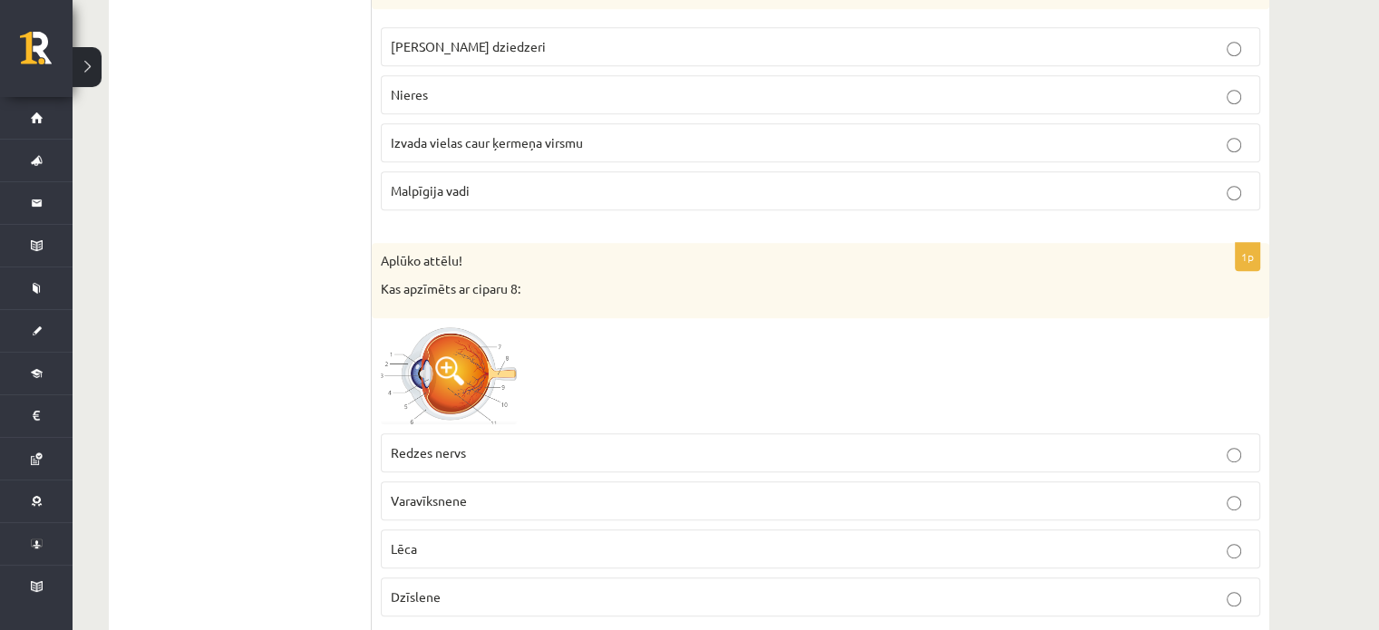
scroll to position [8724, 0]
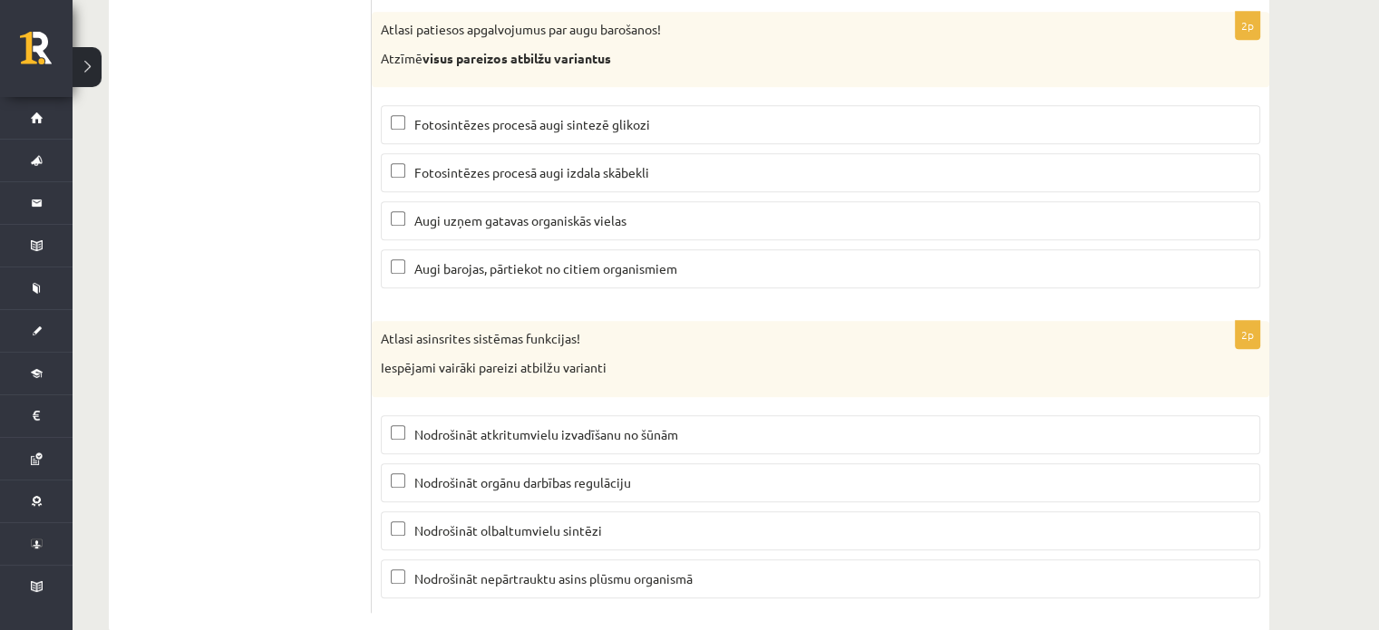
click at [450, 569] on p "Nodrošināt nepārtrauktu asins plūsmu organismā" at bounding box center [821, 578] width 860 height 19
click at [460, 474] on span "Nodrošināt orgānu darbības regulāciju" at bounding box center [522, 482] width 217 height 16
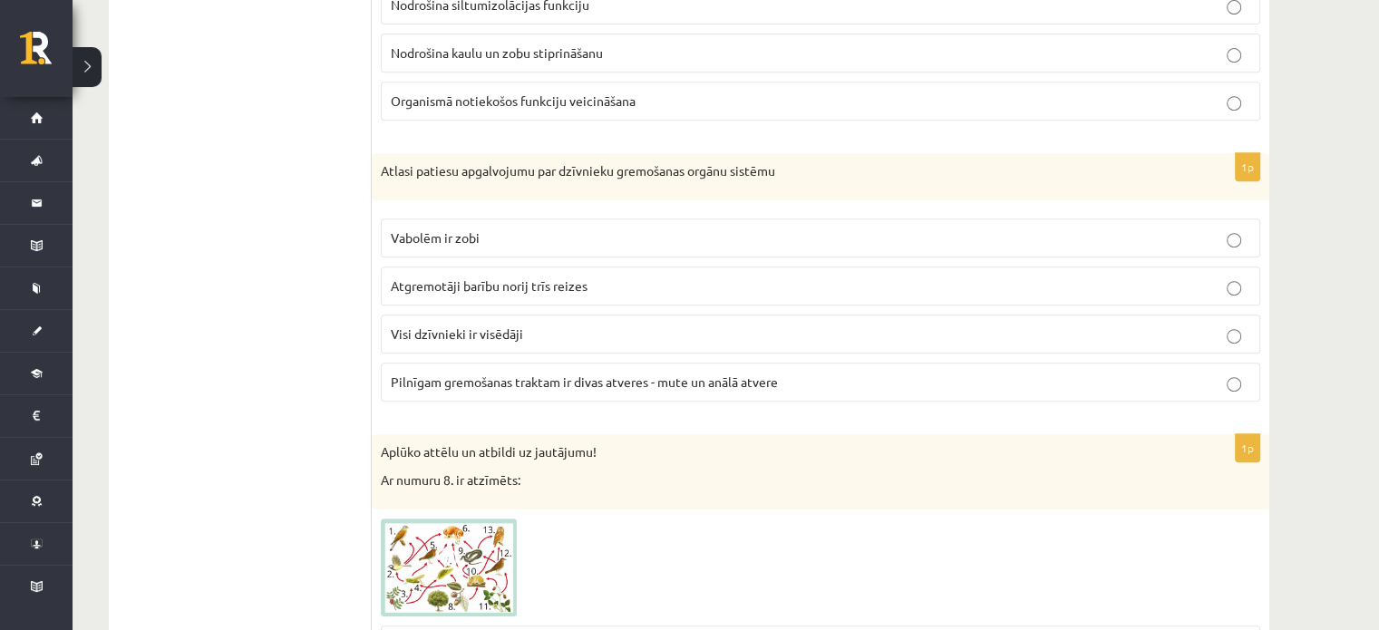
scroll to position [0, 0]
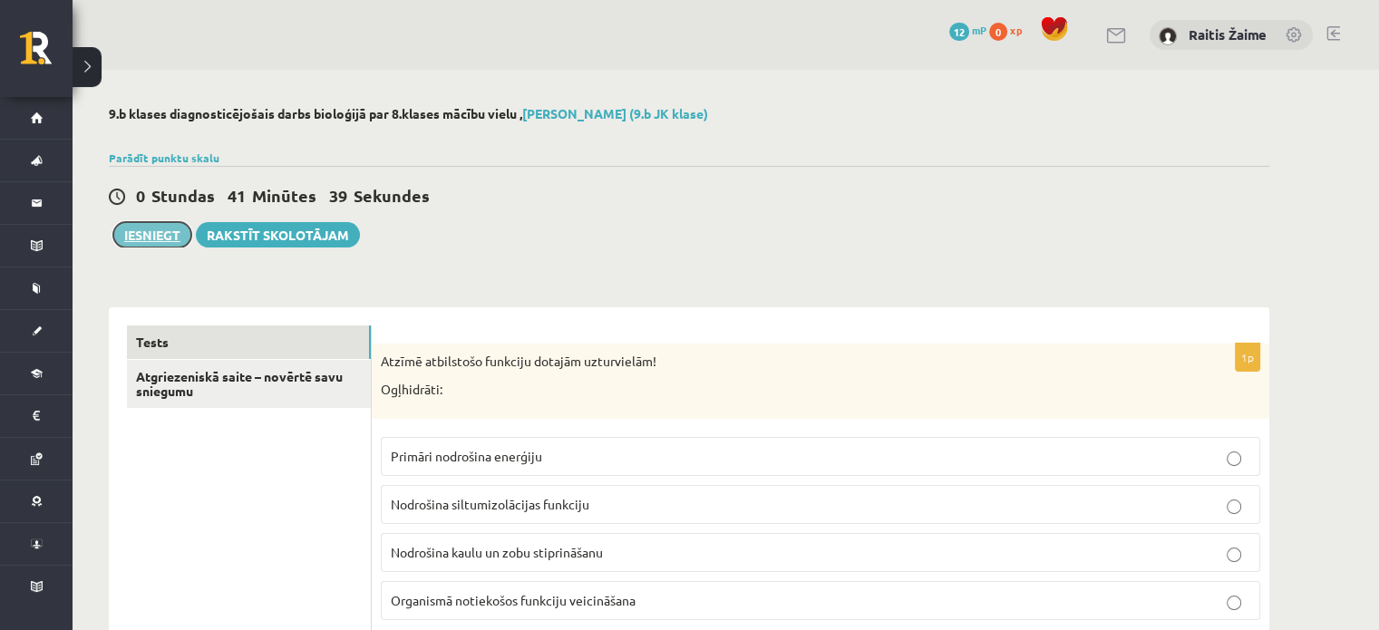
click at [138, 231] on button "Iesniegt" at bounding box center [152, 234] width 78 height 25
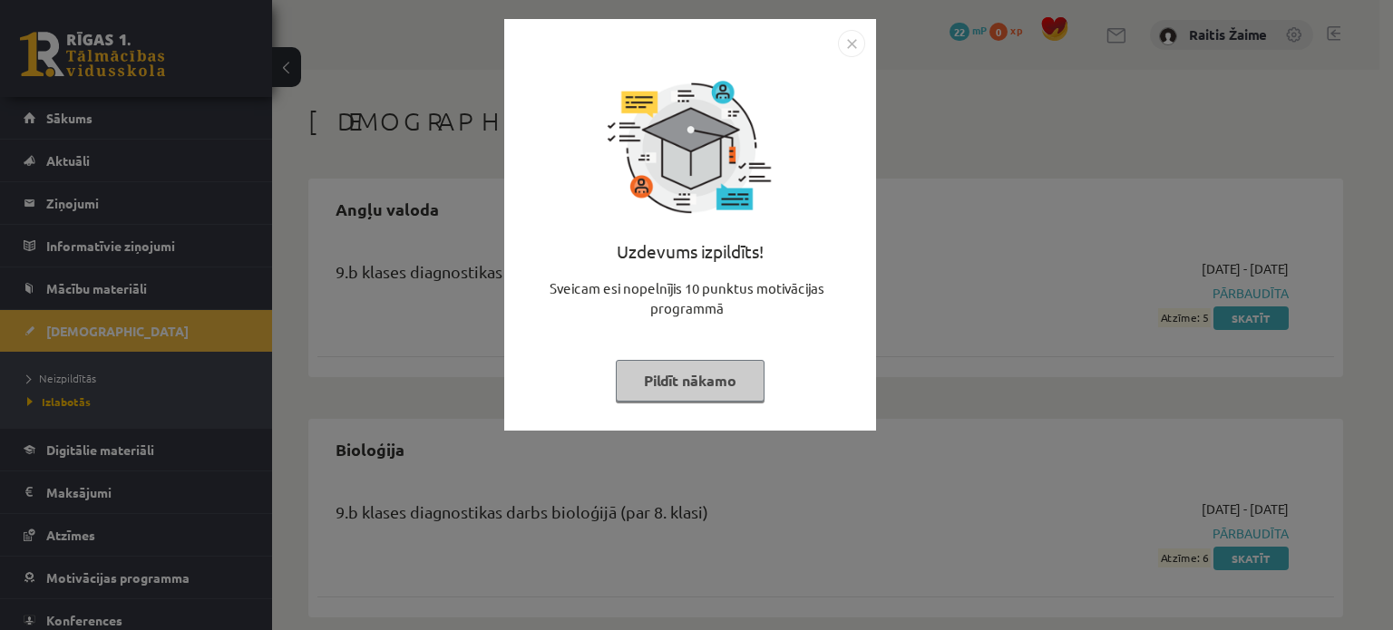
click at [850, 46] on img "Close" at bounding box center [851, 43] width 27 height 27
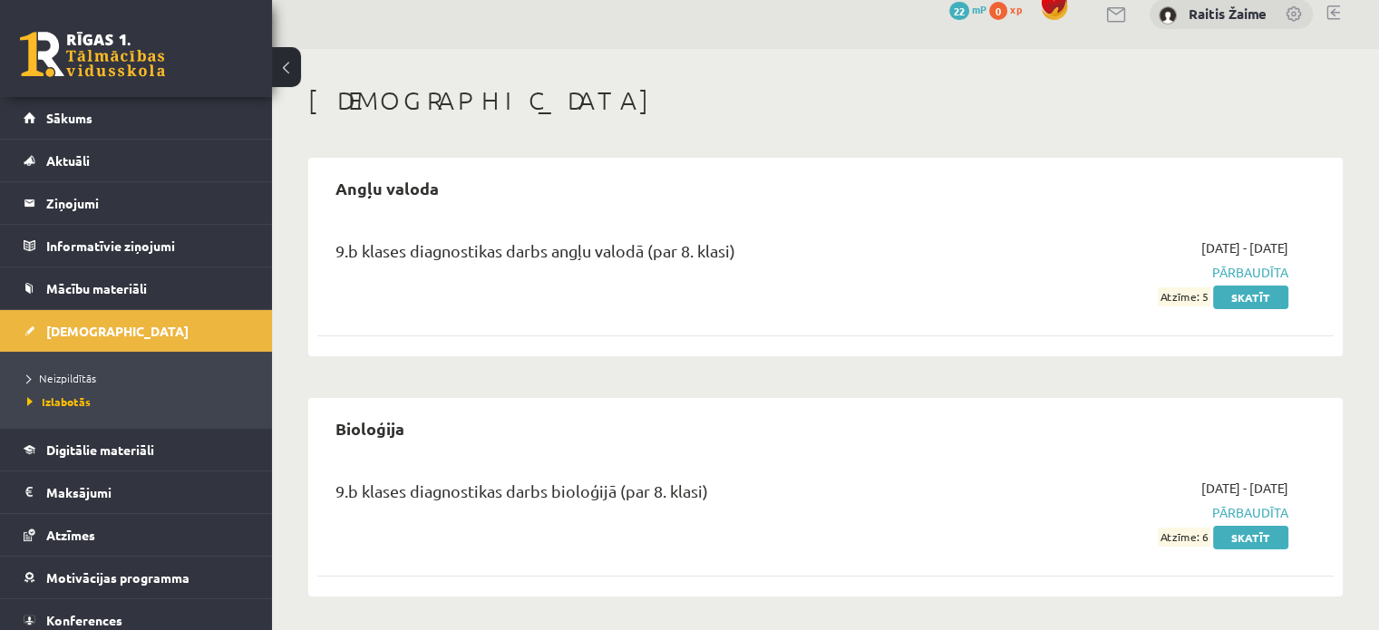
scroll to position [22, 0]
click at [1241, 533] on link "Skatīt" at bounding box center [1250, 537] width 75 height 24
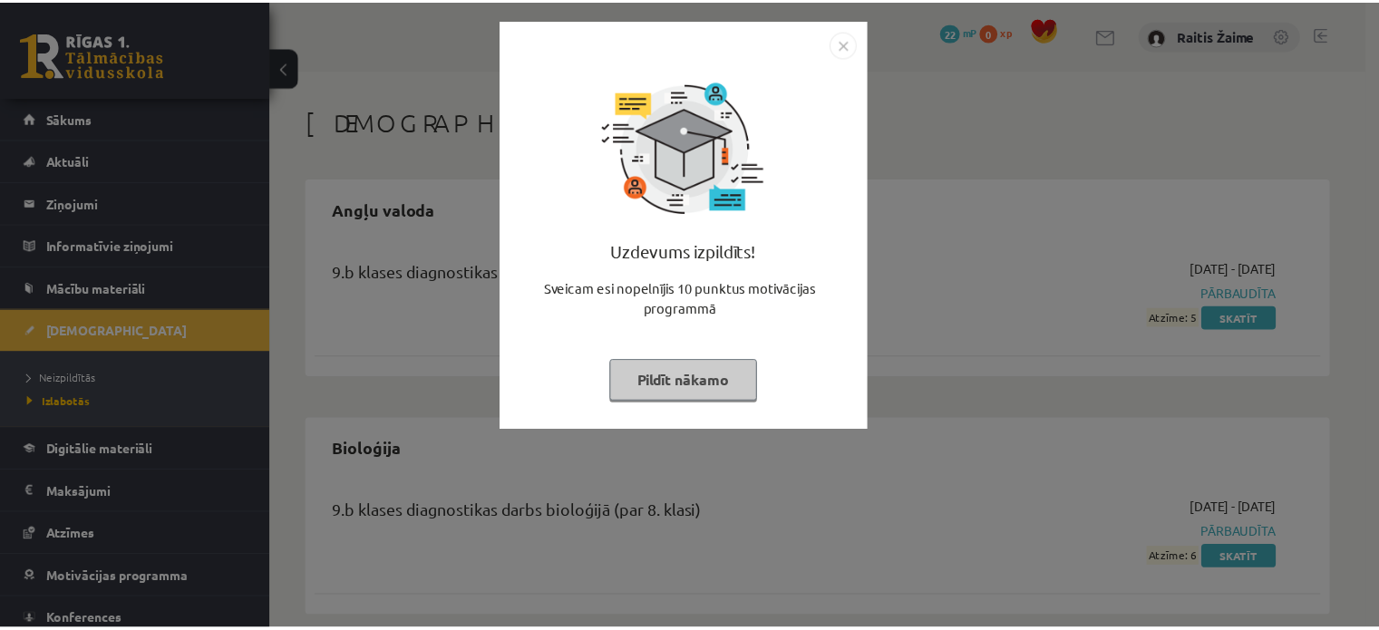
scroll to position [19, 0]
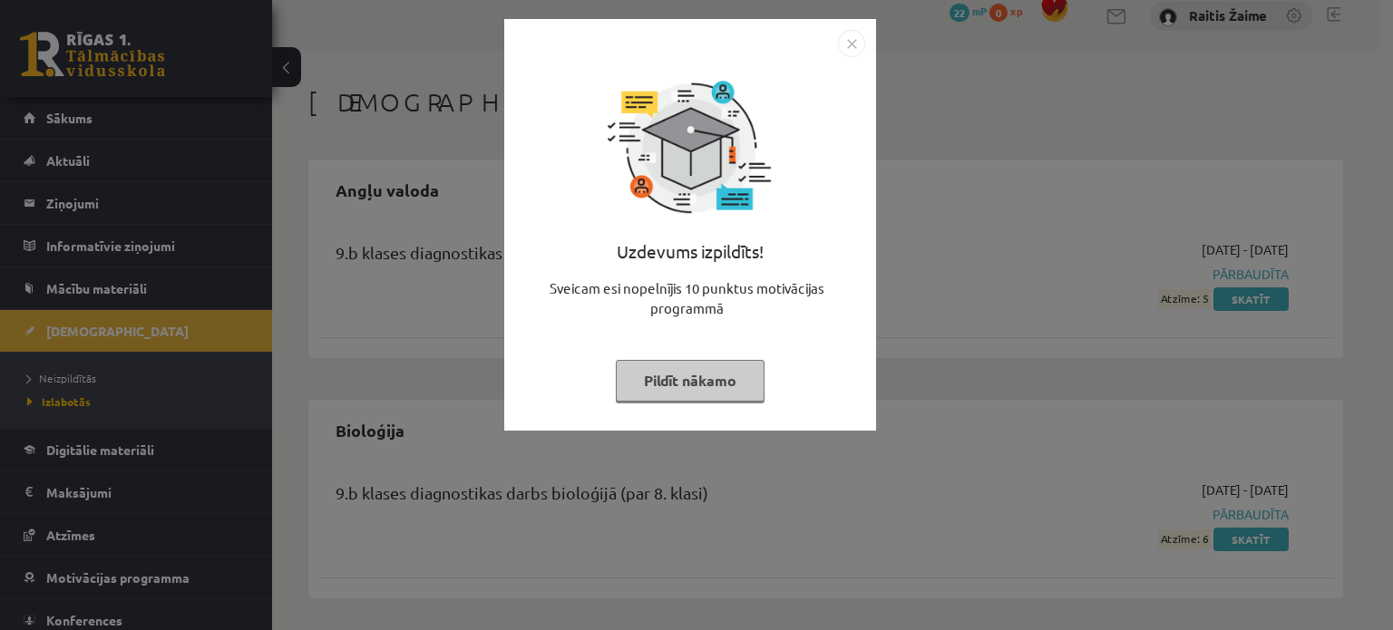
click at [849, 37] on img "Close" at bounding box center [851, 43] width 27 height 27
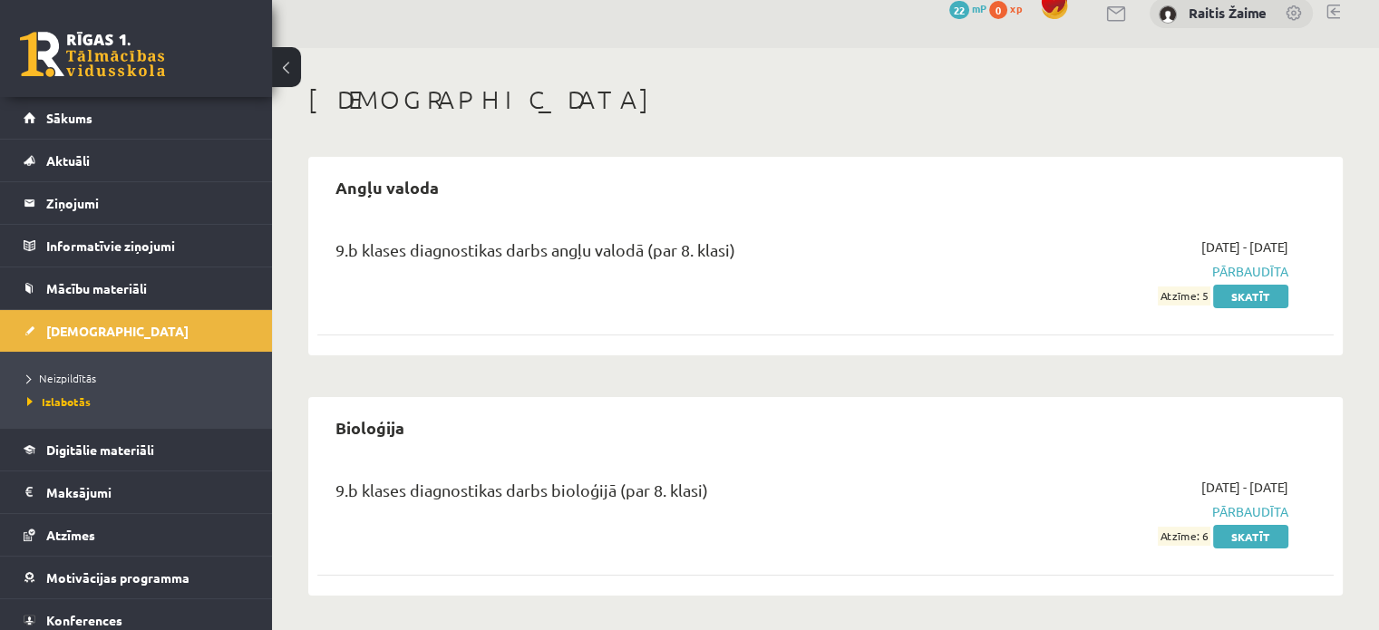
scroll to position [0, 0]
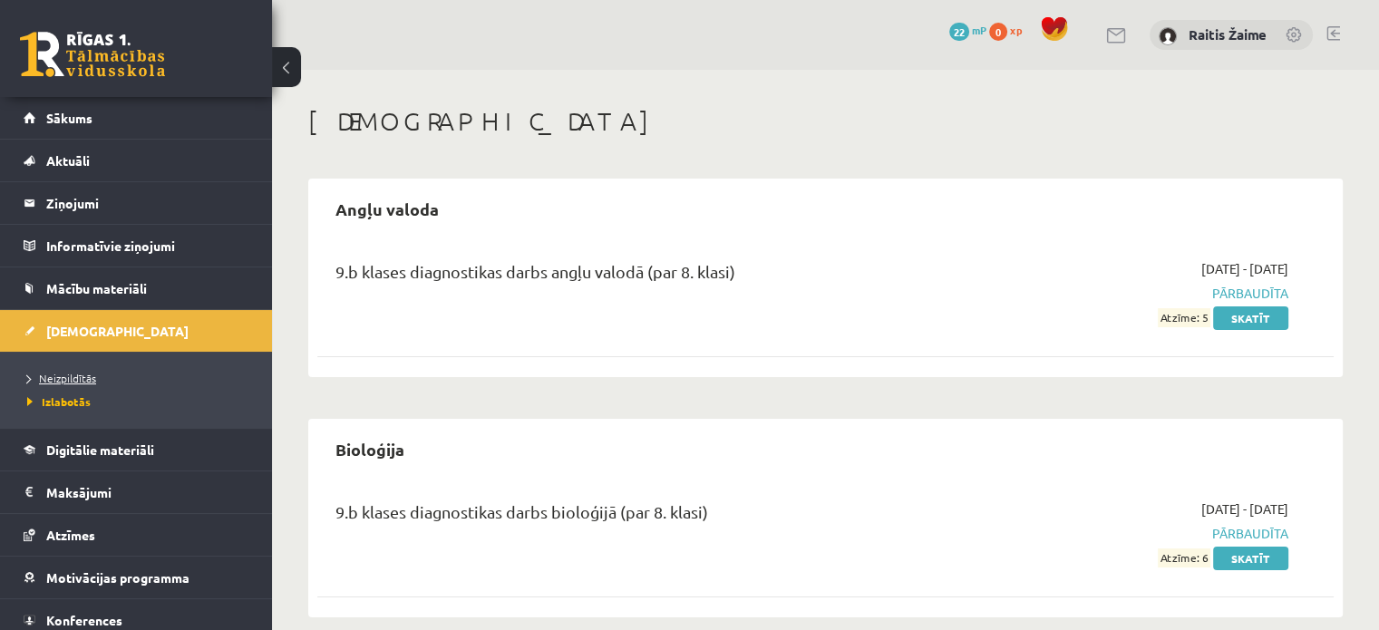
click at [64, 380] on span "Neizpildītās" at bounding box center [61, 378] width 69 height 15
